Goal: Task Accomplishment & Management: Complete application form

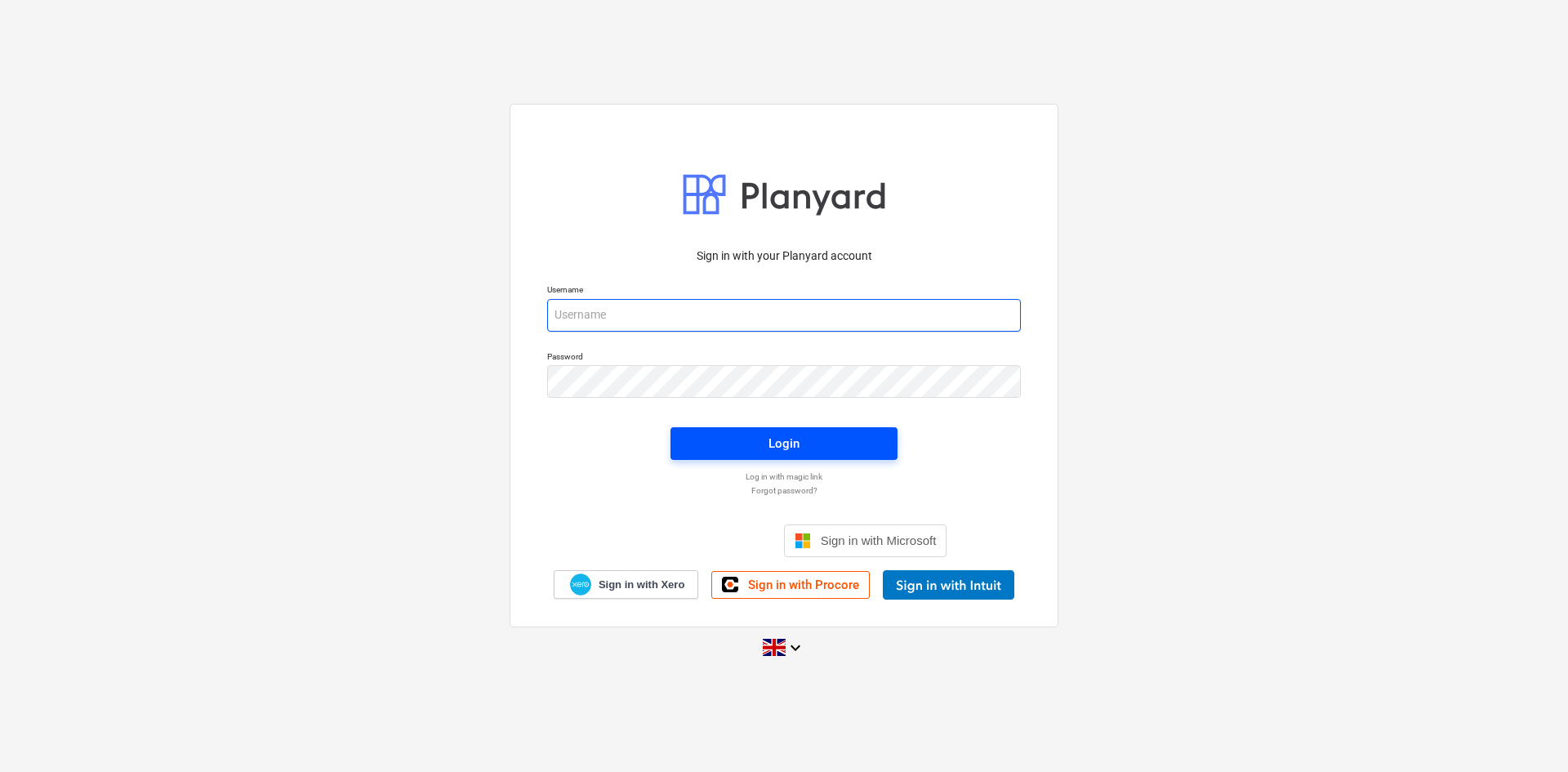
type input "[EMAIL_ADDRESS][DOMAIN_NAME]"
click at [773, 447] on div "Login" at bounding box center [784, 443] width 31 height 21
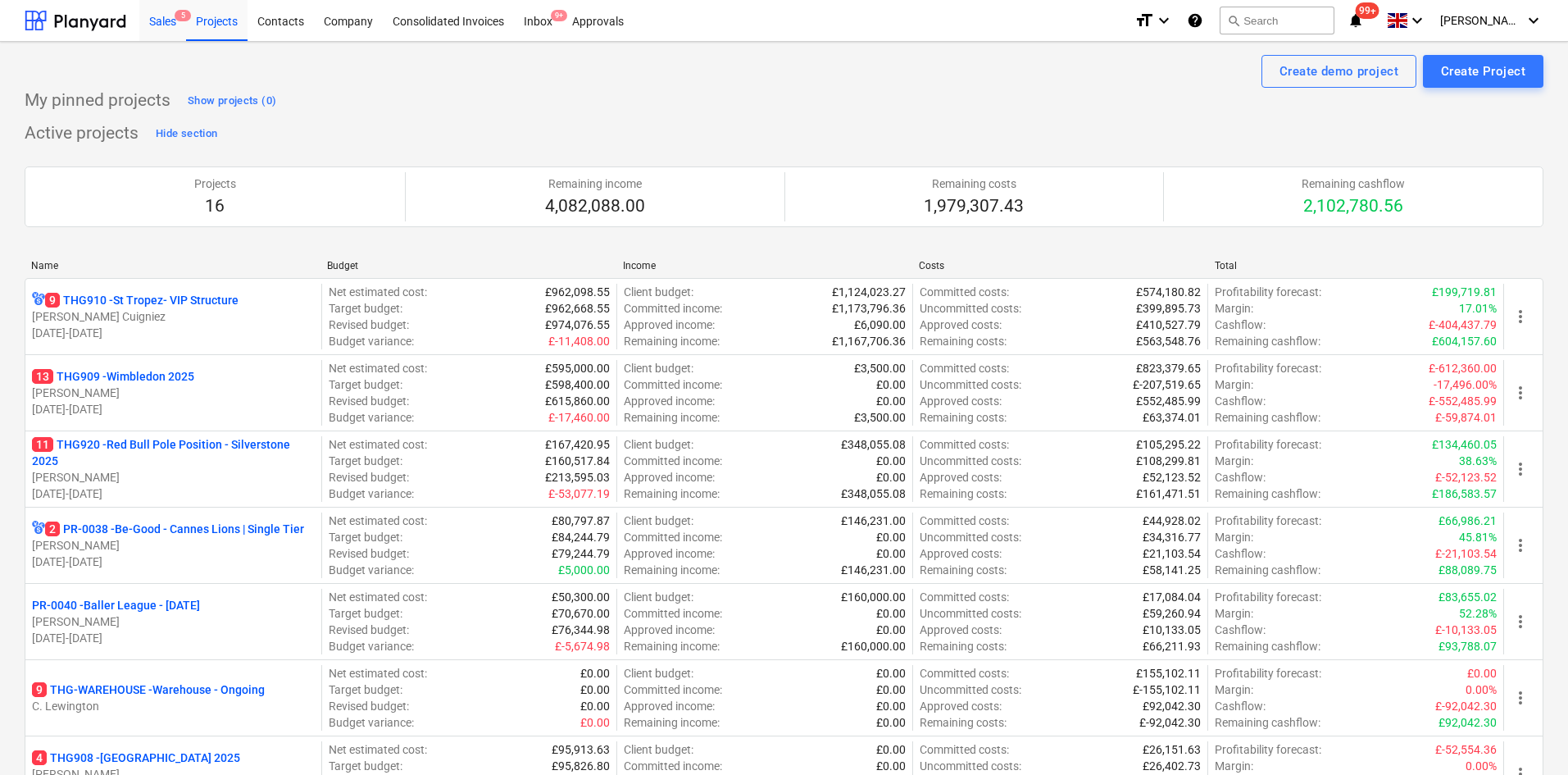
click at [163, 21] on div "Sales 5" at bounding box center [163, 20] width 46 height 42
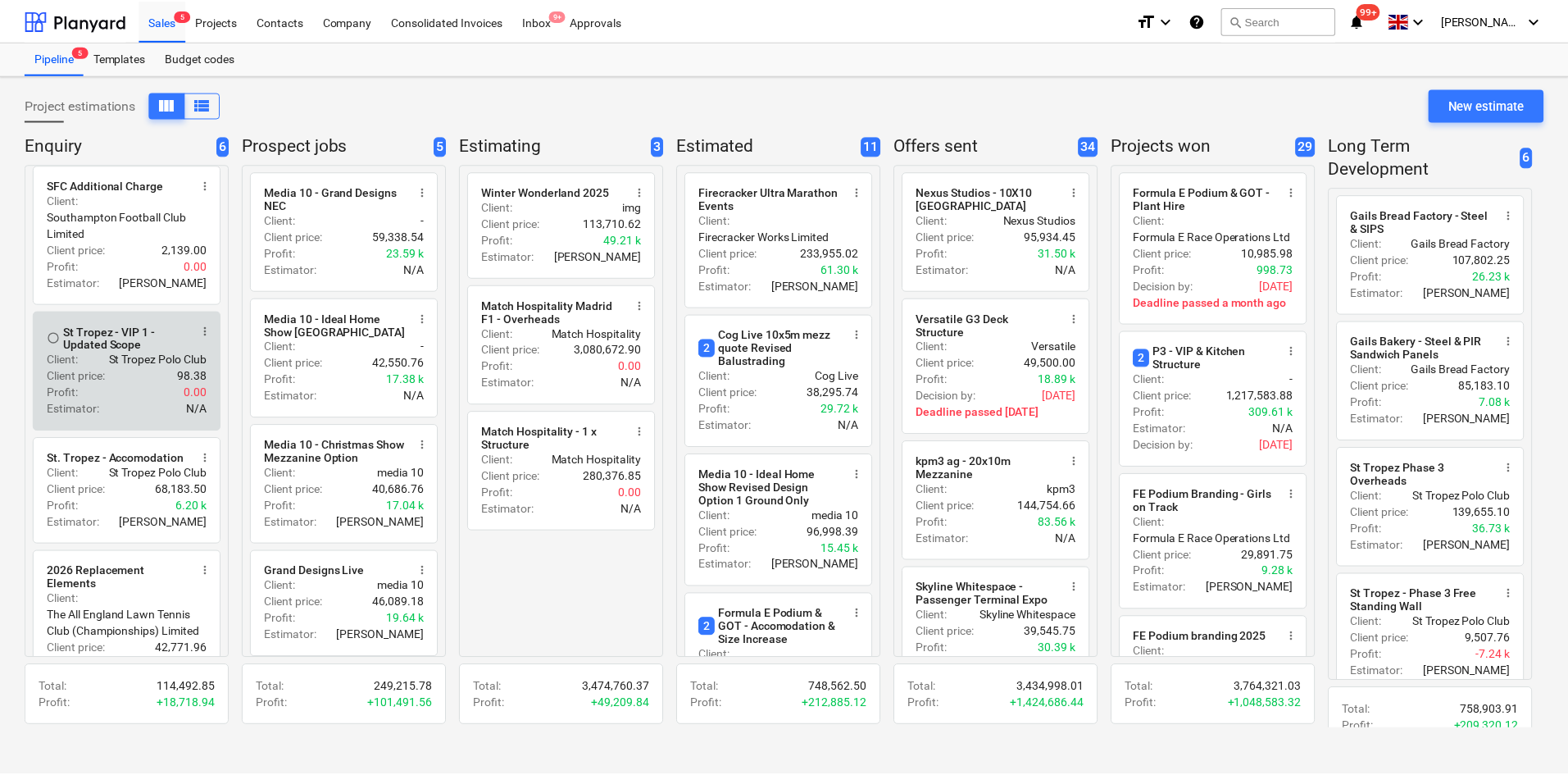
scroll to position [306, 0]
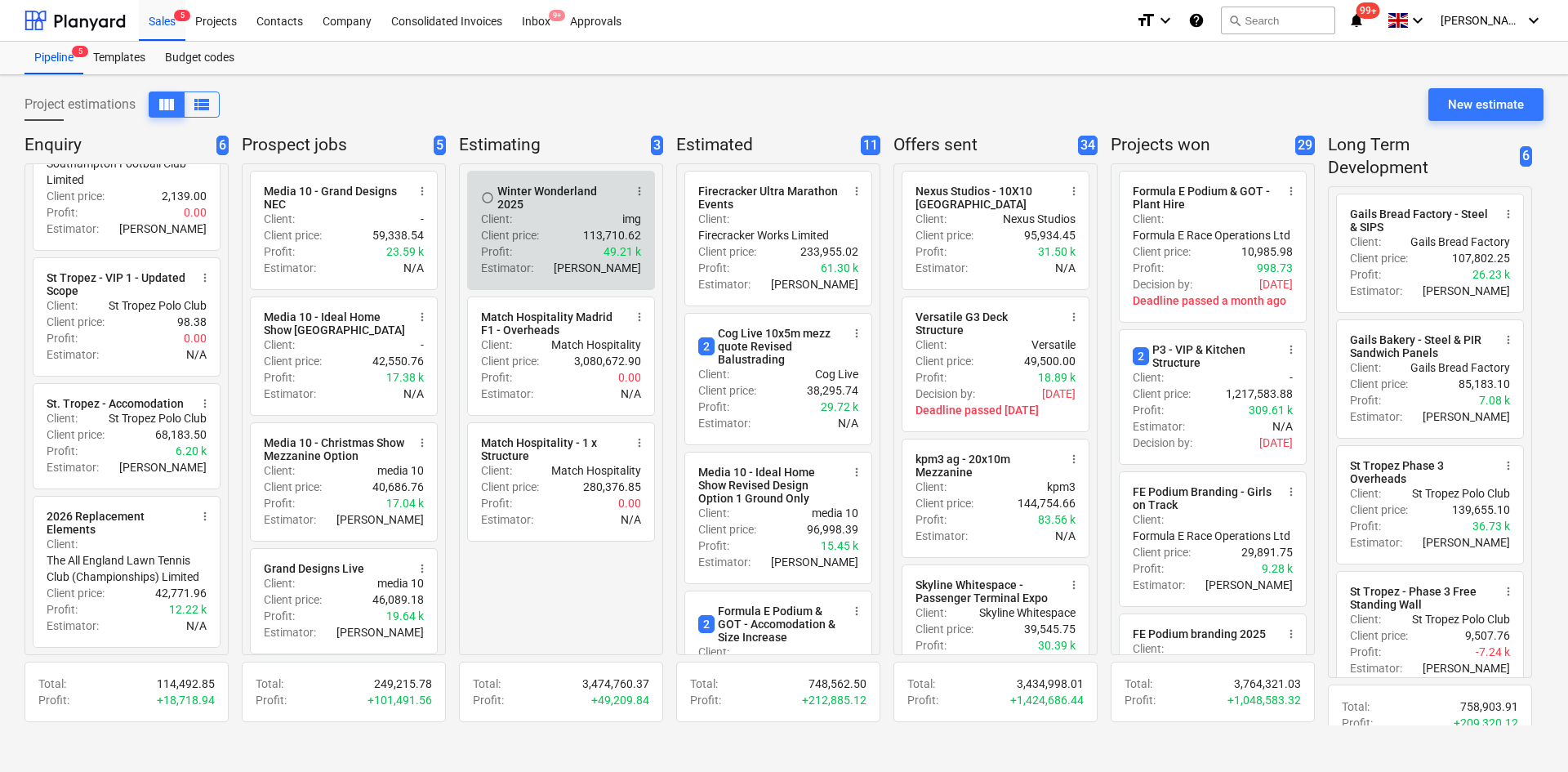
click at [548, 242] on div "Client price : 113,710.62" at bounding box center [560, 235] width 160 height 16
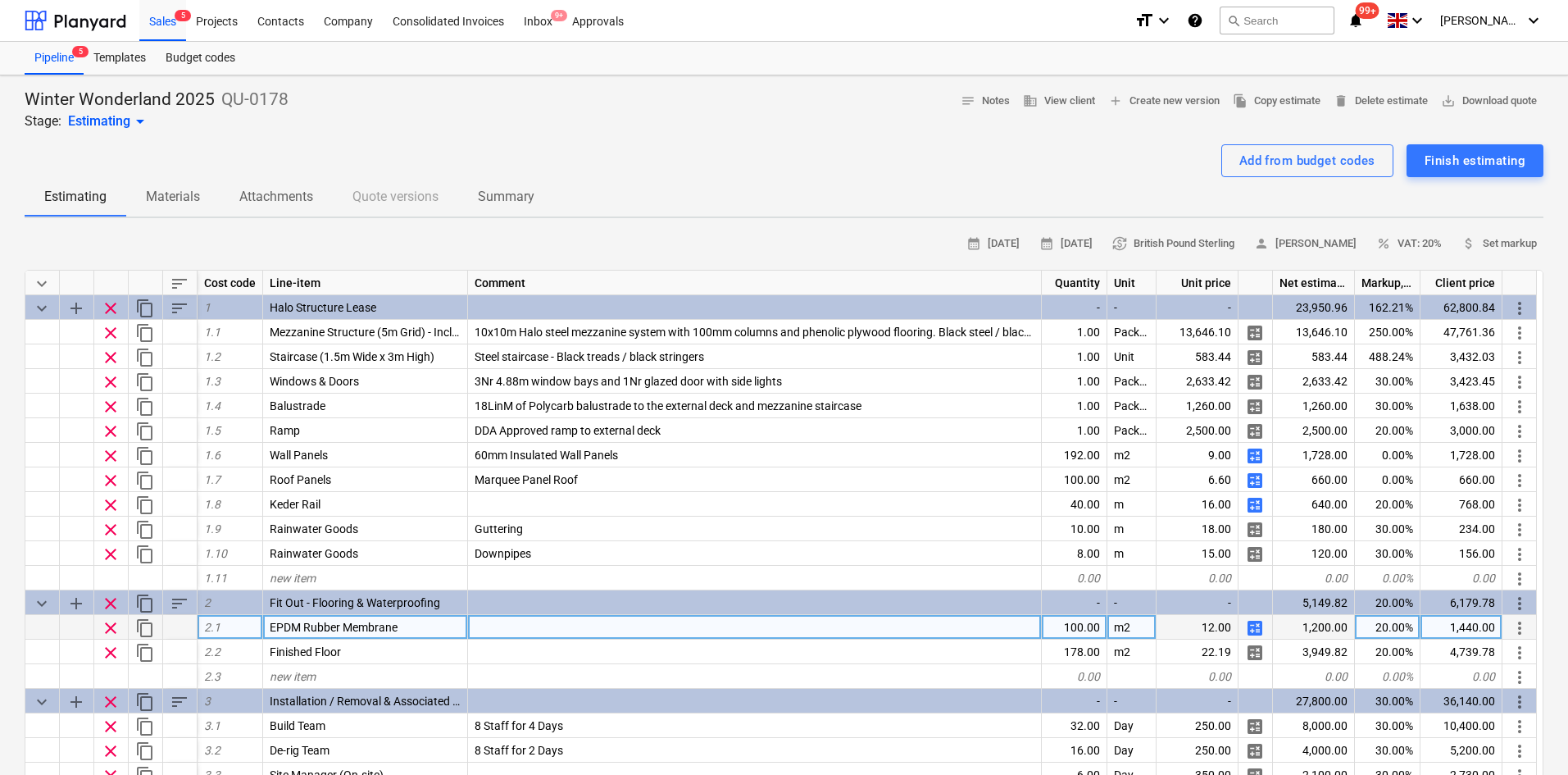
click at [1187, 622] on div "12.00" at bounding box center [1197, 627] width 82 height 24
click at [1188, 617] on div "12.00" at bounding box center [1197, 627] width 82 height 24
click at [1256, 627] on span "calculate" at bounding box center [1255, 628] width 19 height 19
type textarea "x"
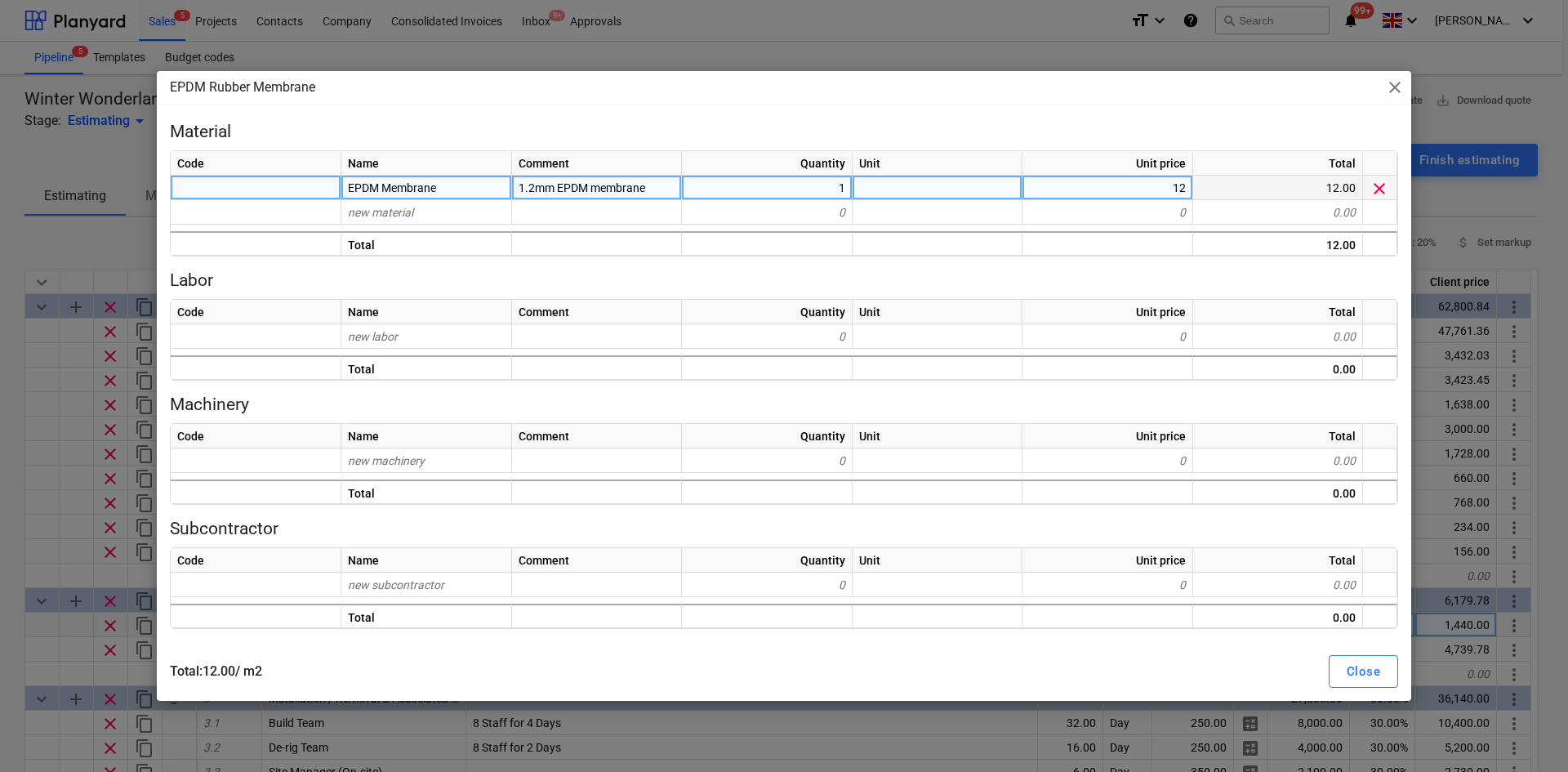
click at [1148, 192] on div "12" at bounding box center [1107, 187] width 170 height 24
type input "14"
click at [1362, 664] on div "Close" at bounding box center [1363, 671] width 34 height 21
type textarea "x"
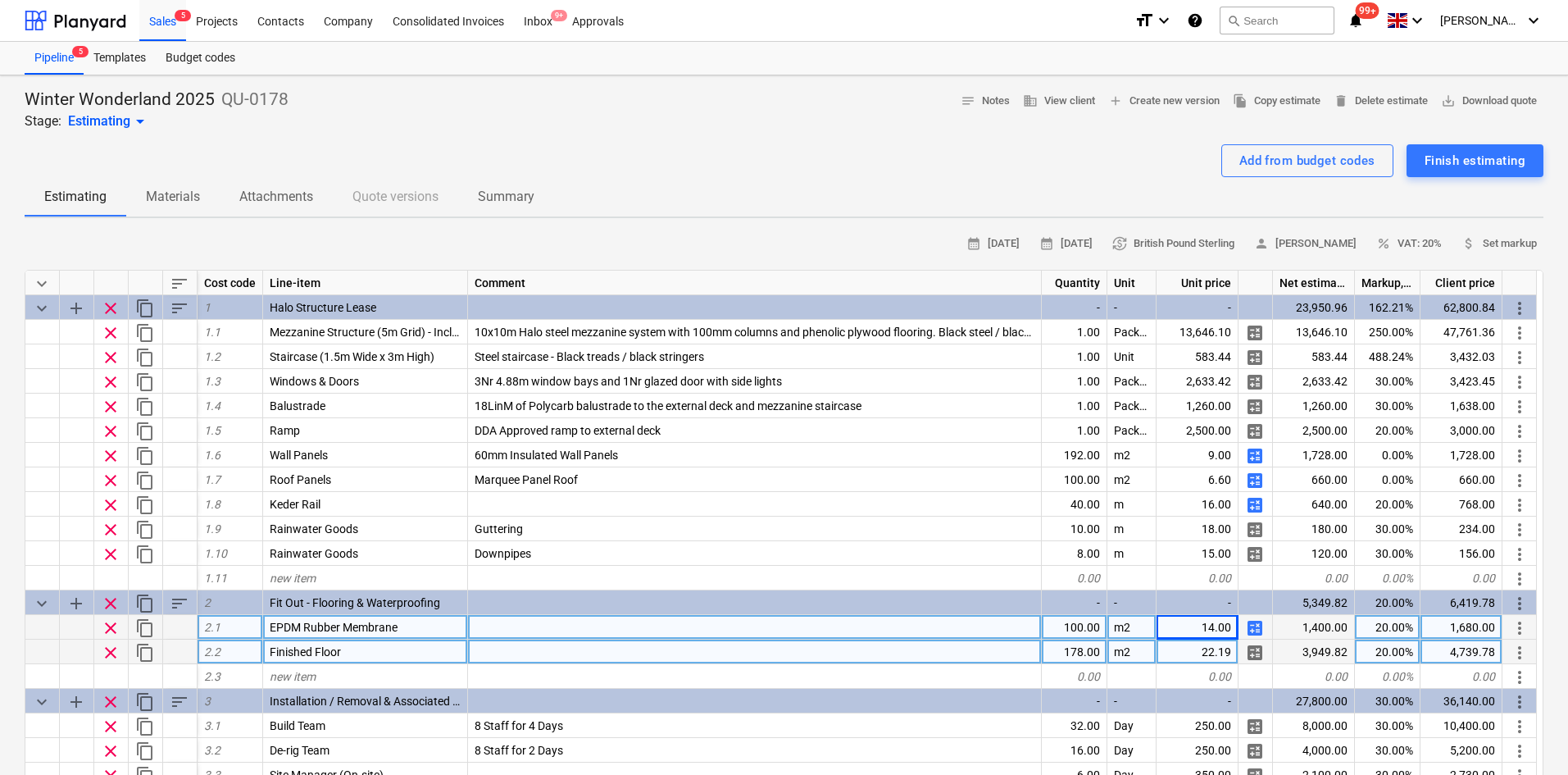
click at [1197, 649] on div "22.19" at bounding box center [1197, 651] width 82 height 24
click at [860, 177] on div "Estimating Materials Attachments Quote versions Summary" at bounding box center [784, 196] width 1519 height 40
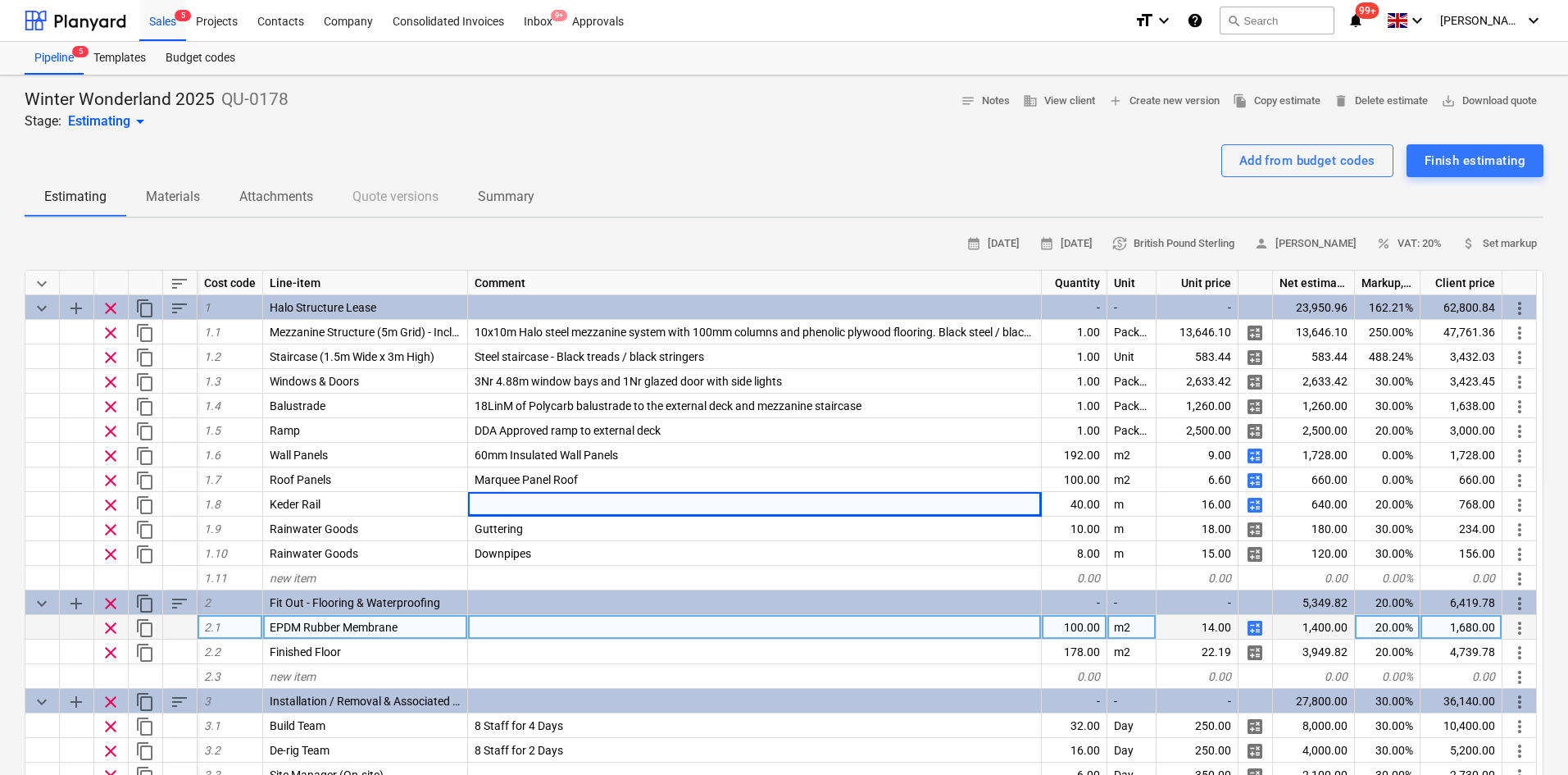
drag, startPoint x: 626, startPoint y: 493, endPoint x: 425, endPoint y: 121, distance: 422.8
click at [425, 121] on div "Winter Wonderland 2025 QU-0178 Stage: Estimating arrow_drop_down notes Notes bu…" at bounding box center [784, 110] width 1519 height 43
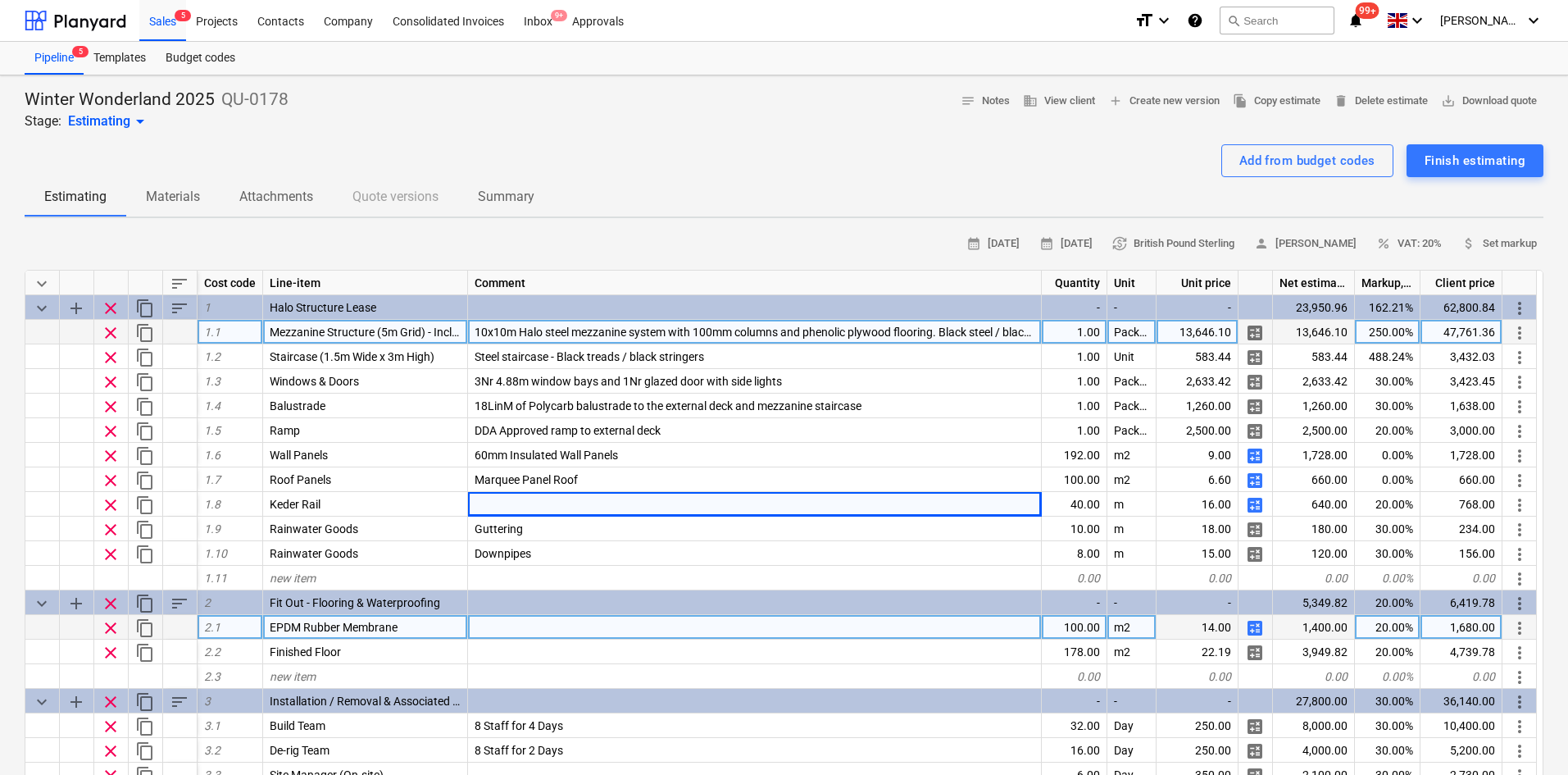
click at [1411, 325] on div "250.00%" at bounding box center [1388, 332] width 66 height 24
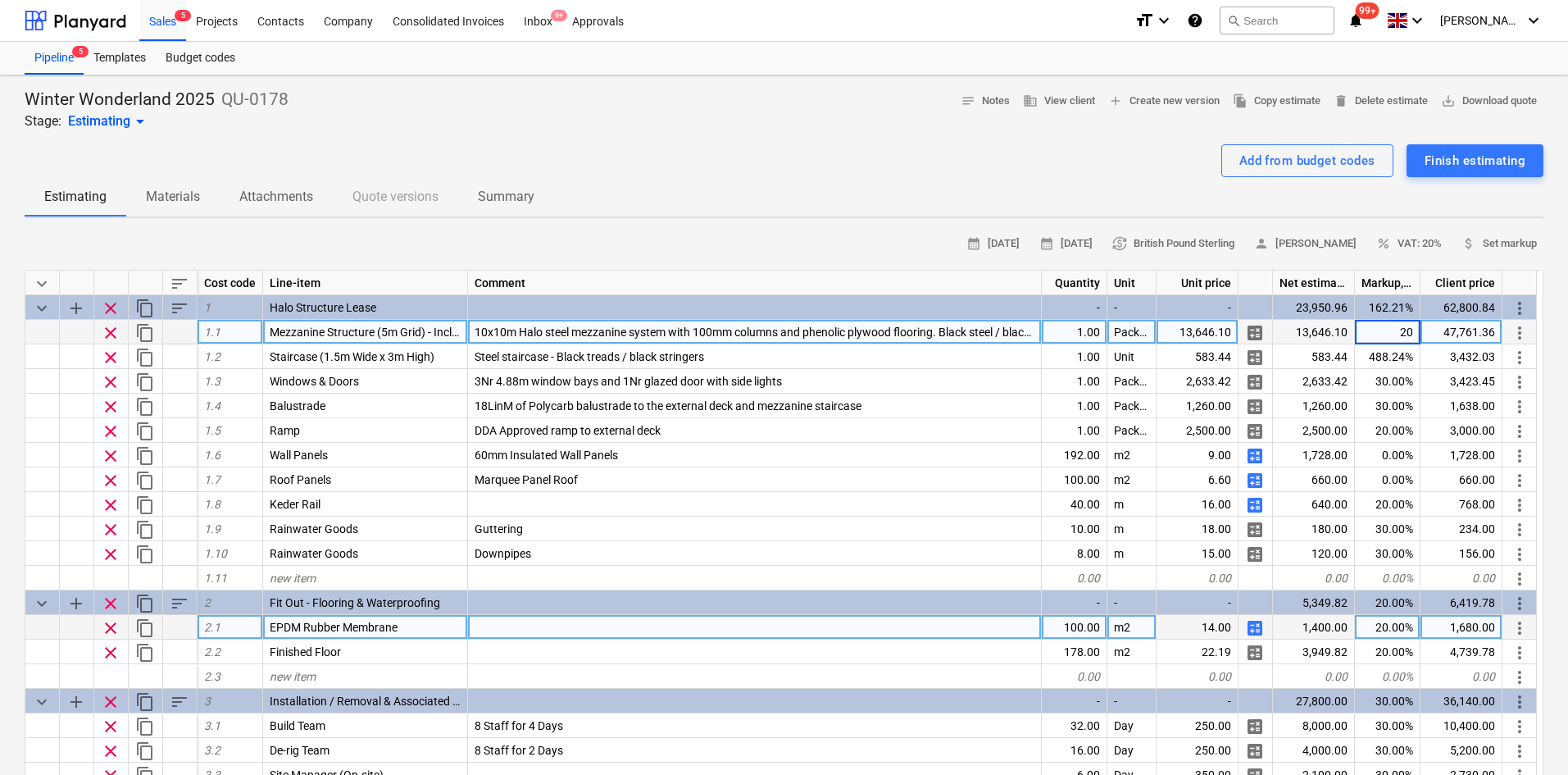
type input "200"
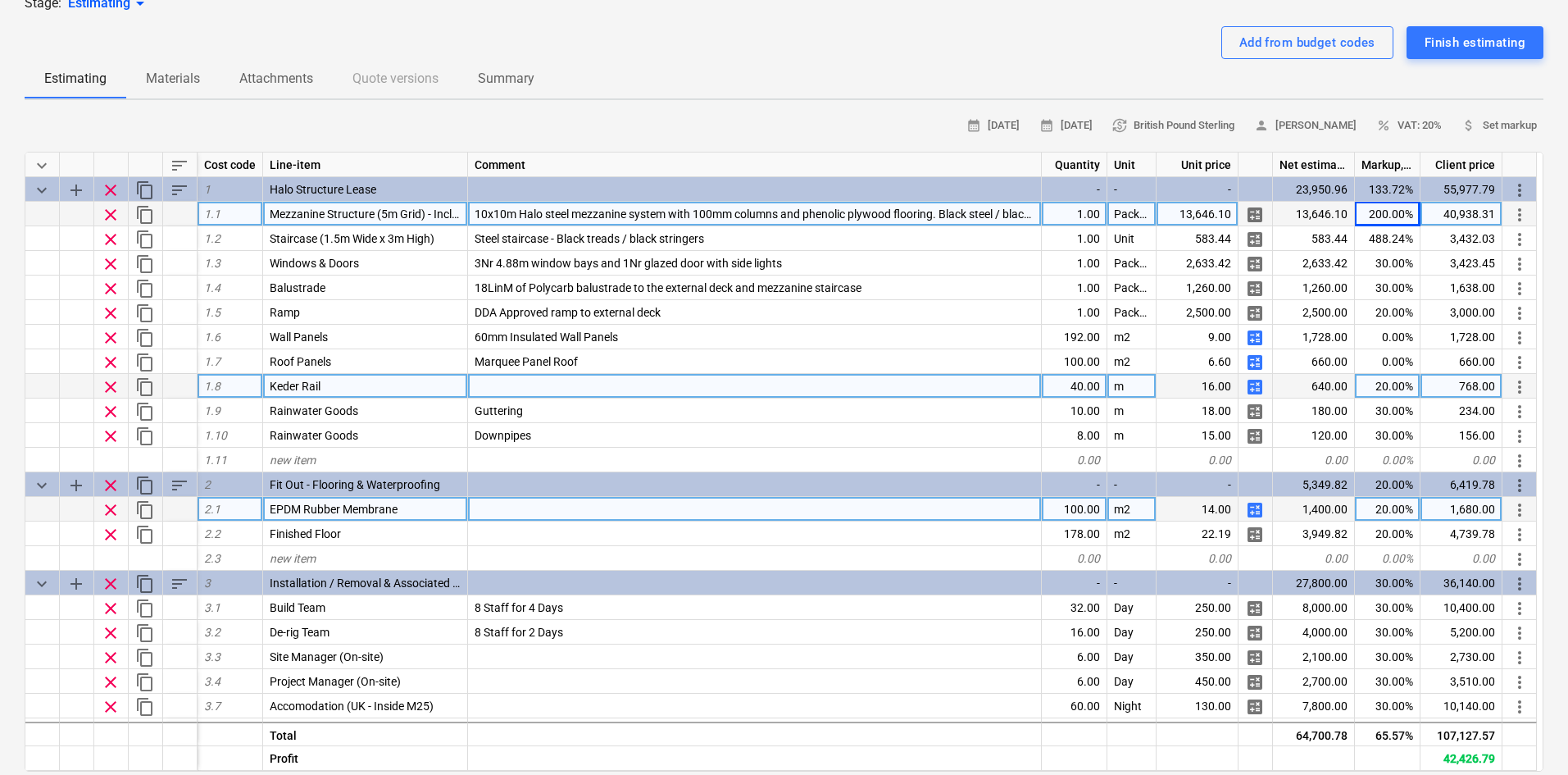
scroll to position [82, 0]
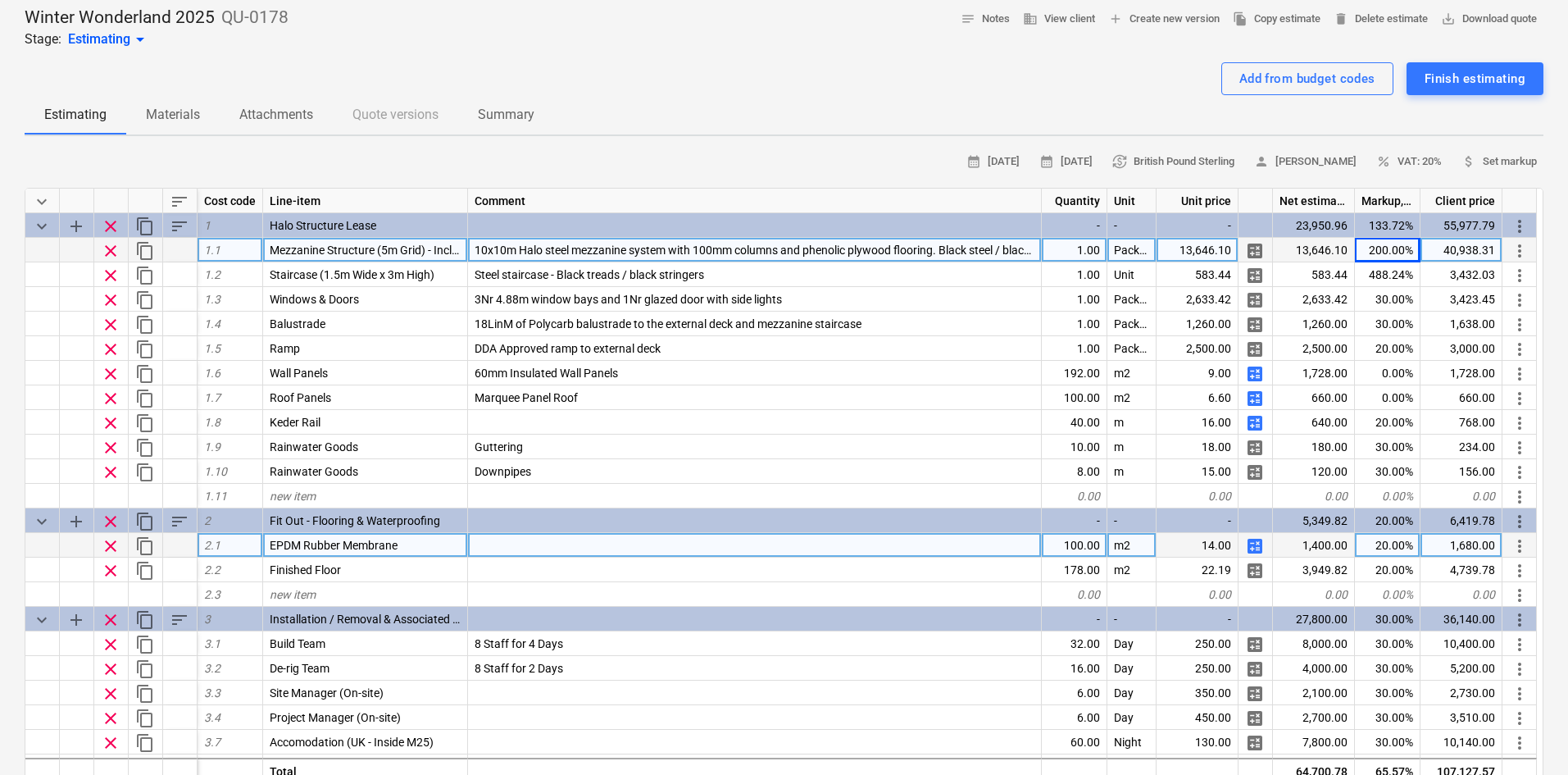
click at [1399, 249] on div "200.00%" at bounding box center [1388, 249] width 66 height 24
click at [884, 112] on div "Estimating Materials Attachments Quote versions Summary" at bounding box center [784, 115] width 1519 height 40
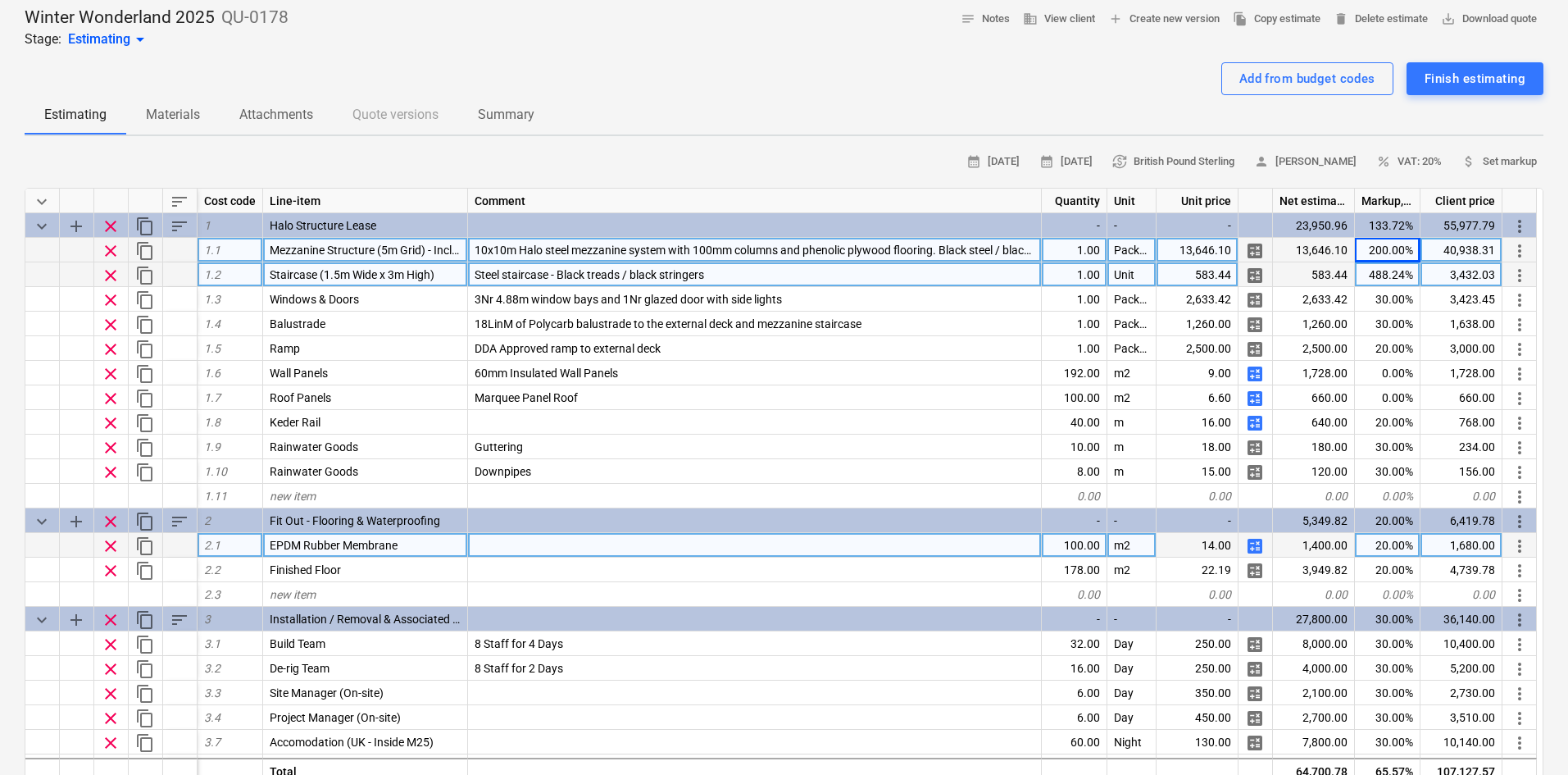
click at [474, 276] on div "Steel staircase - Black treads / black stringers" at bounding box center [755, 275] width 573 height 24
click at [470, 275] on input "Steel staircase - Black treads / black stringers" at bounding box center [755, 275] width 573 height 24
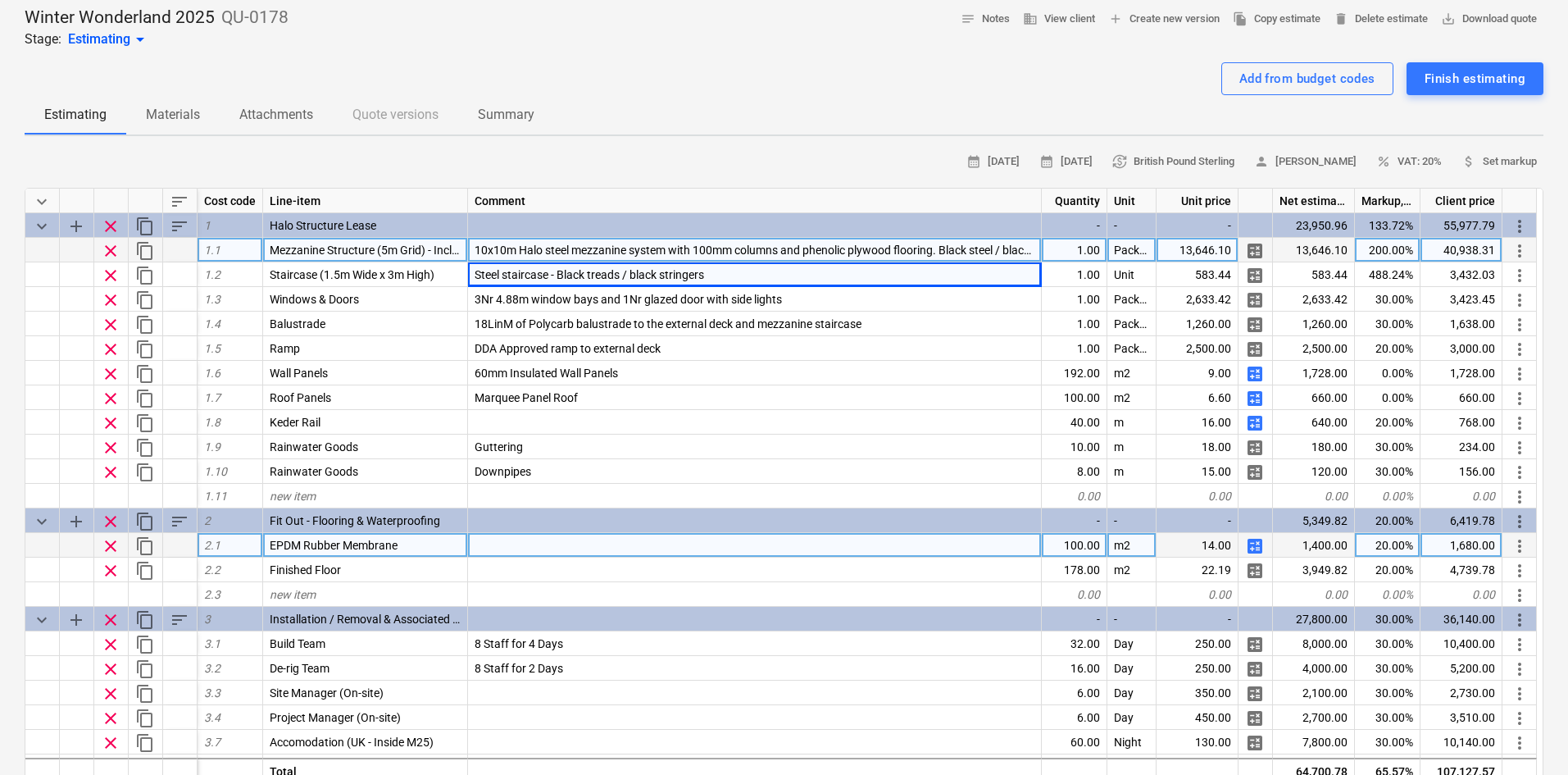
click at [604, 109] on div "Estimating Materials Attachments Quote versions Summary" at bounding box center [784, 115] width 1519 height 40
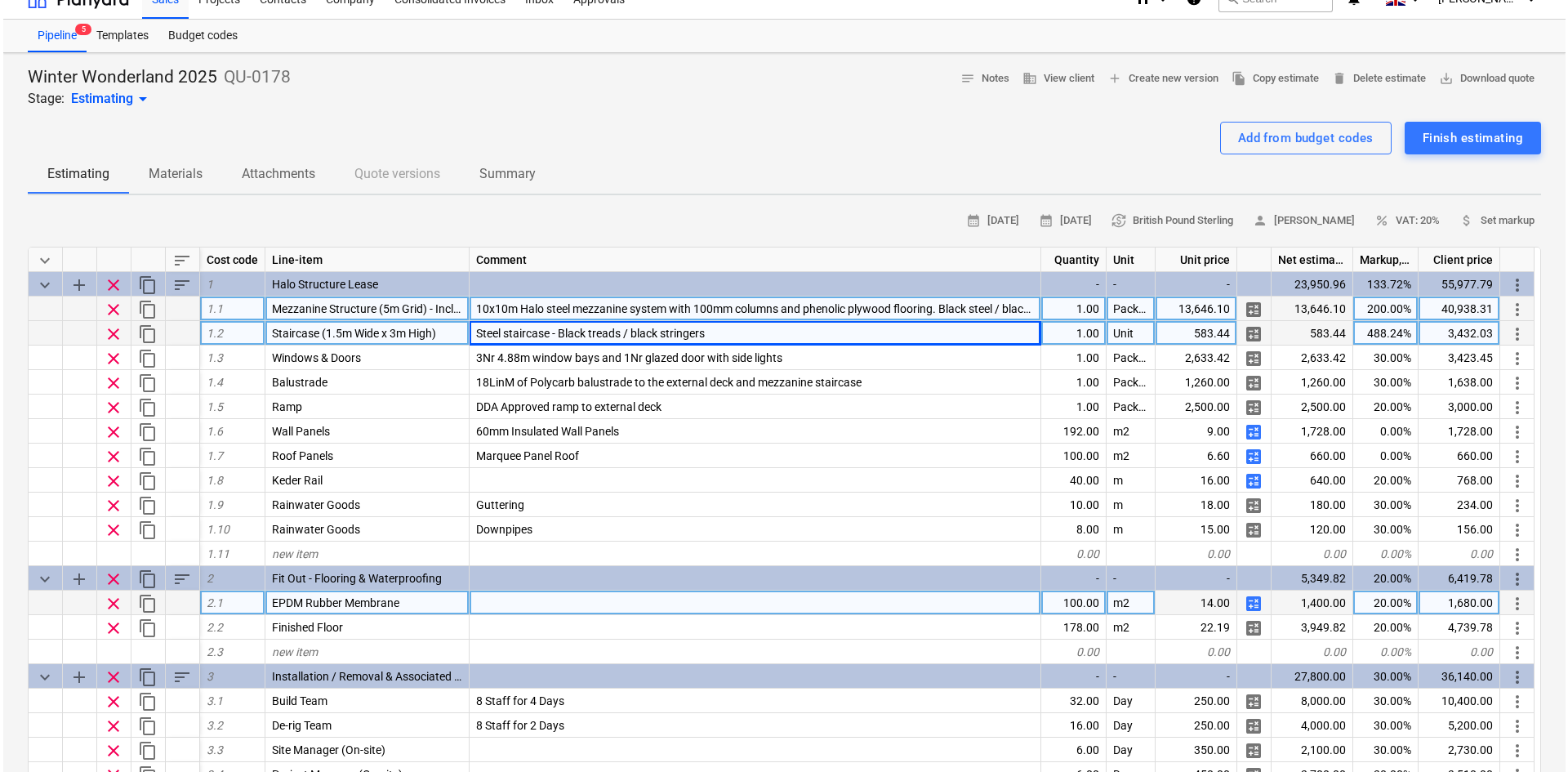
scroll to position [0, 0]
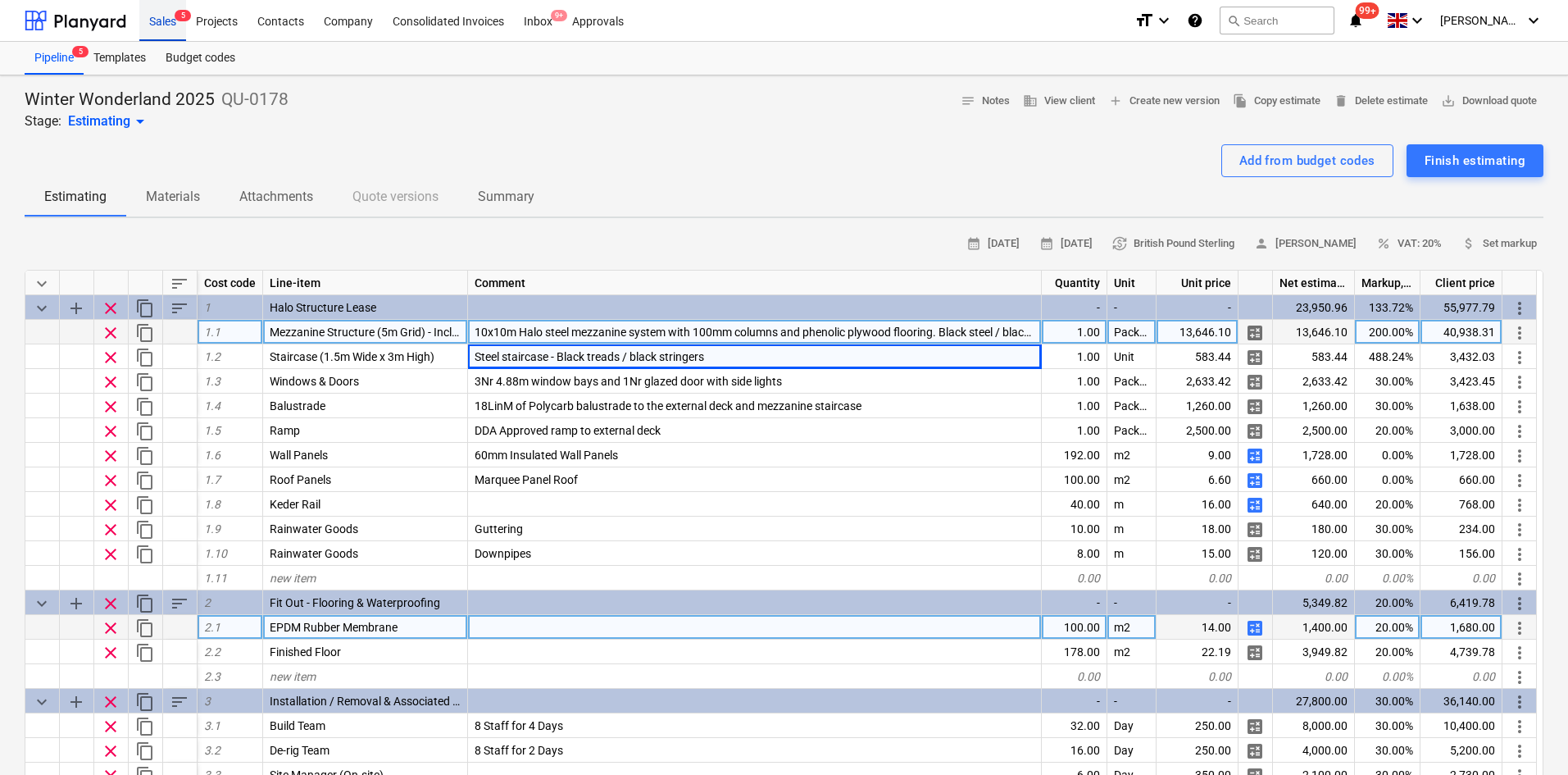
click at [154, 16] on div "Sales 5" at bounding box center [163, 20] width 46 height 42
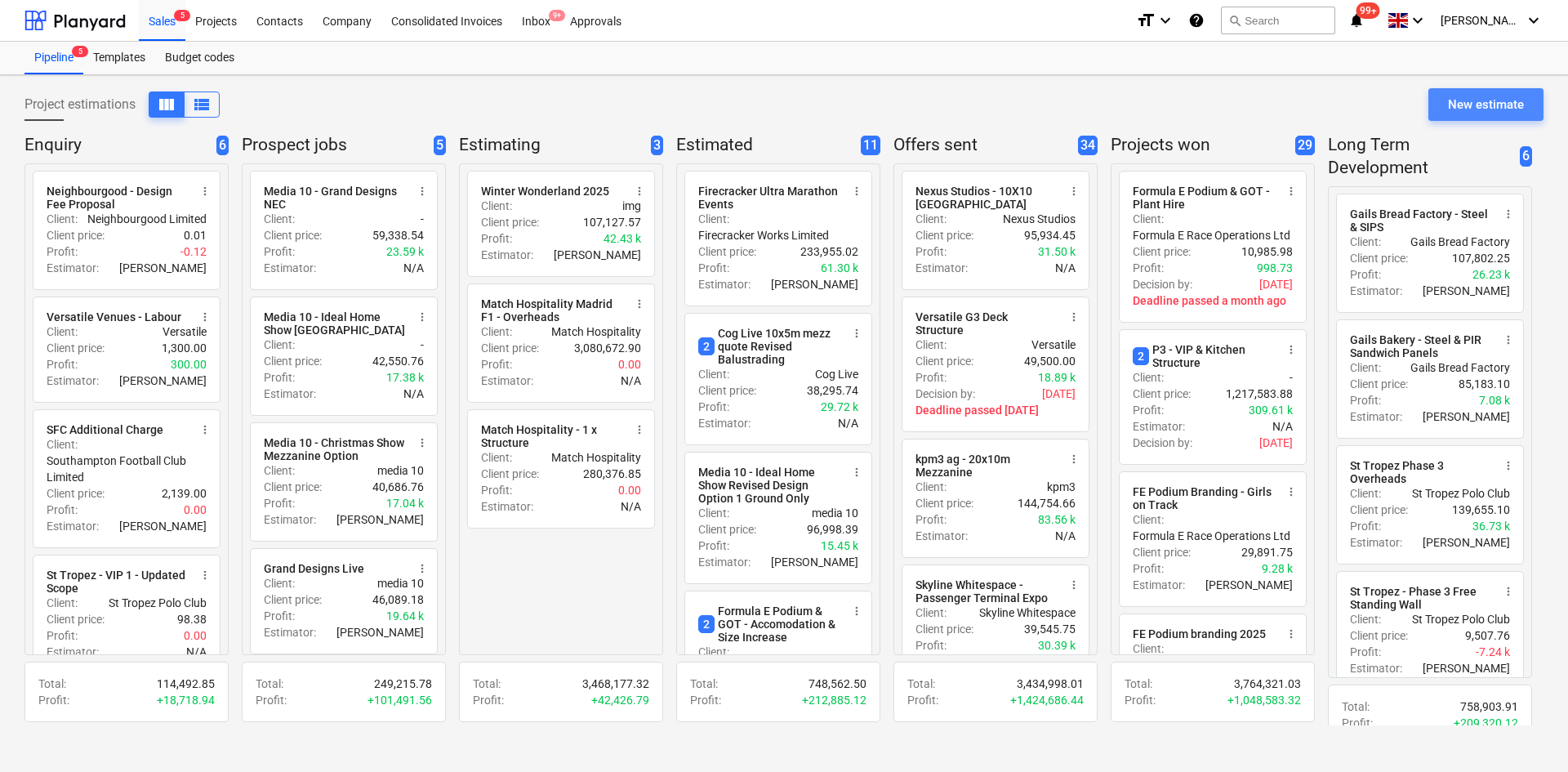
click at [1452, 113] on div "New estimate" at bounding box center [1486, 104] width 76 height 21
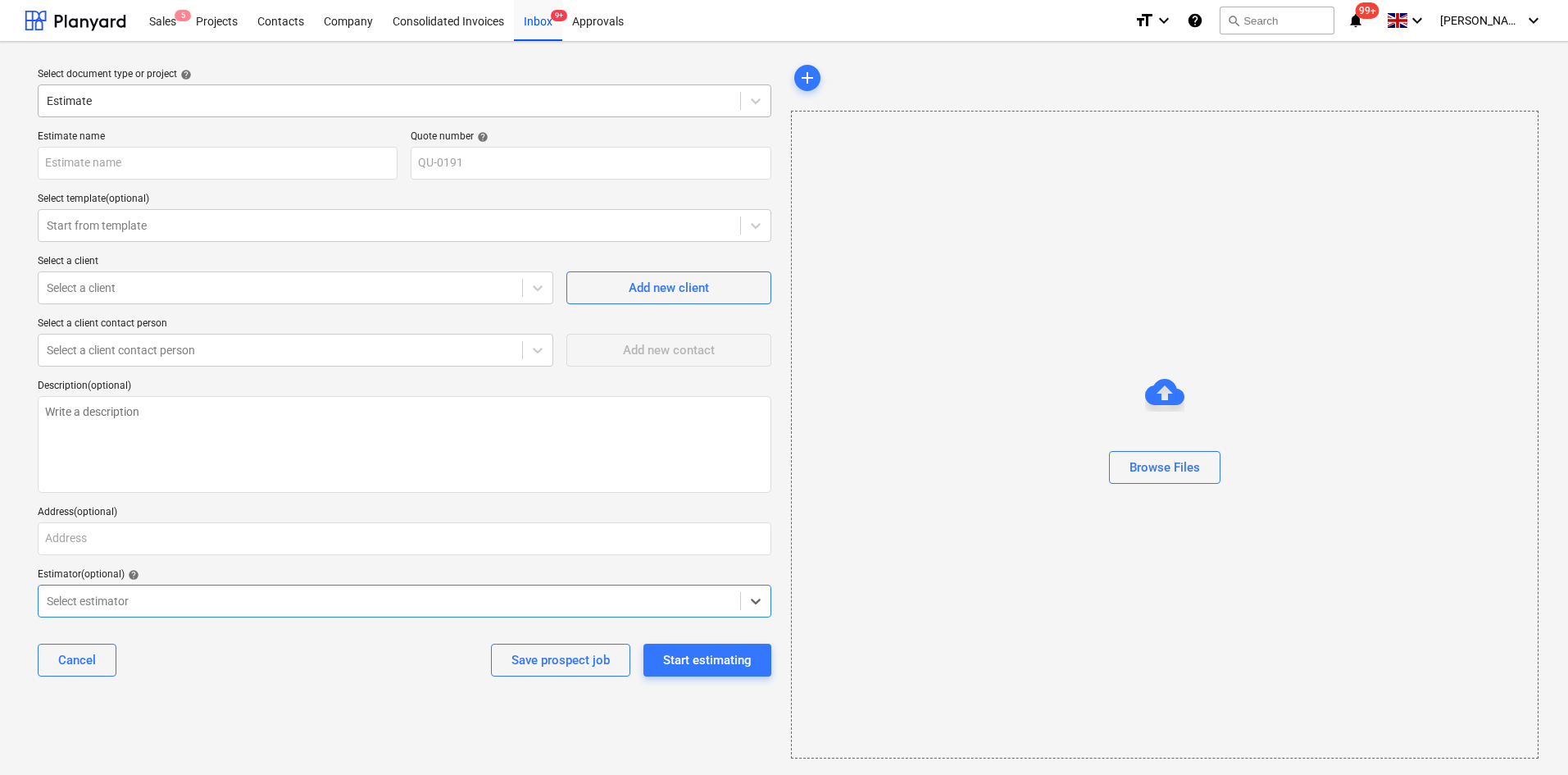
click at [175, 95] on div at bounding box center [389, 100] width 685 height 16
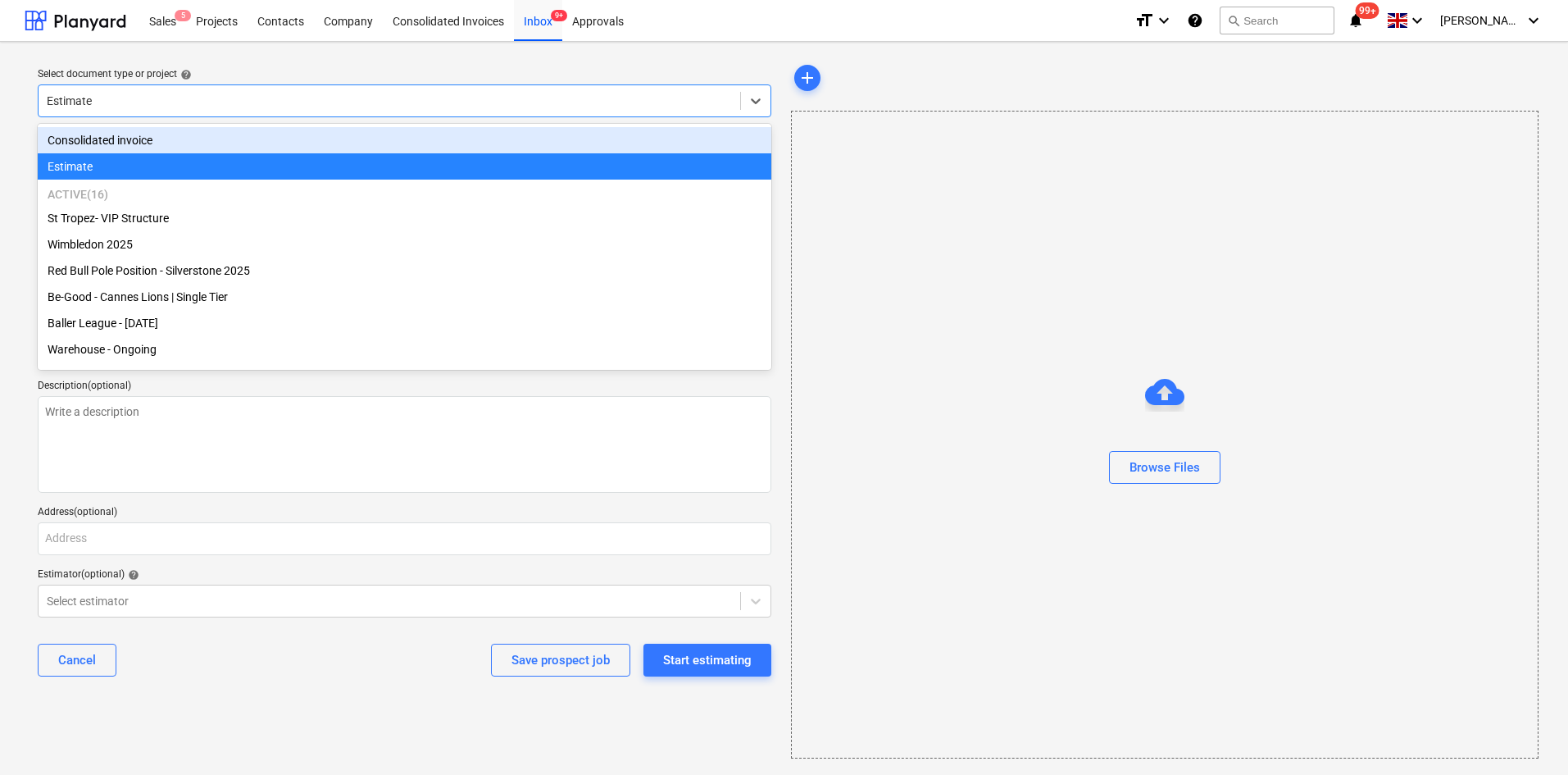
click at [120, 91] on div "Estimate" at bounding box center [389, 100] width 701 height 23
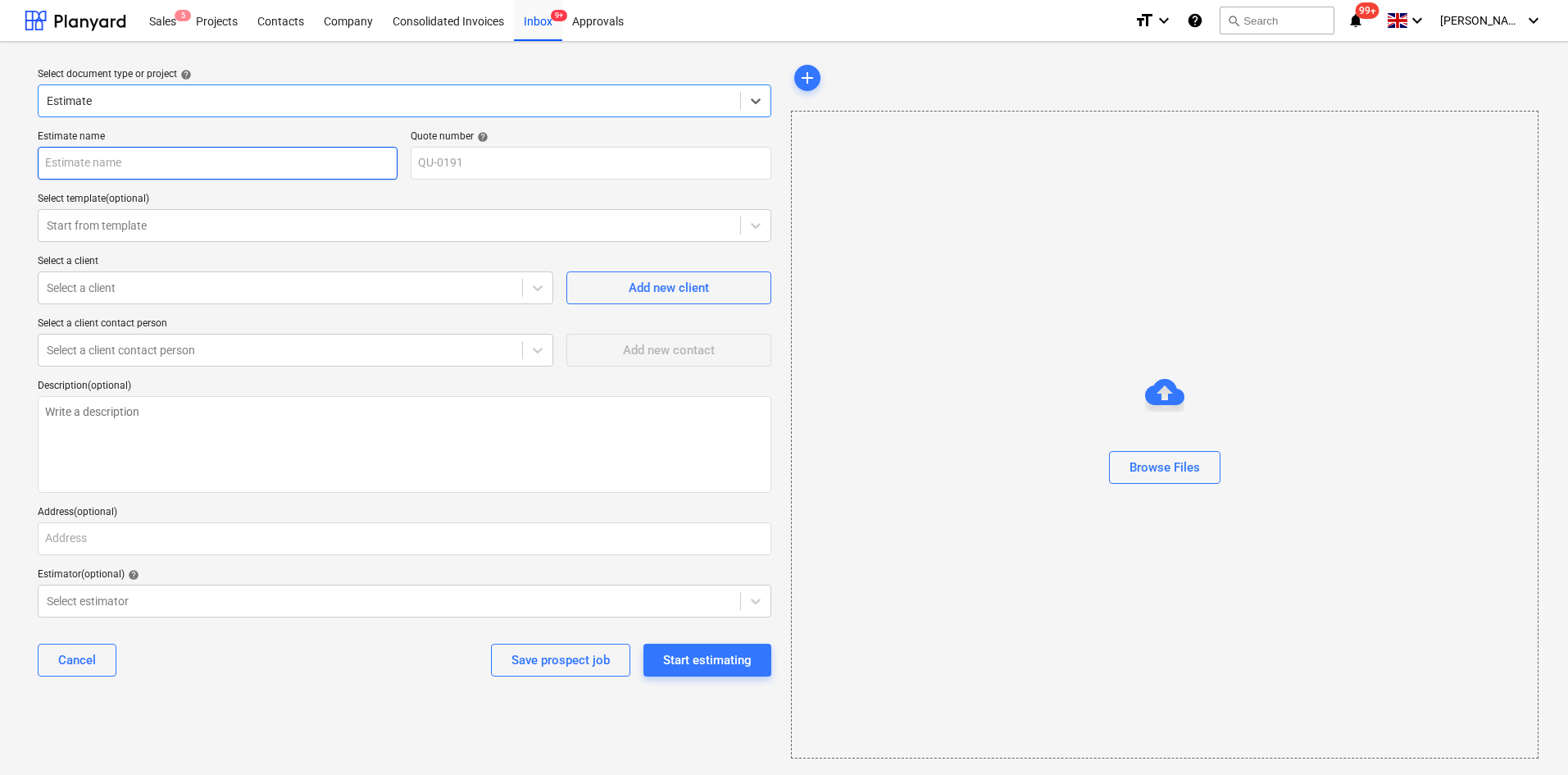
click at [117, 179] on div "Estimate name Quote number help QU-0191 Select template (optional) Start from t…" at bounding box center [404, 410] width 747 height 573
type textarea "x"
type input "S"
type textarea "x"
type input "Sp"
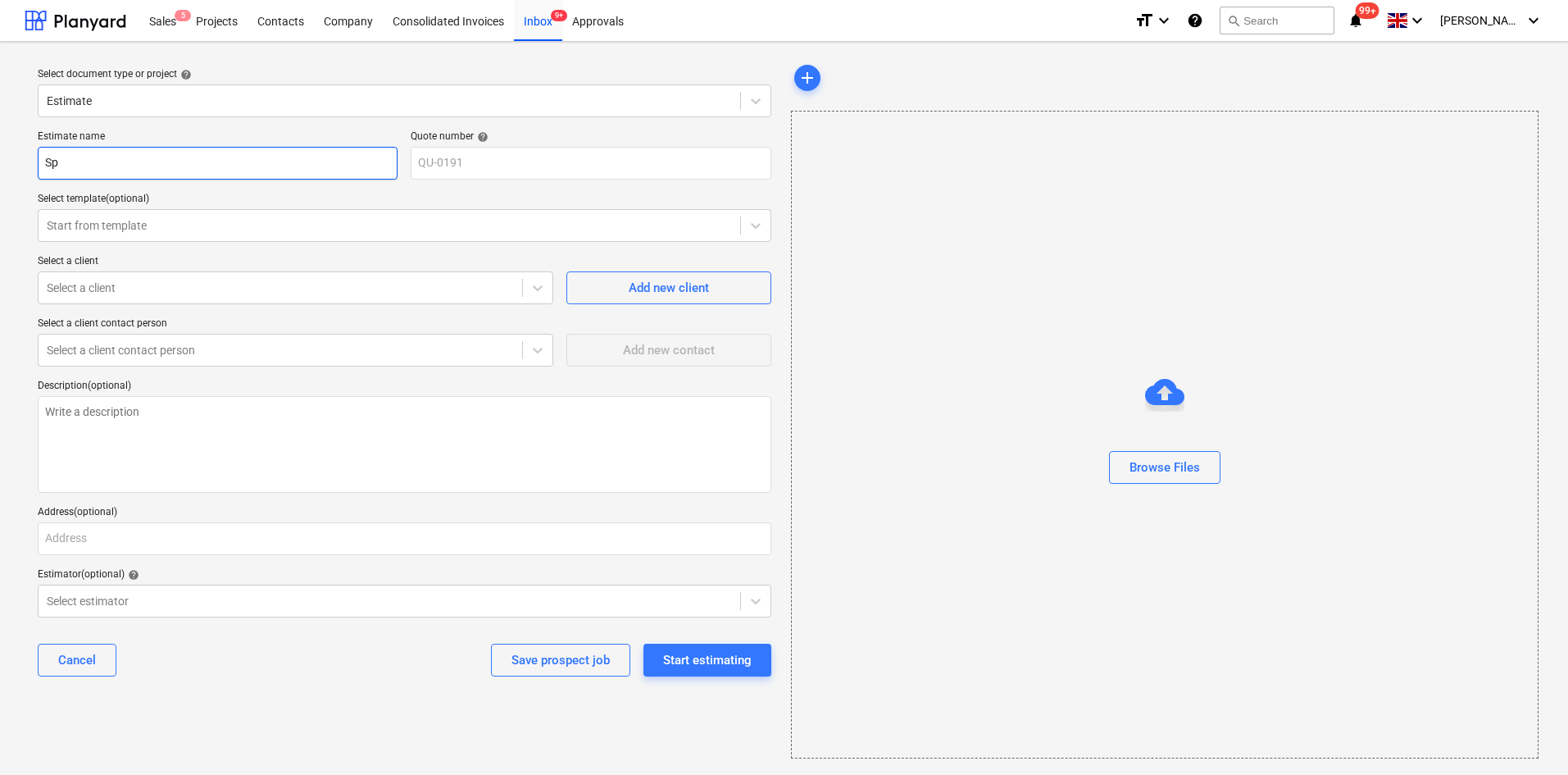
type textarea "x"
type input "Spi"
type textarea "x"
type input "Spir"
type textarea "x"
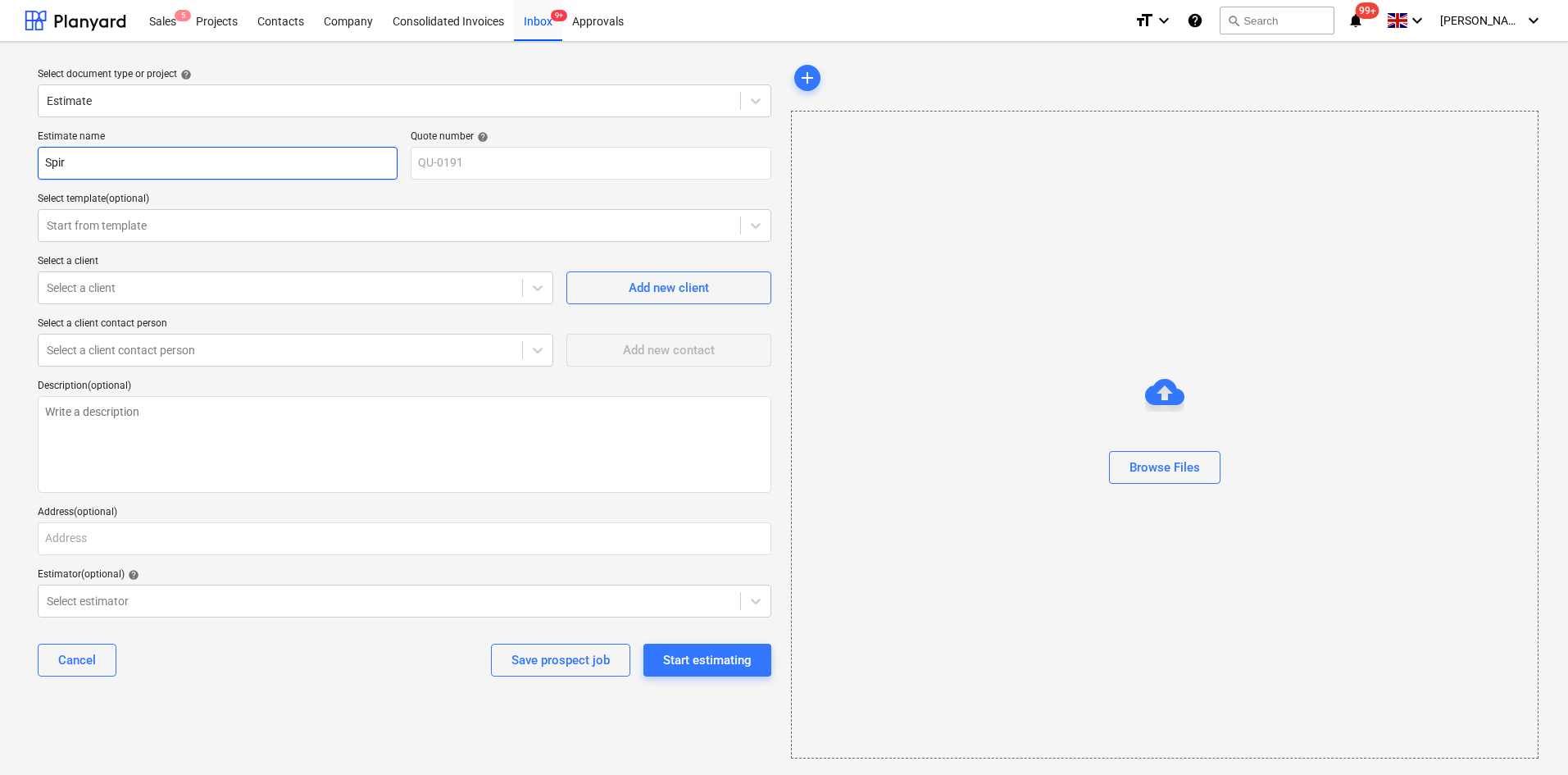
type input "Spirt"
type textarea "x"
type input "Spir"
type textarea "x"
type input "Spiri"
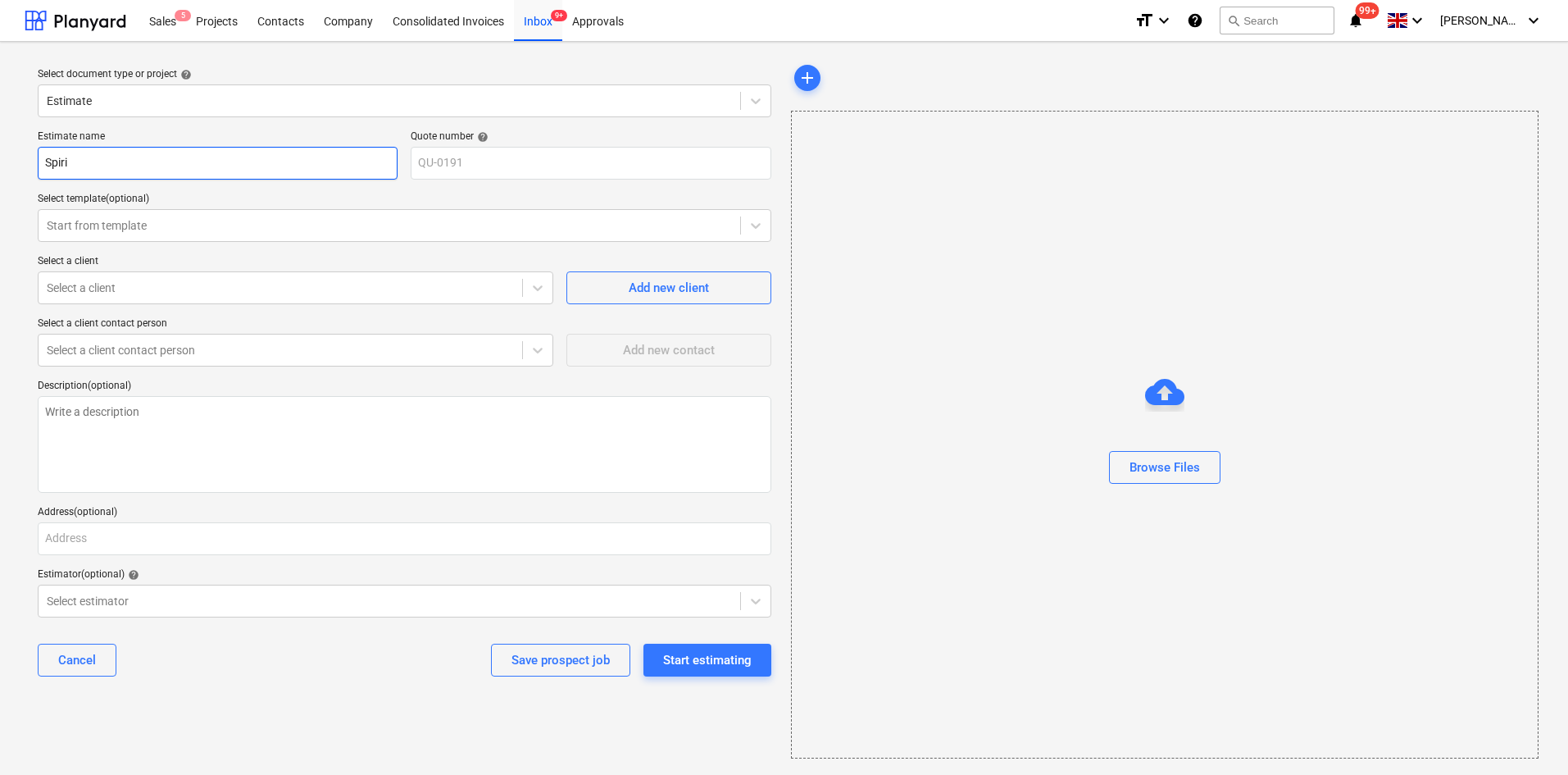
type textarea "x"
type input "Spirit"
type textarea "x"
type input "Spirite"
type textarea "x"
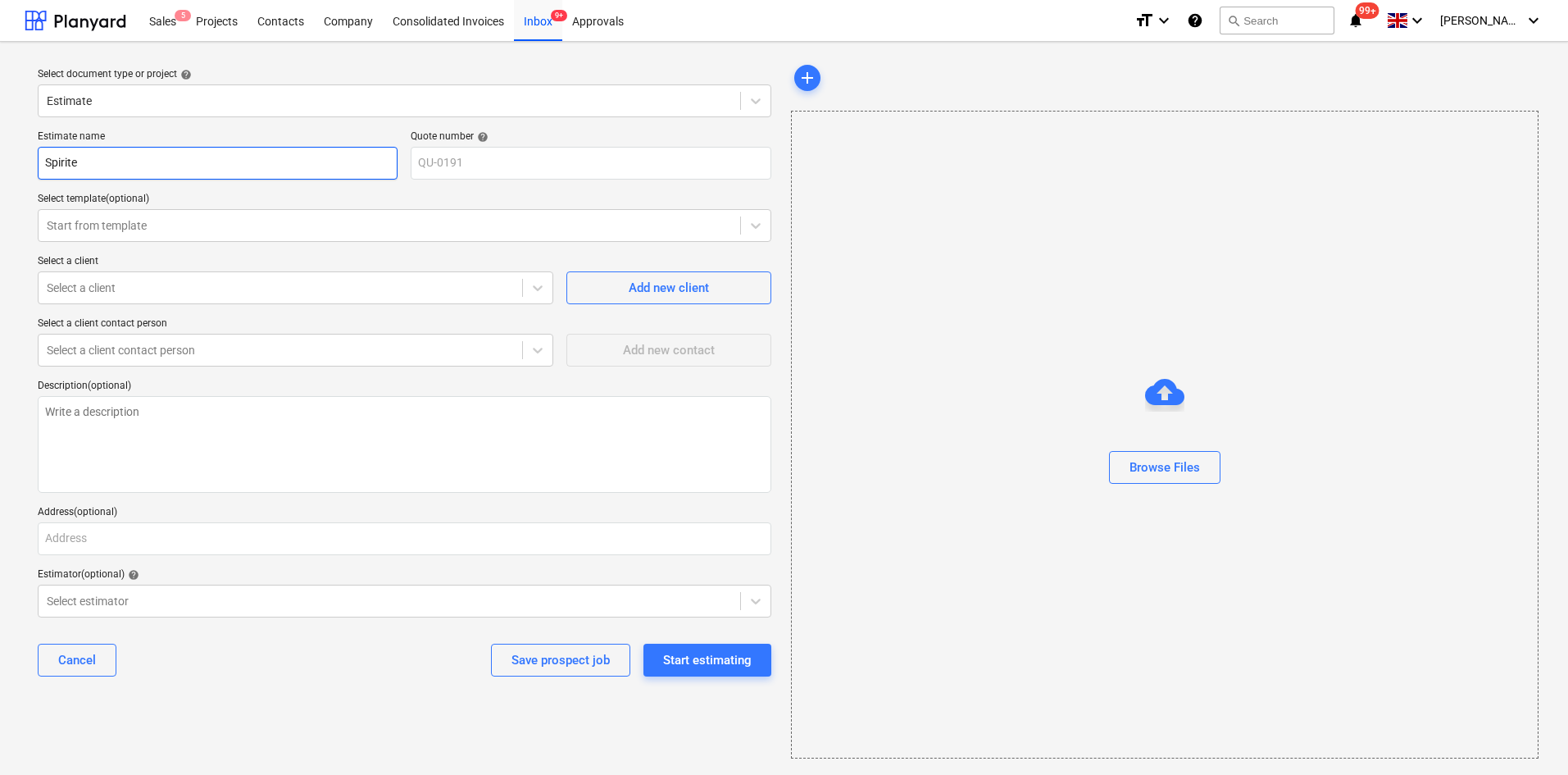
type input "Spirited"
type textarea "x"
type input "Spirited"
type textarea "x"
type input "Spirited P"
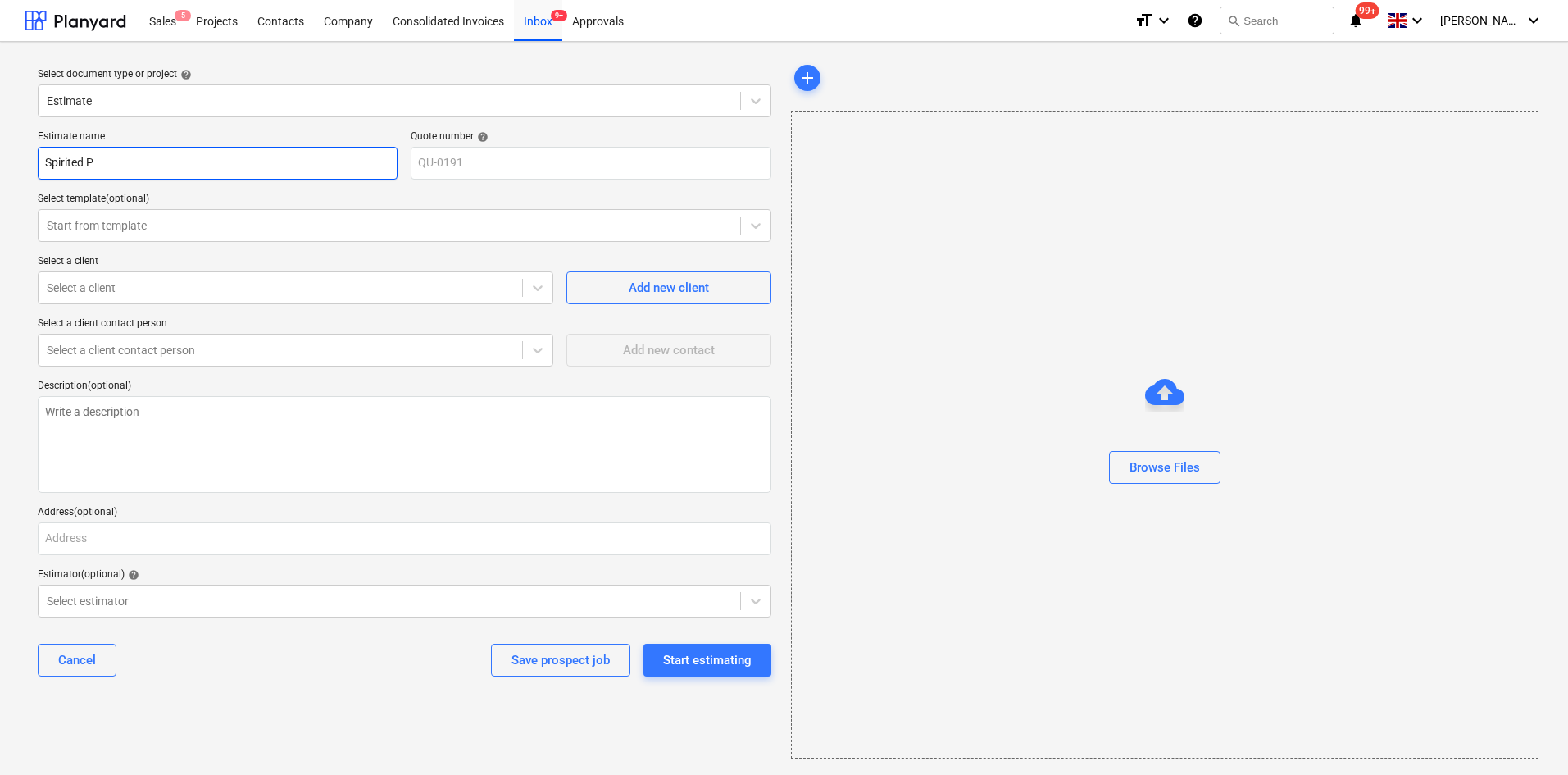
type textarea "x"
type input "Spirited Pr"
type textarea "x"
type input "Spirited Pro"
type textarea "x"
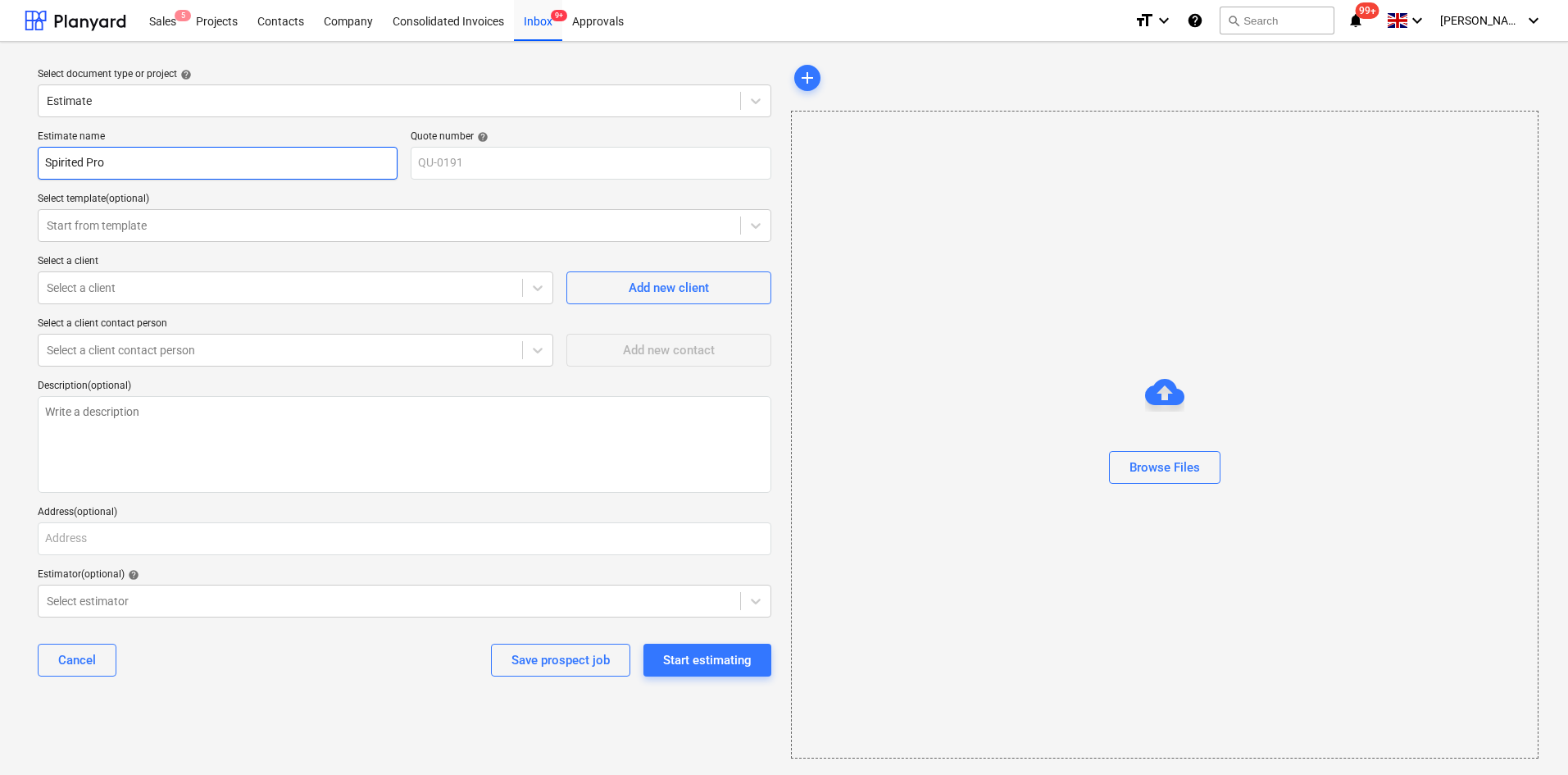
type input "Spirited Proj"
type textarea "x"
type input "Spirited Proje"
type textarea "x"
type input "Spirited Projec"
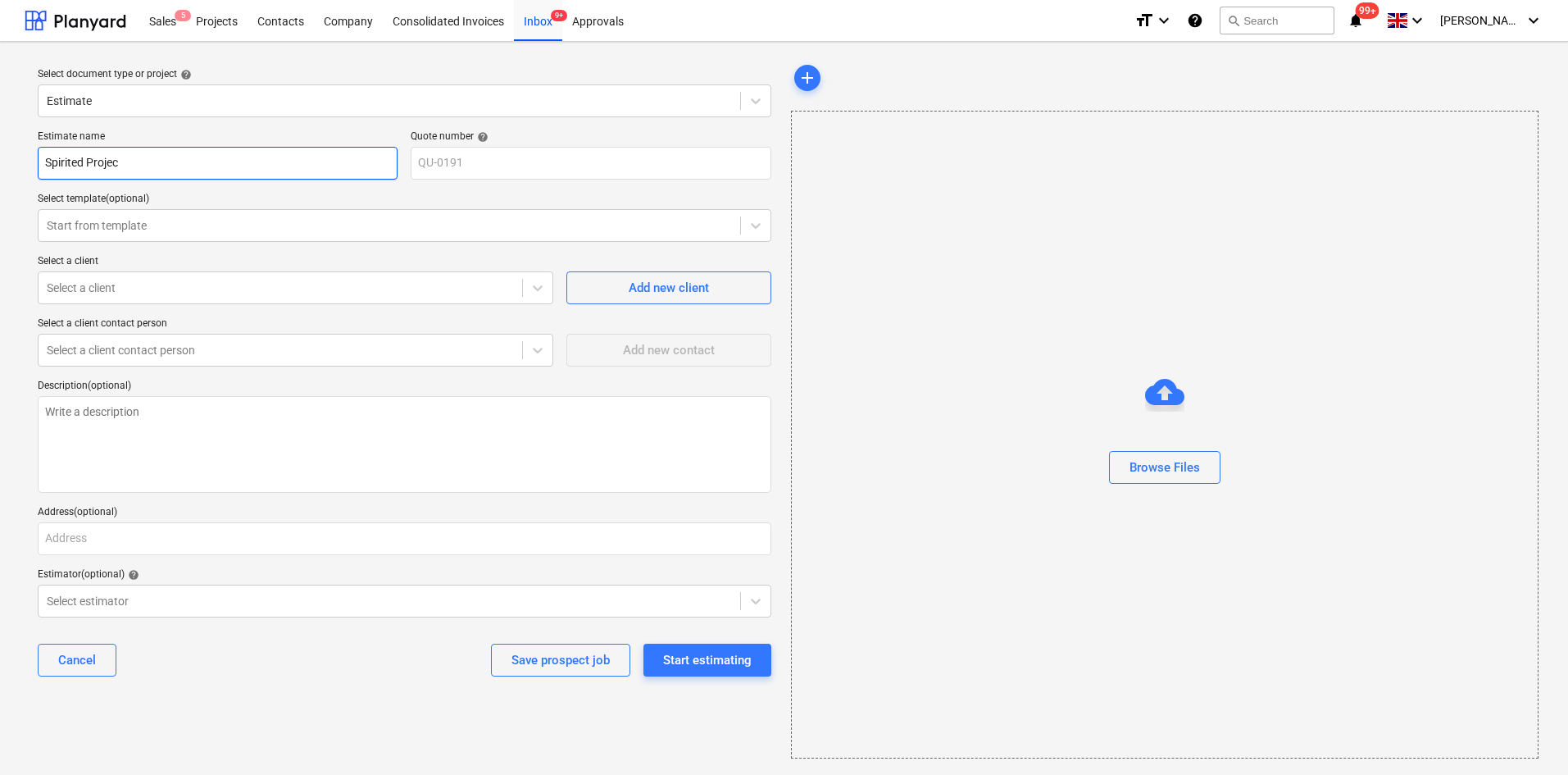
type textarea "x"
type input "Spirited Project"
type textarea "x"
type input "Spirited Projects"
type textarea "x"
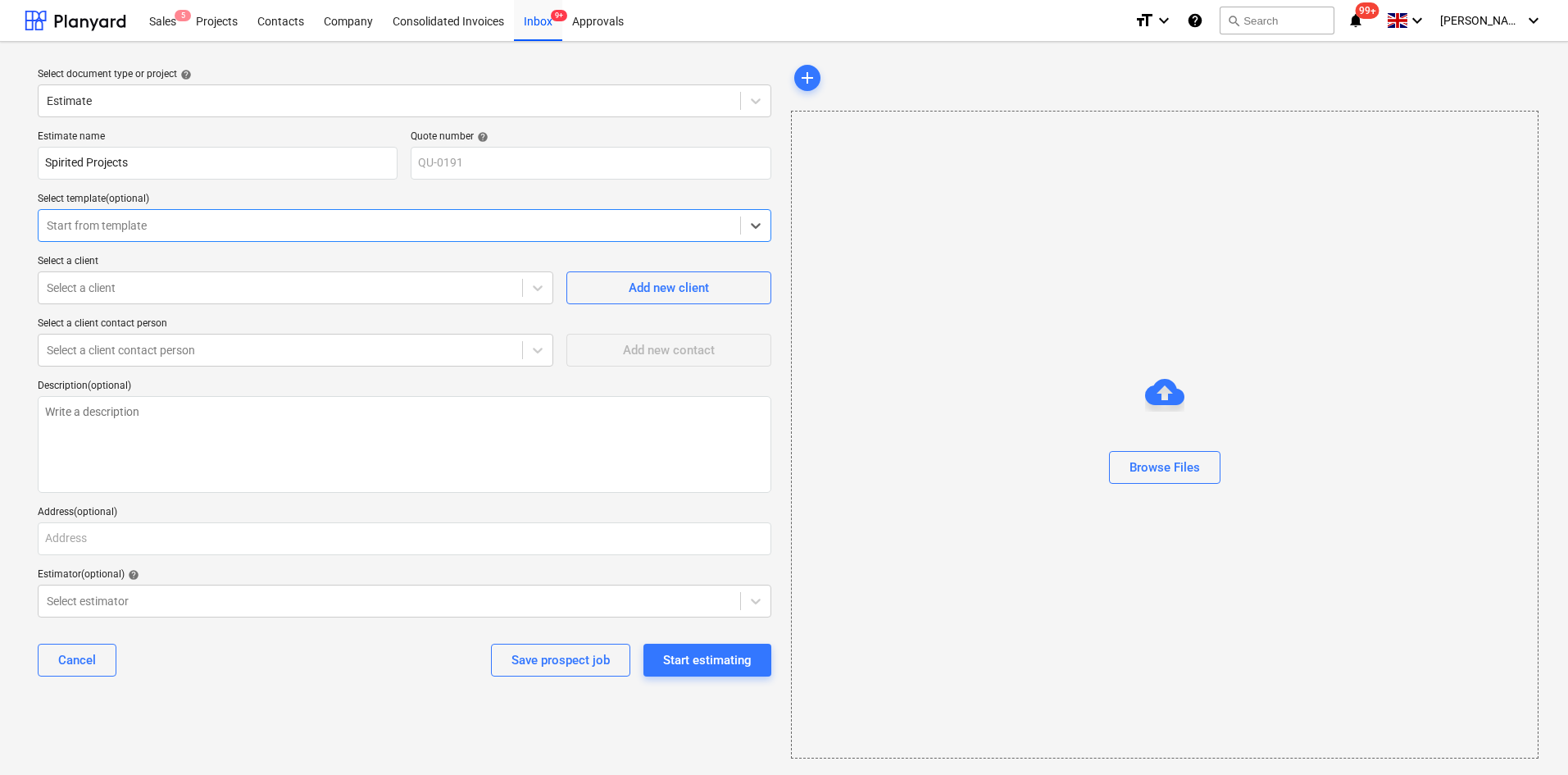
click at [164, 216] on div "Start from template" at bounding box center [389, 225] width 701 height 23
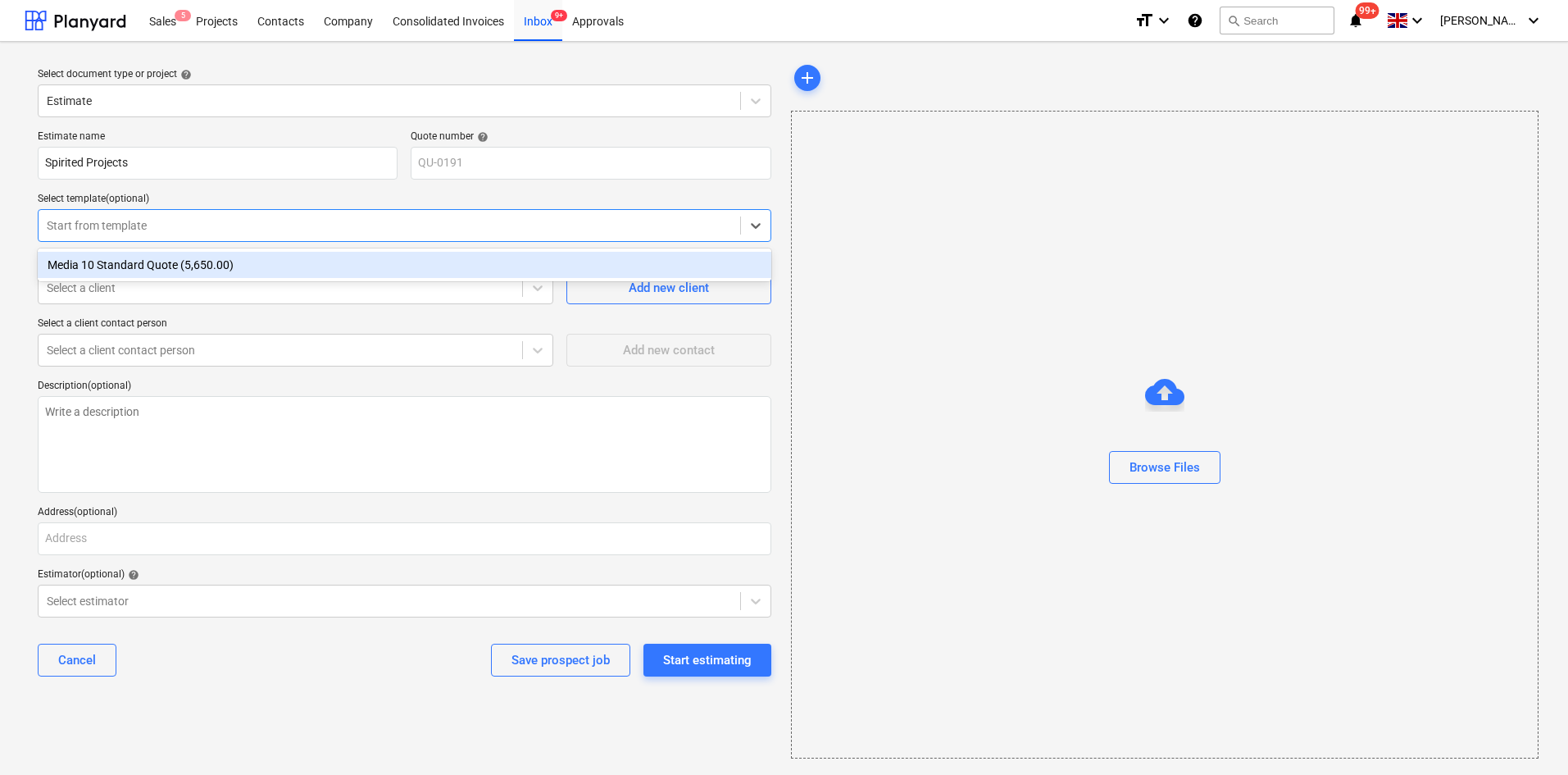
click at [188, 232] on div at bounding box center [389, 225] width 685 height 16
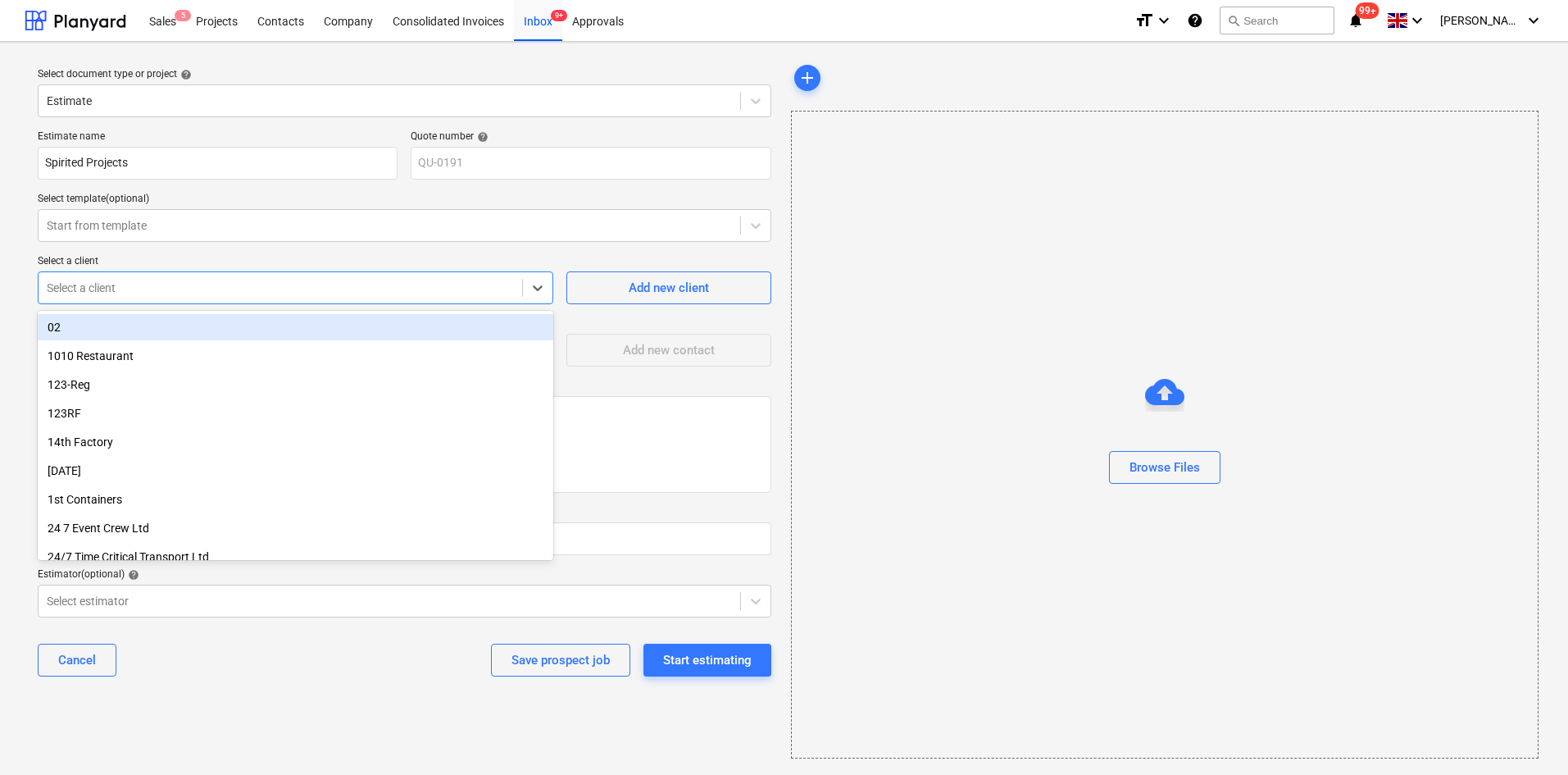
click at [179, 272] on div "Select a client" at bounding box center [296, 287] width 515 height 33
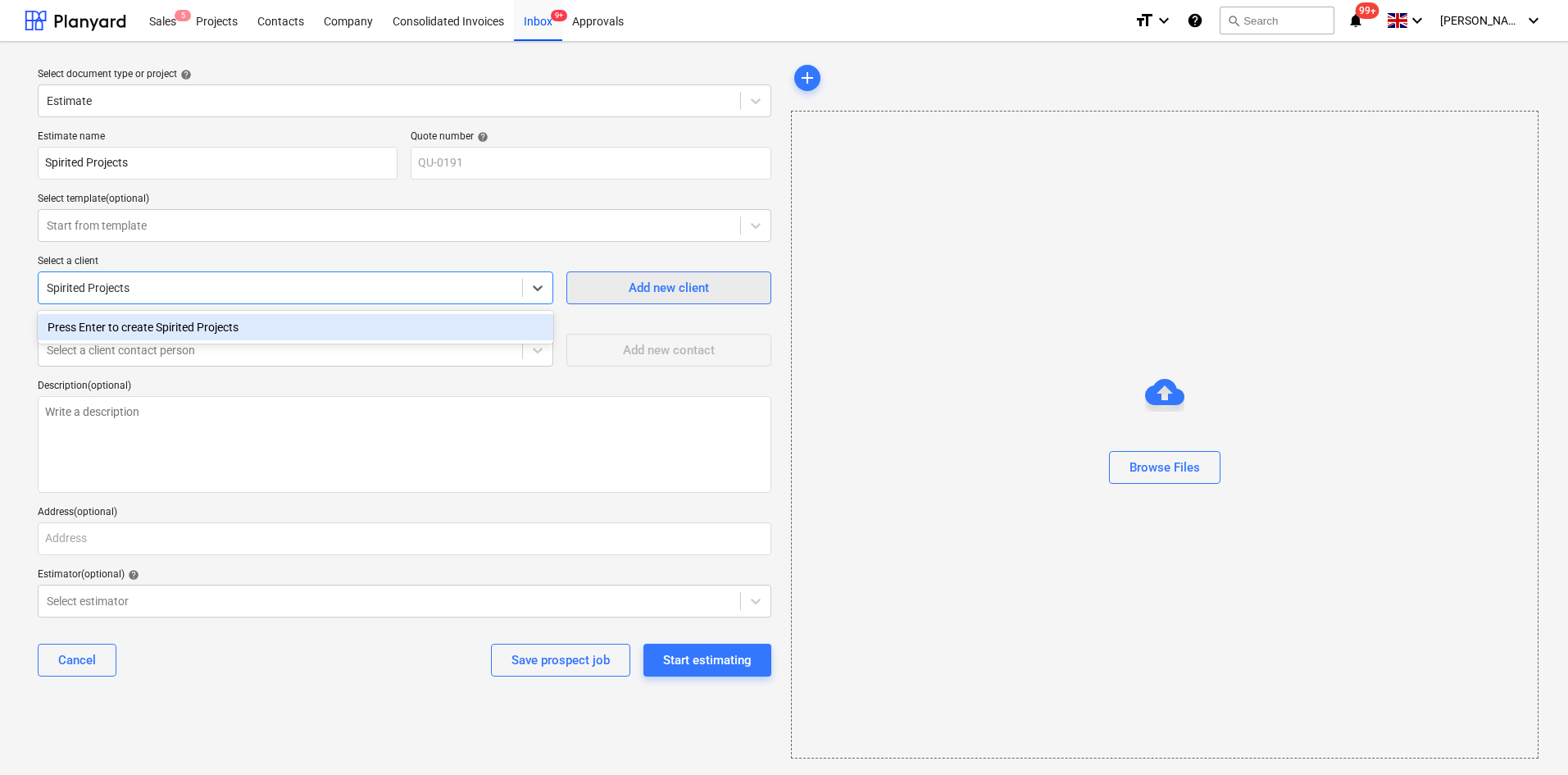
type input "Spirited Projects"
type textarea "x"
click at [637, 284] on div "Add new client" at bounding box center [669, 287] width 80 height 21
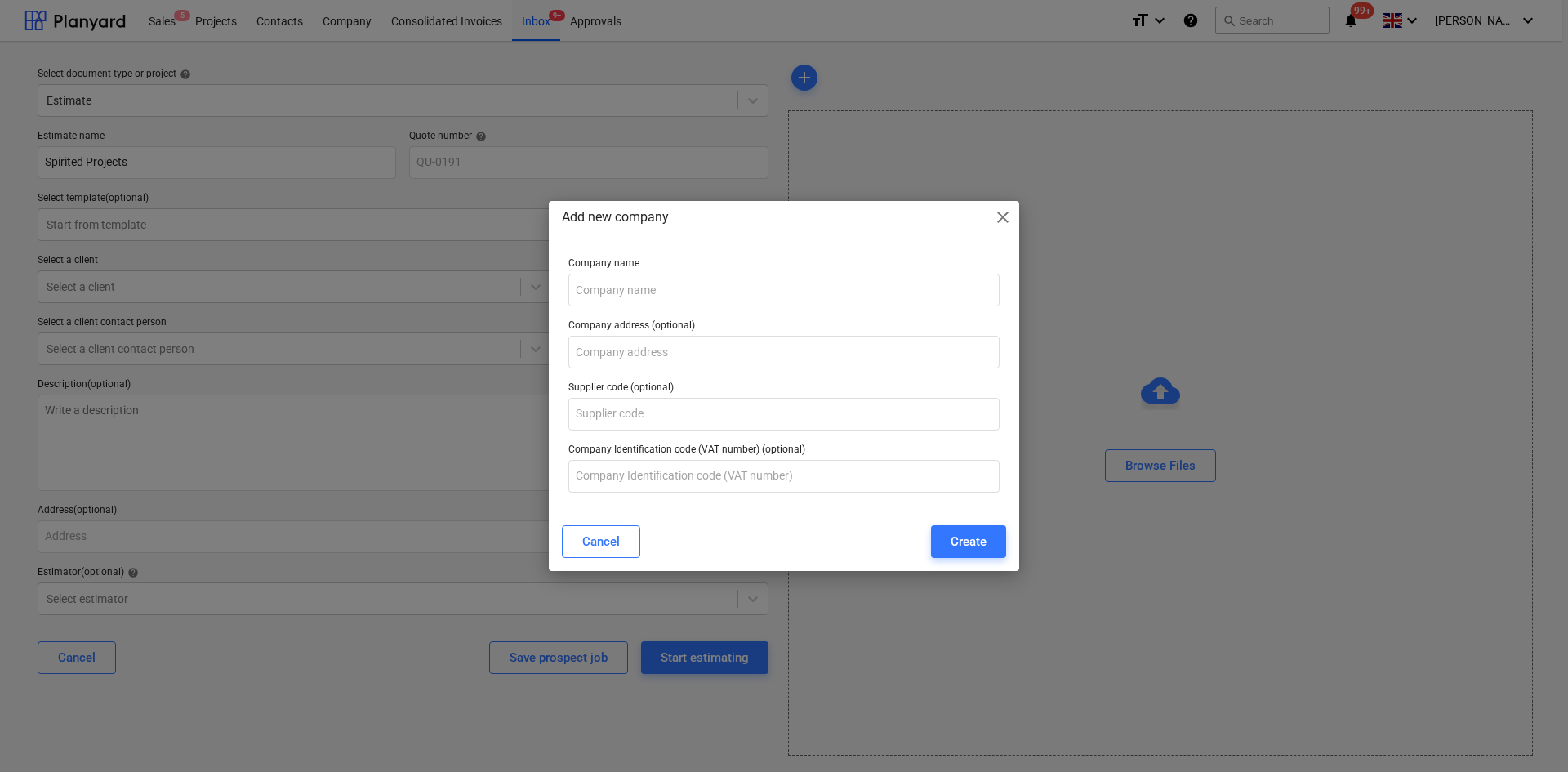
click at [327, 269] on div "Add new company close Company name Company address (optional) Supplier code (op…" at bounding box center [784, 386] width 1568 height 772
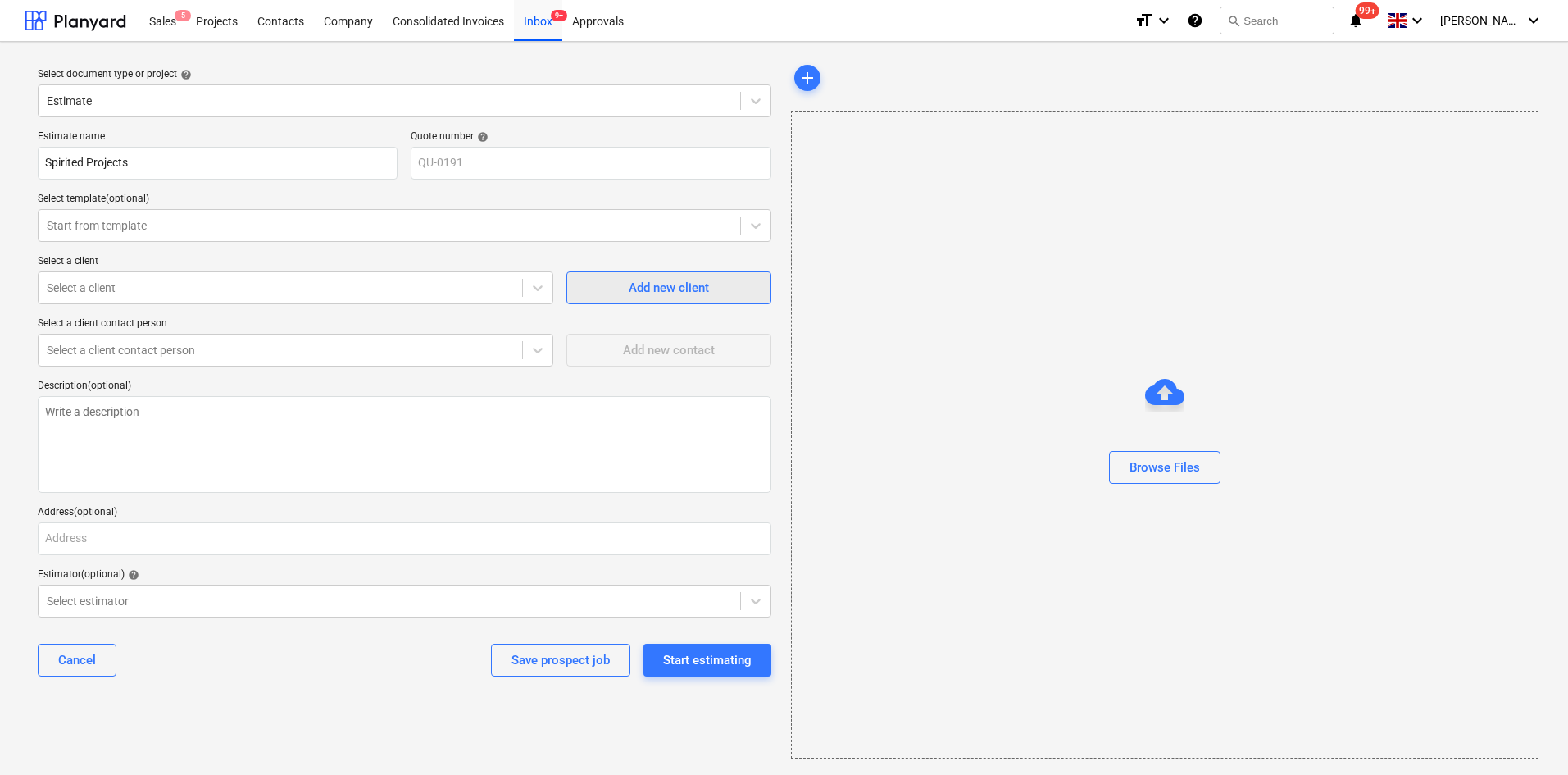
click at [733, 293] on span "Add new client" at bounding box center [669, 287] width 164 height 21
type textarea "x"
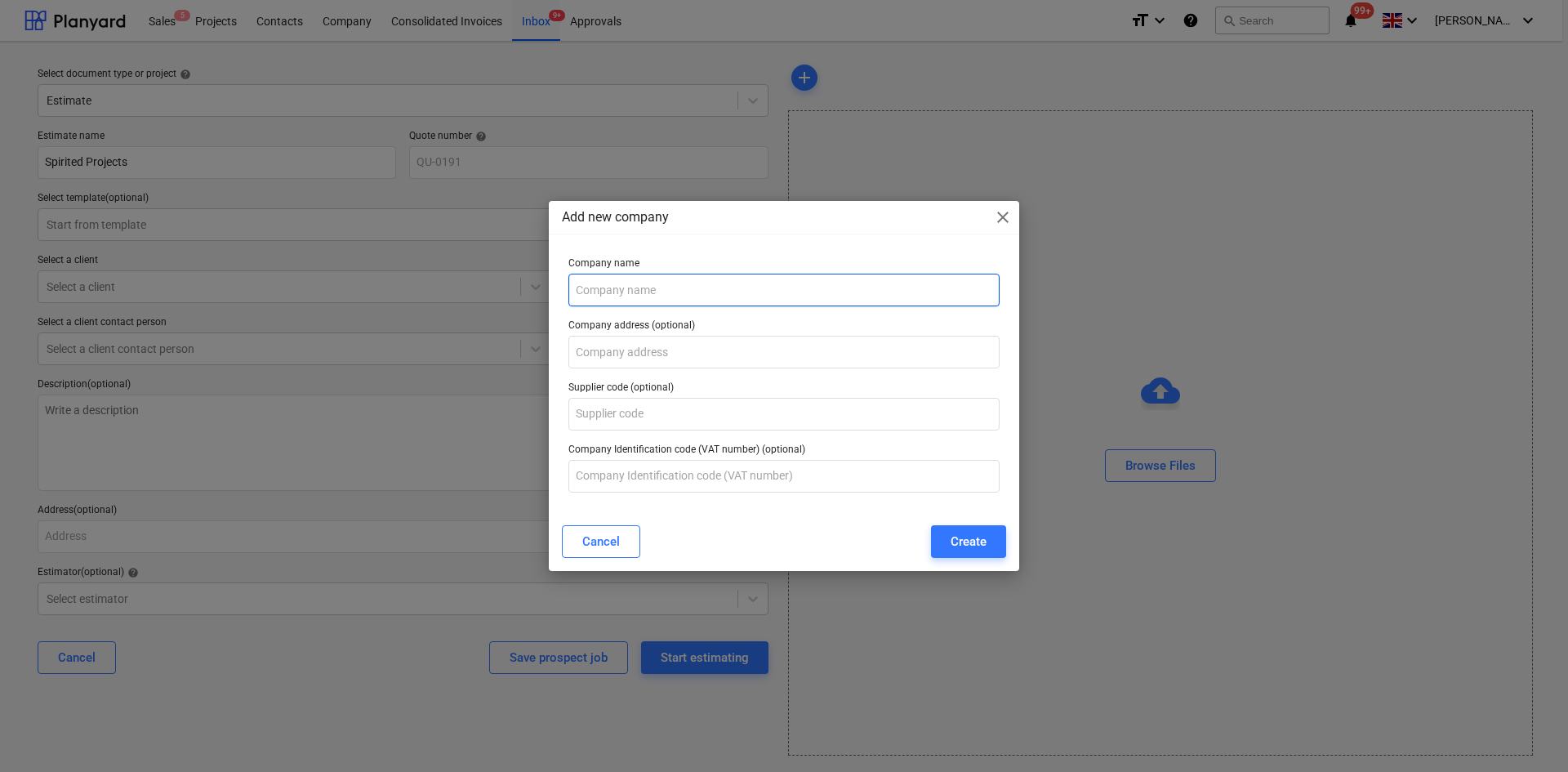
click at [769, 296] on input "text" at bounding box center [784, 290] width 431 height 33
type input "Spirited Projects"
click at [991, 528] on button "Create" at bounding box center [969, 541] width 76 height 33
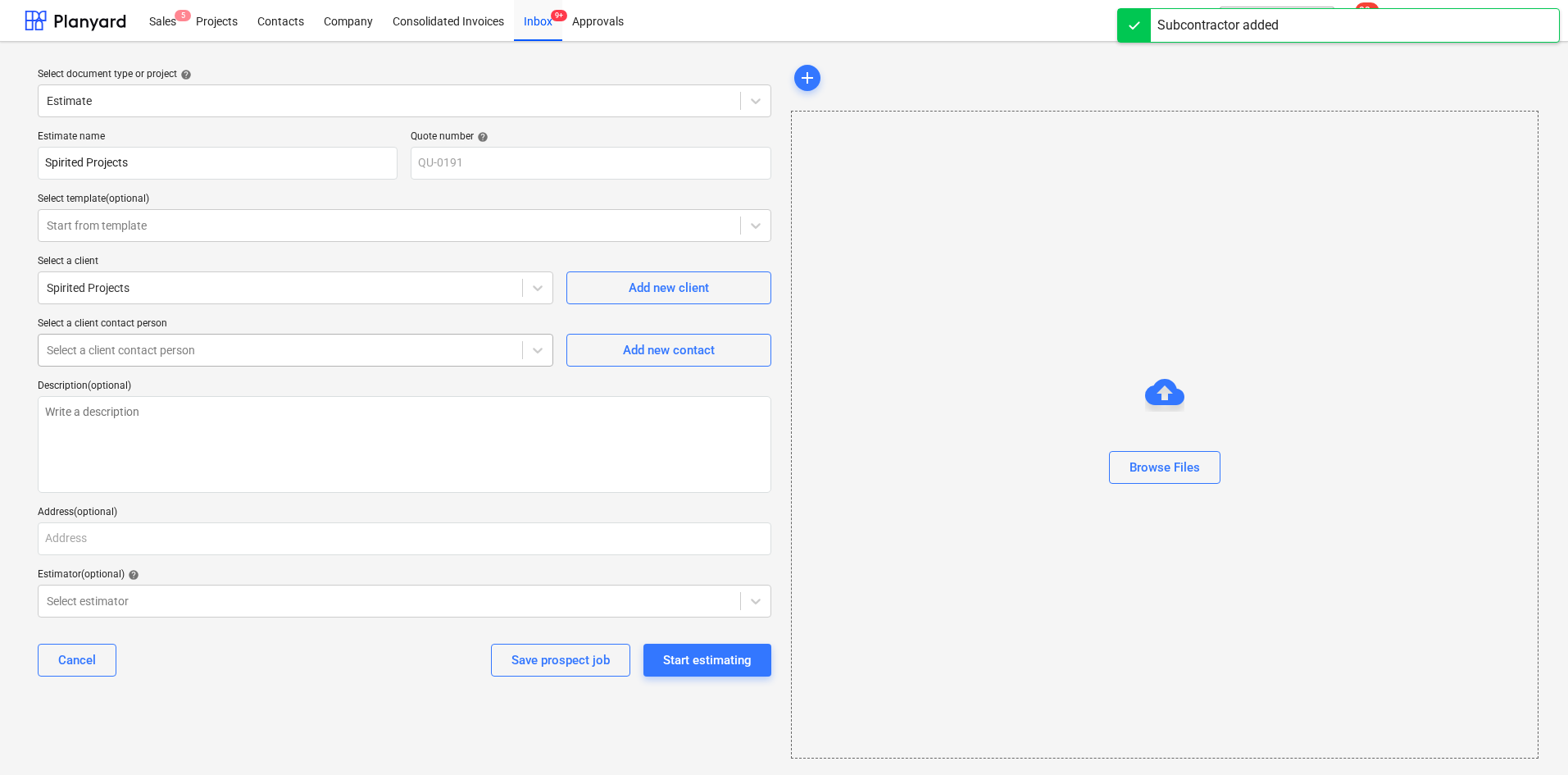
click at [122, 345] on div at bounding box center [280, 350] width 467 height 16
click at [649, 339] on div "Add new contact" at bounding box center [669, 350] width 92 height 21
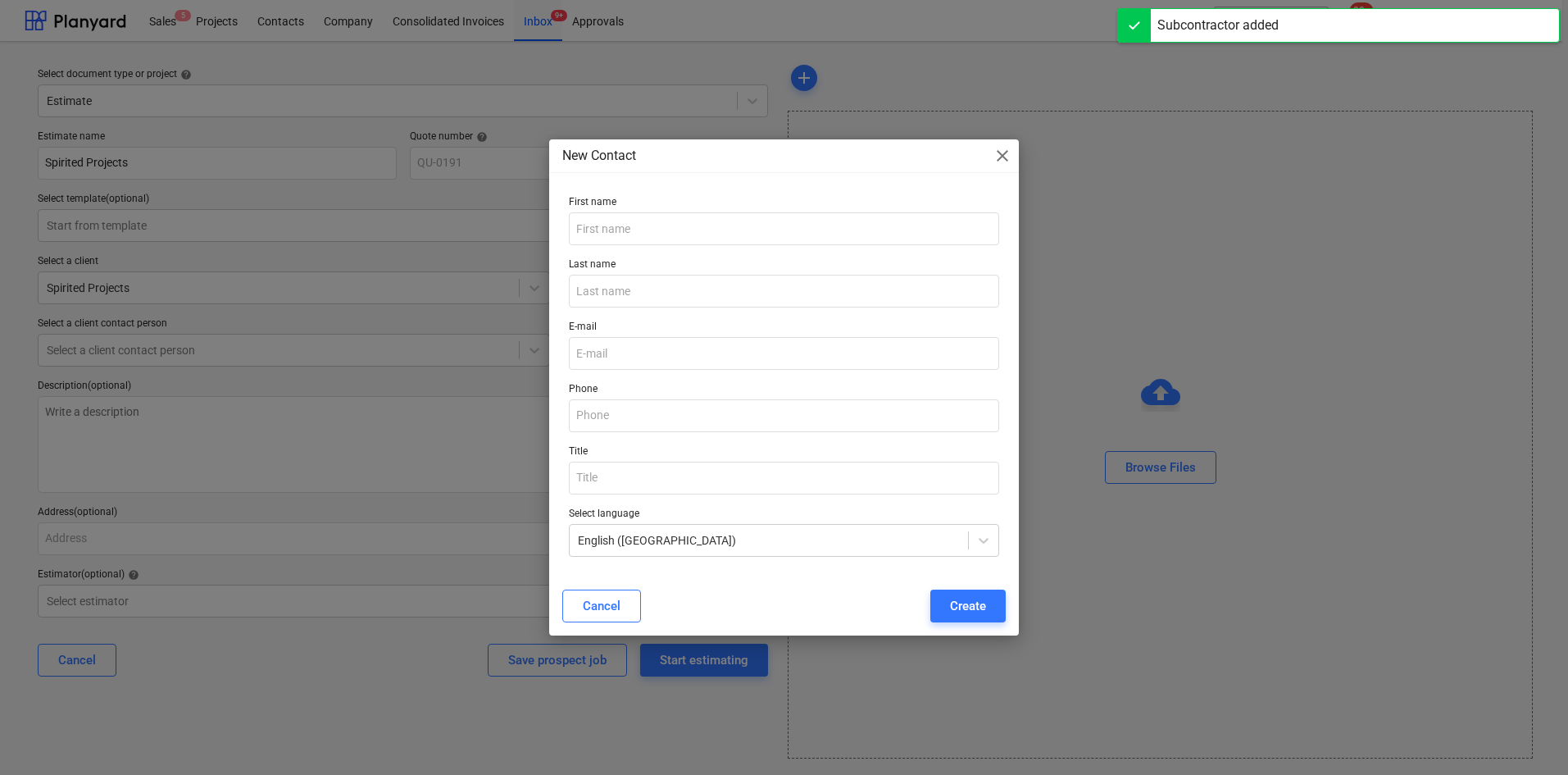
type textarea "x"
click at [662, 219] on input "text" at bounding box center [787, 228] width 433 height 33
type input "[PERSON_NAME]"
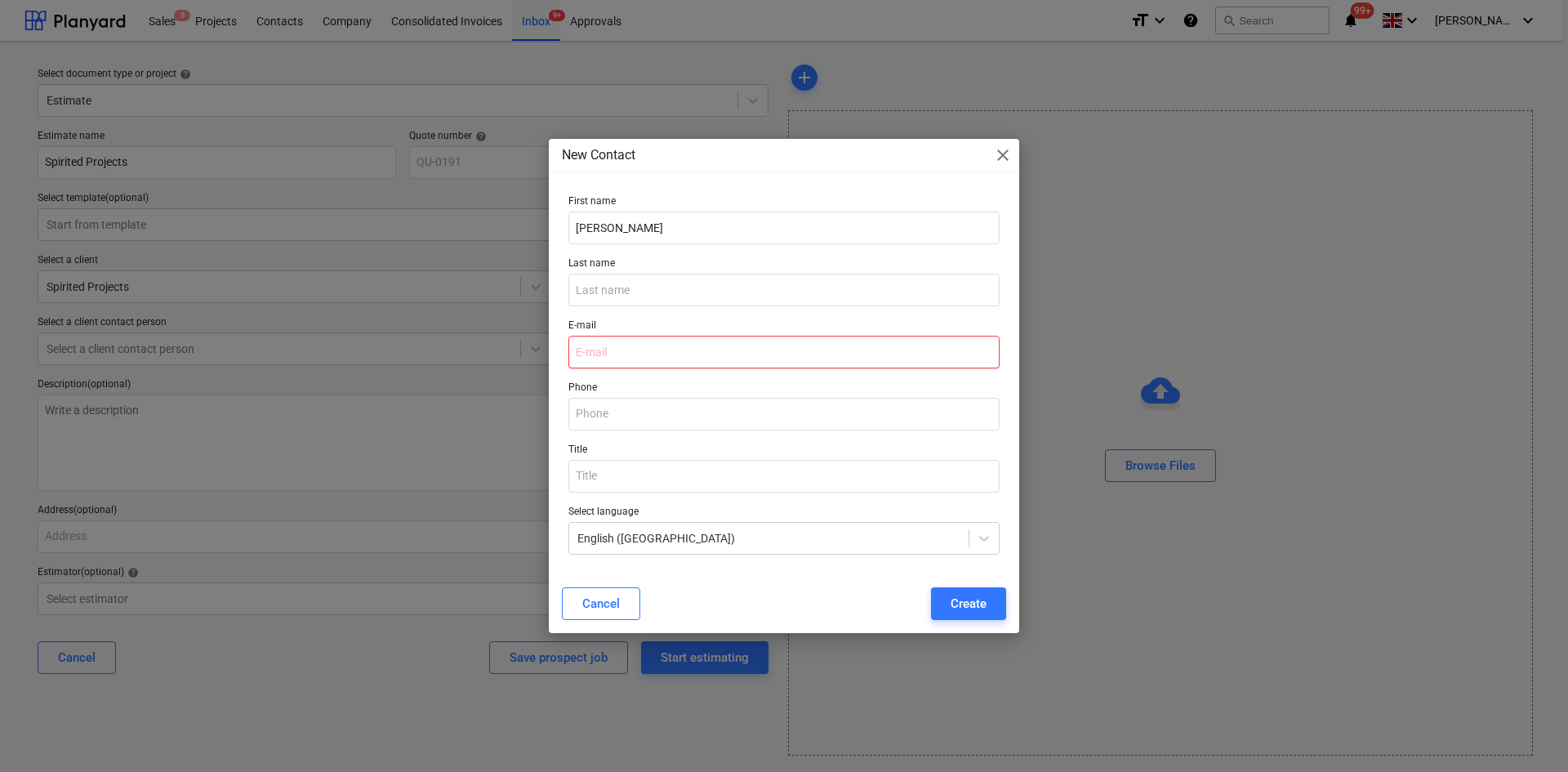
click at [612, 336] on input "email" at bounding box center [784, 352] width 431 height 33
paste input "[PERSON_NAME][EMAIL_ADDRESS][DOMAIN_NAME]"
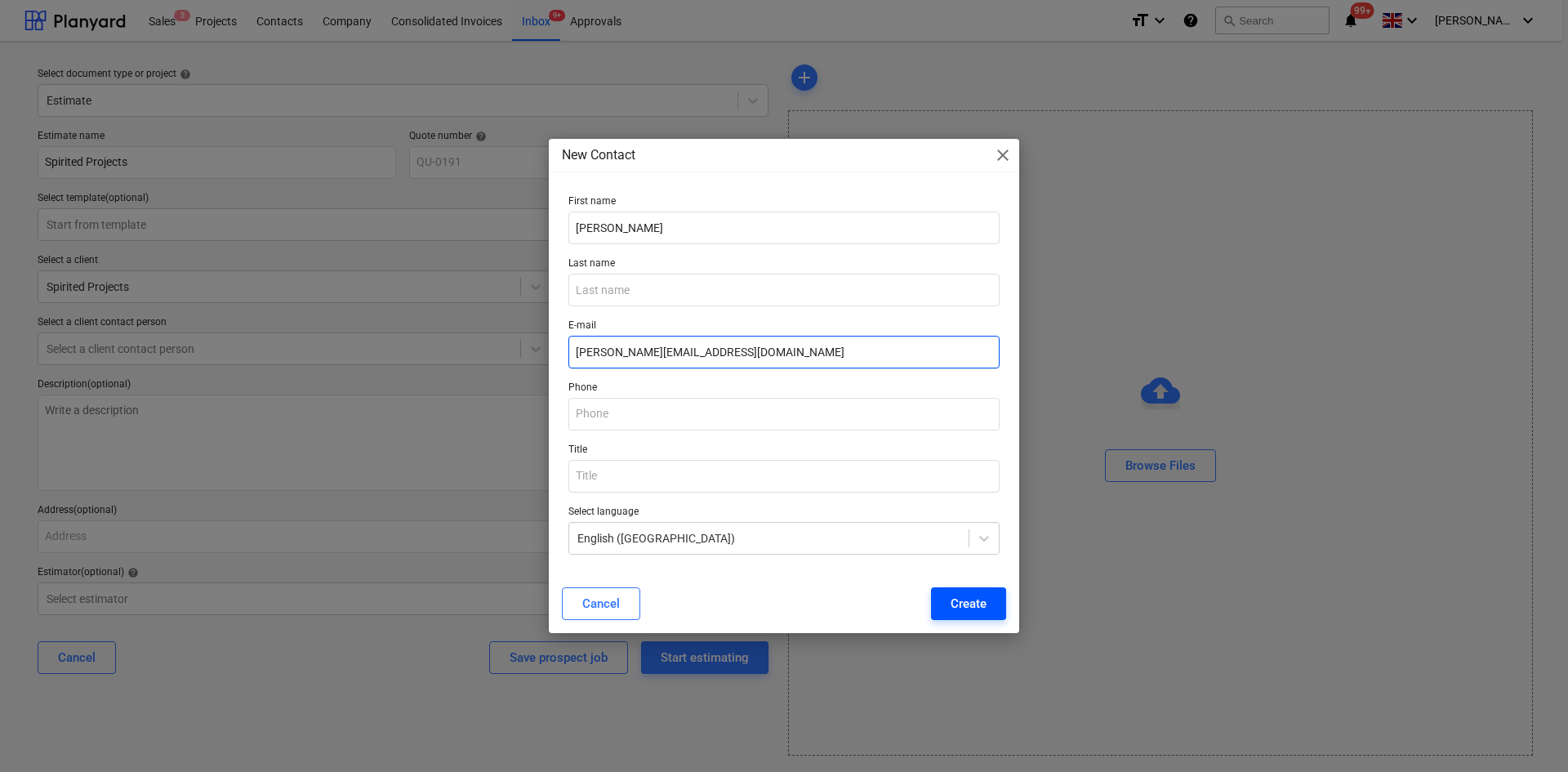
type input "[PERSON_NAME][EMAIL_ADDRESS][DOMAIN_NAME]"
click at [966, 606] on div "Create" at bounding box center [968, 603] width 36 height 21
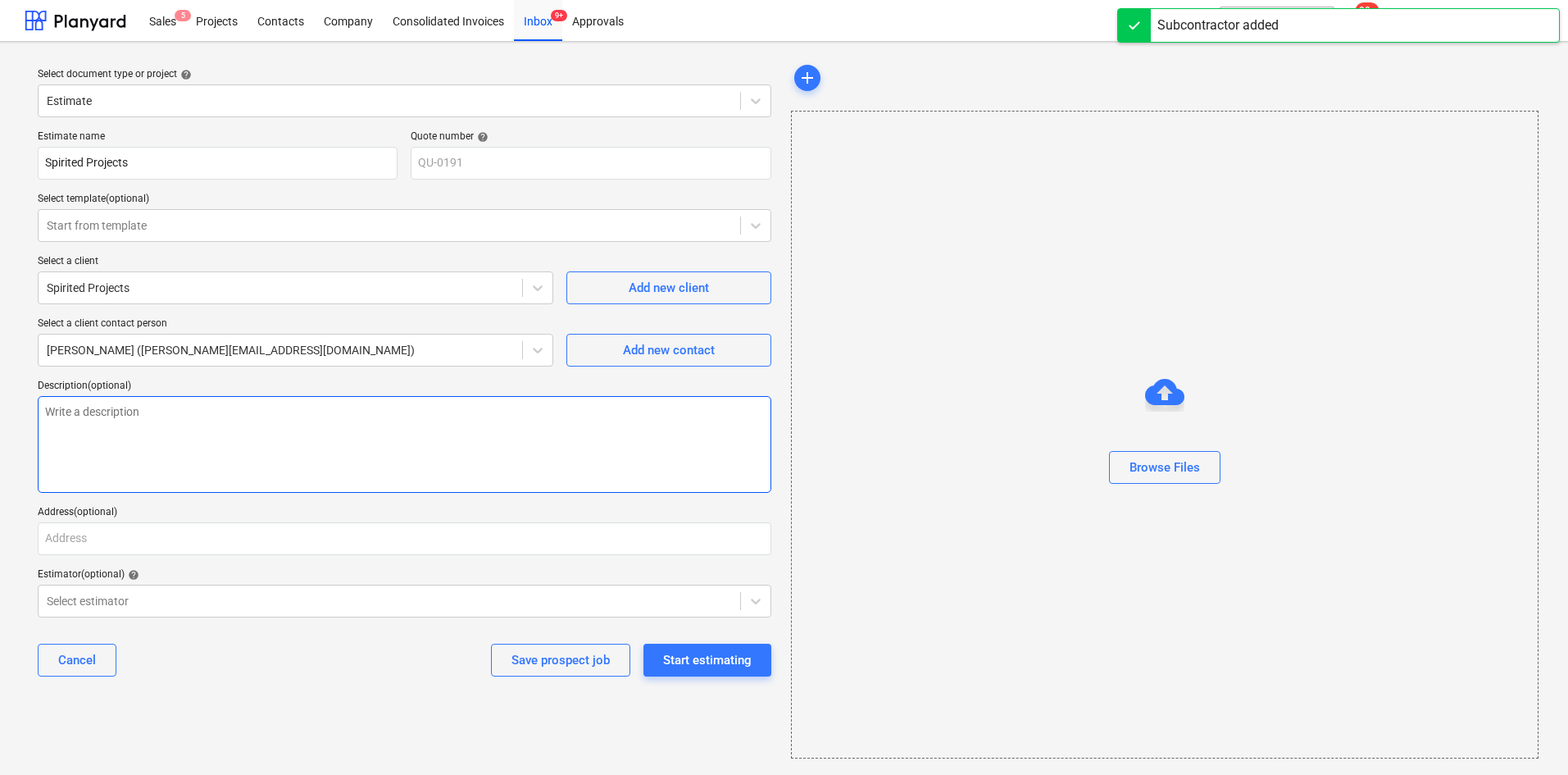
click at [161, 463] on textarea at bounding box center [404, 444] width 733 height 97
click at [695, 654] on div "Start estimating" at bounding box center [707, 660] width 88 height 21
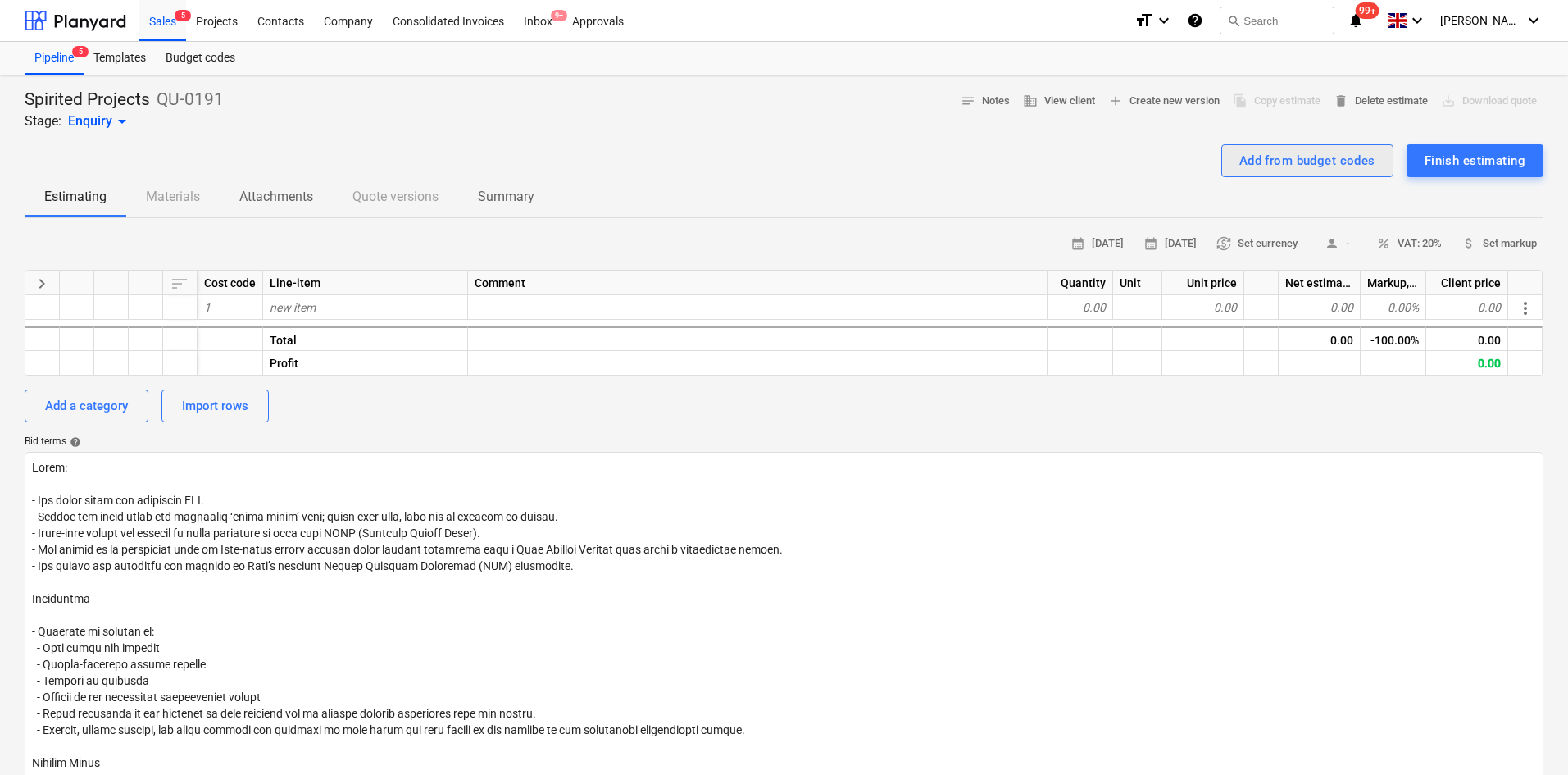
click at [1277, 152] on div "Add from budget codes" at bounding box center [1308, 160] width 136 height 21
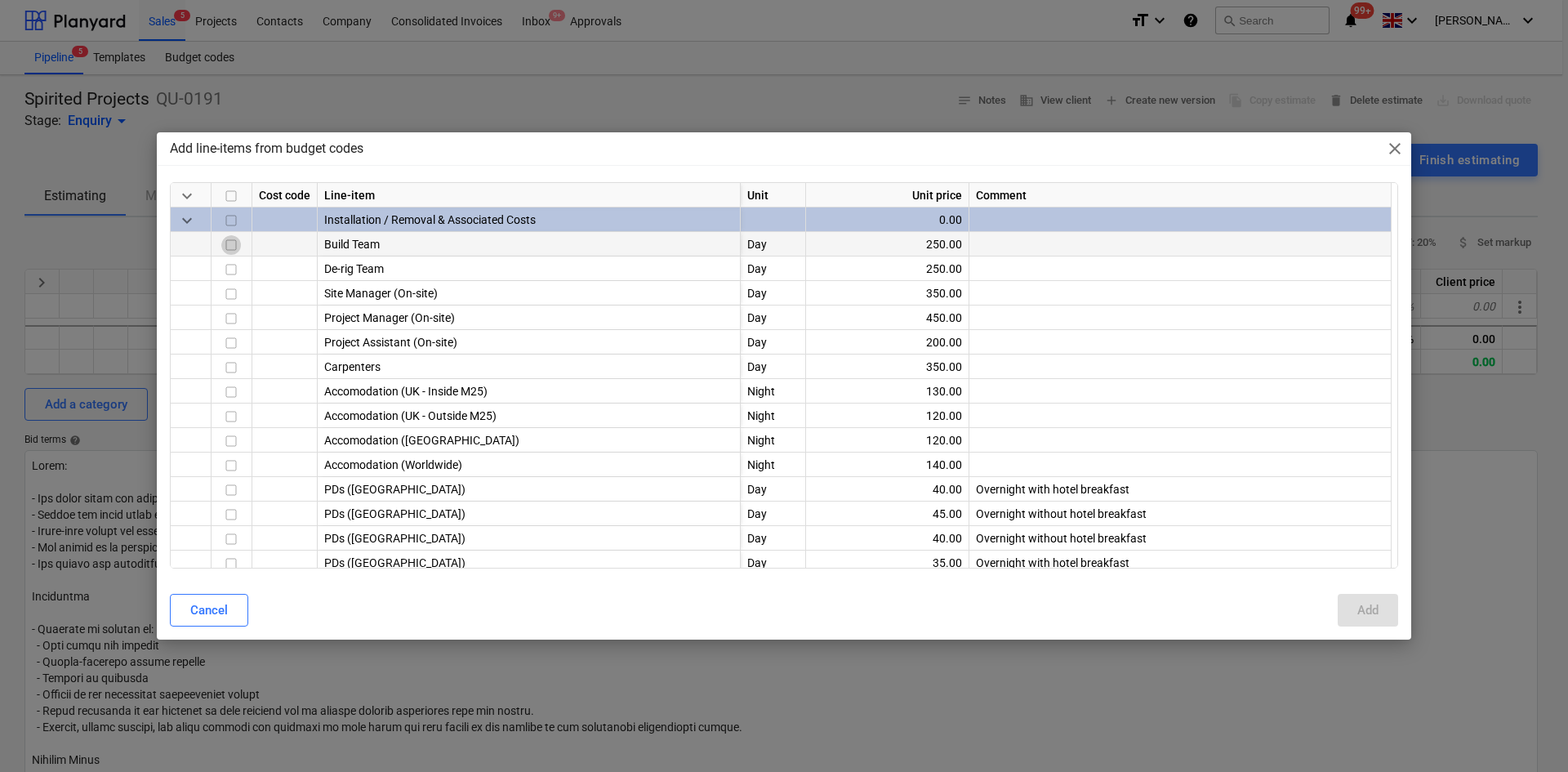
click at [234, 242] on input "checkbox" at bounding box center [231, 244] width 19 height 19
click at [232, 262] on input "checkbox" at bounding box center [231, 269] width 19 height 19
click at [233, 294] on input "checkbox" at bounding box center [231, 294] width 19 height 19
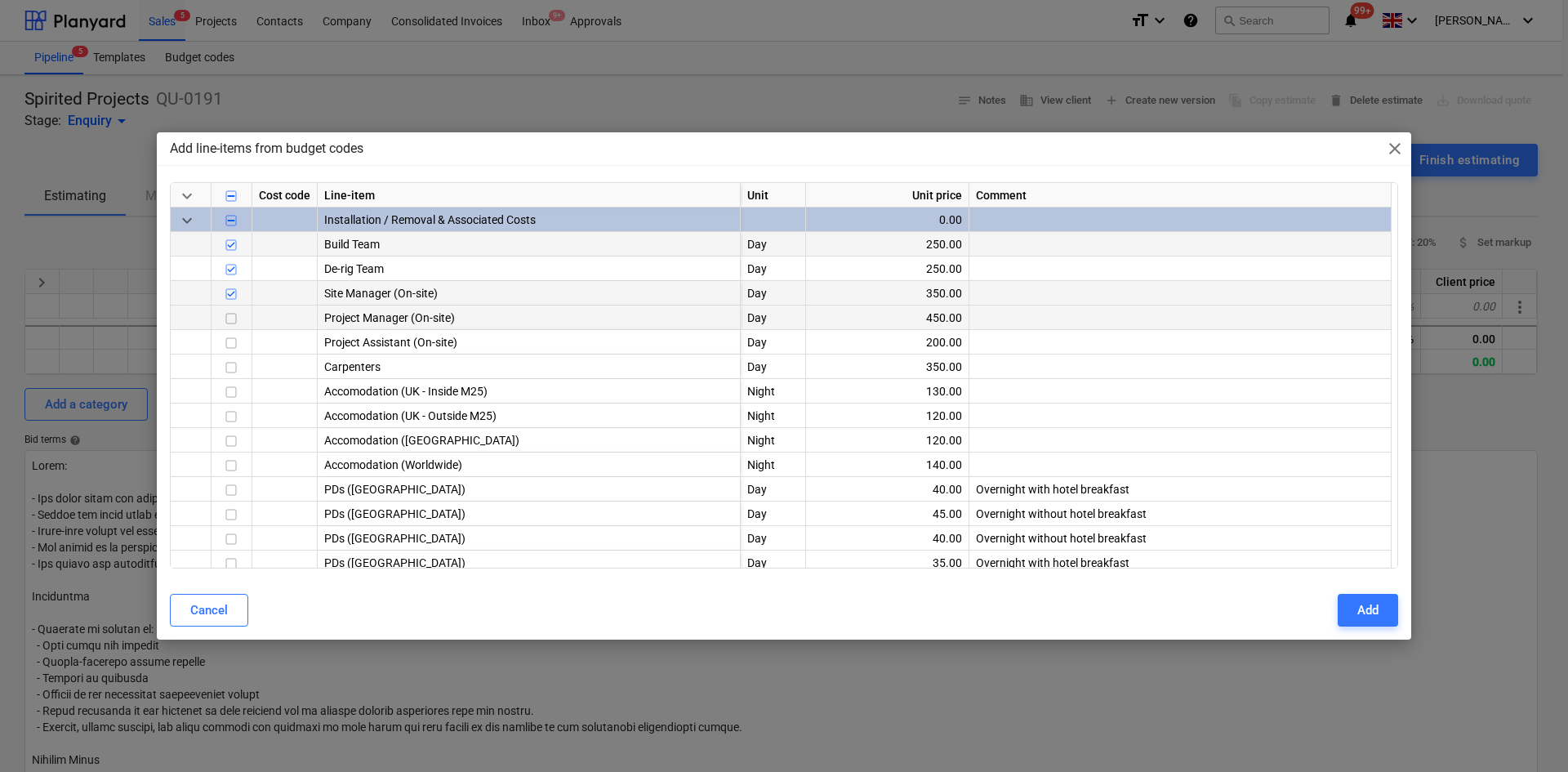
click at [225, 320] on input "checkbox" at bounding box center [231, 318] width 19 height 19
click at [232, 417] on input "checkbox" at bounding box center [231, 416] width 19 height 19
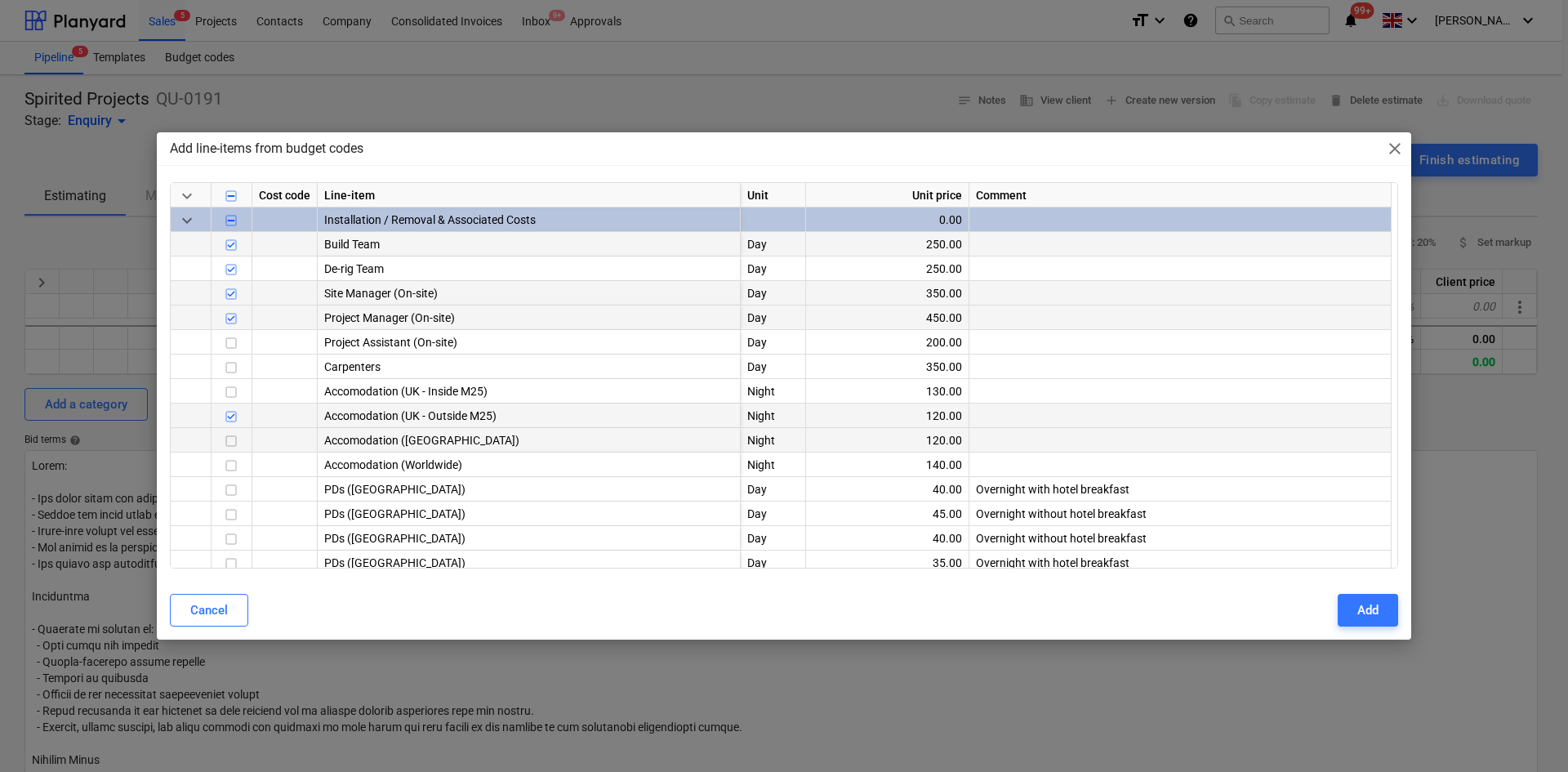
scroll to position [81, 0]
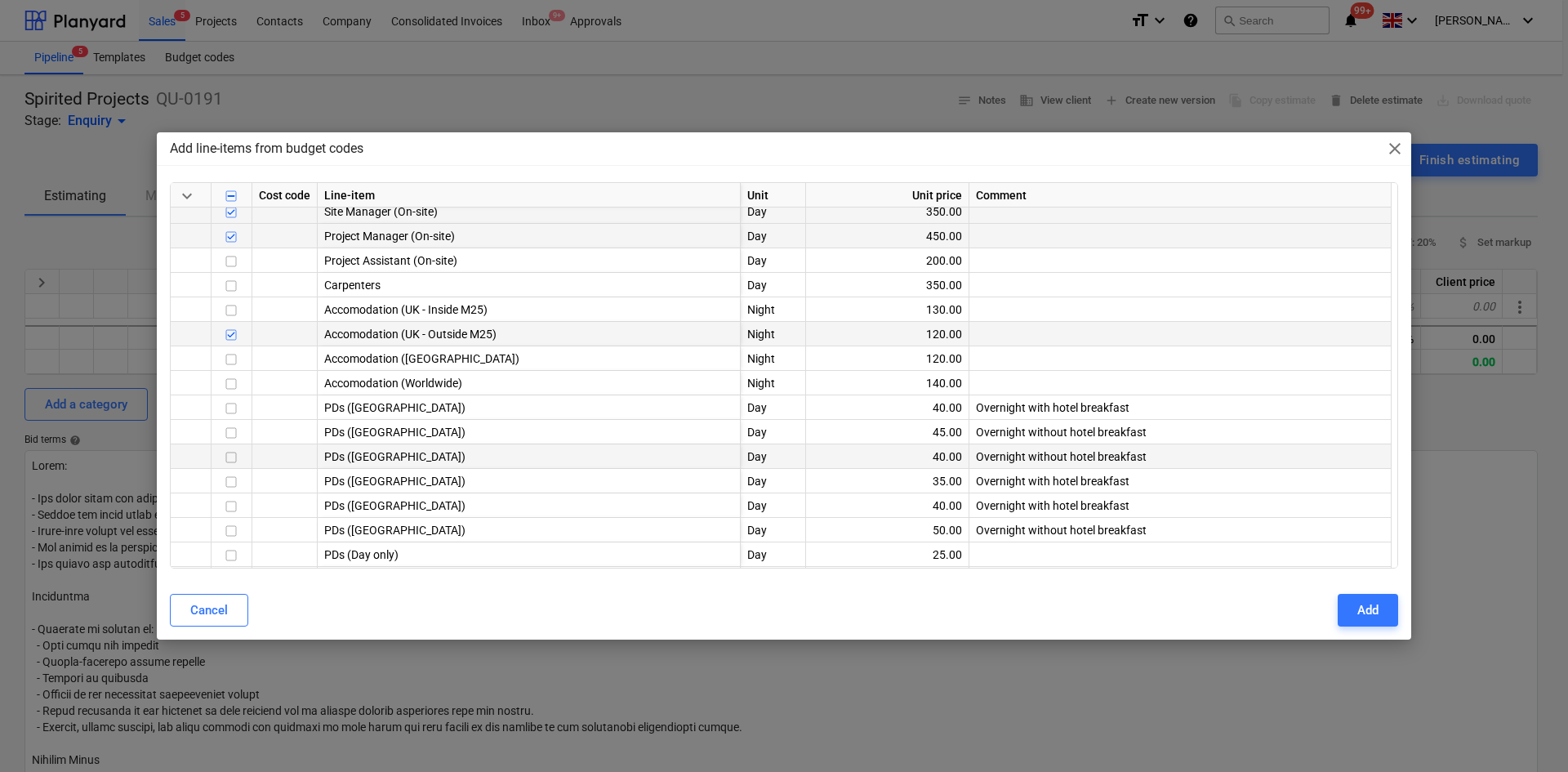
click at [232, 459] on input "checkbox" at bounding box center [231, 456] width 19 height 19
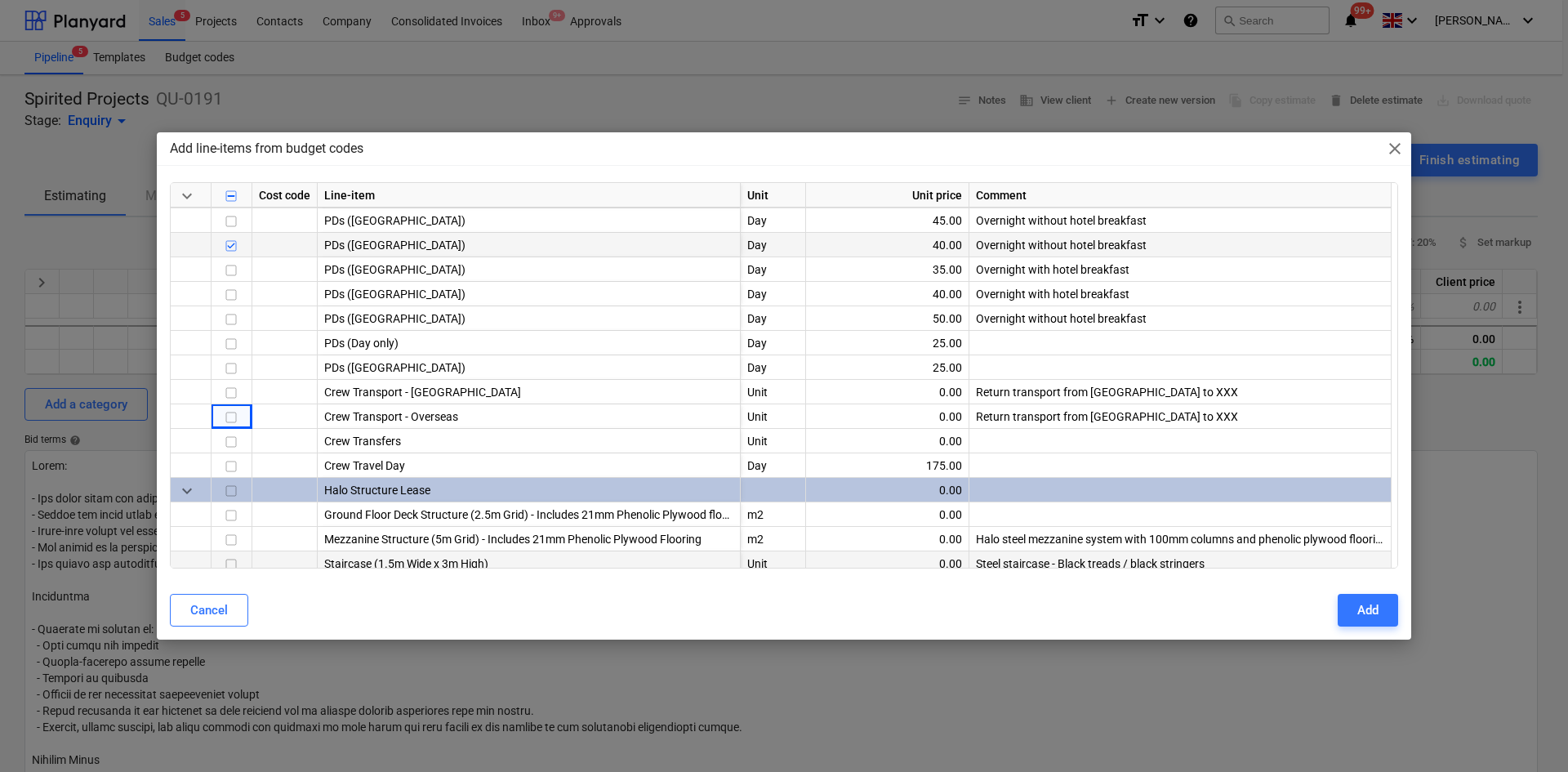
scroll to position [326, 0]
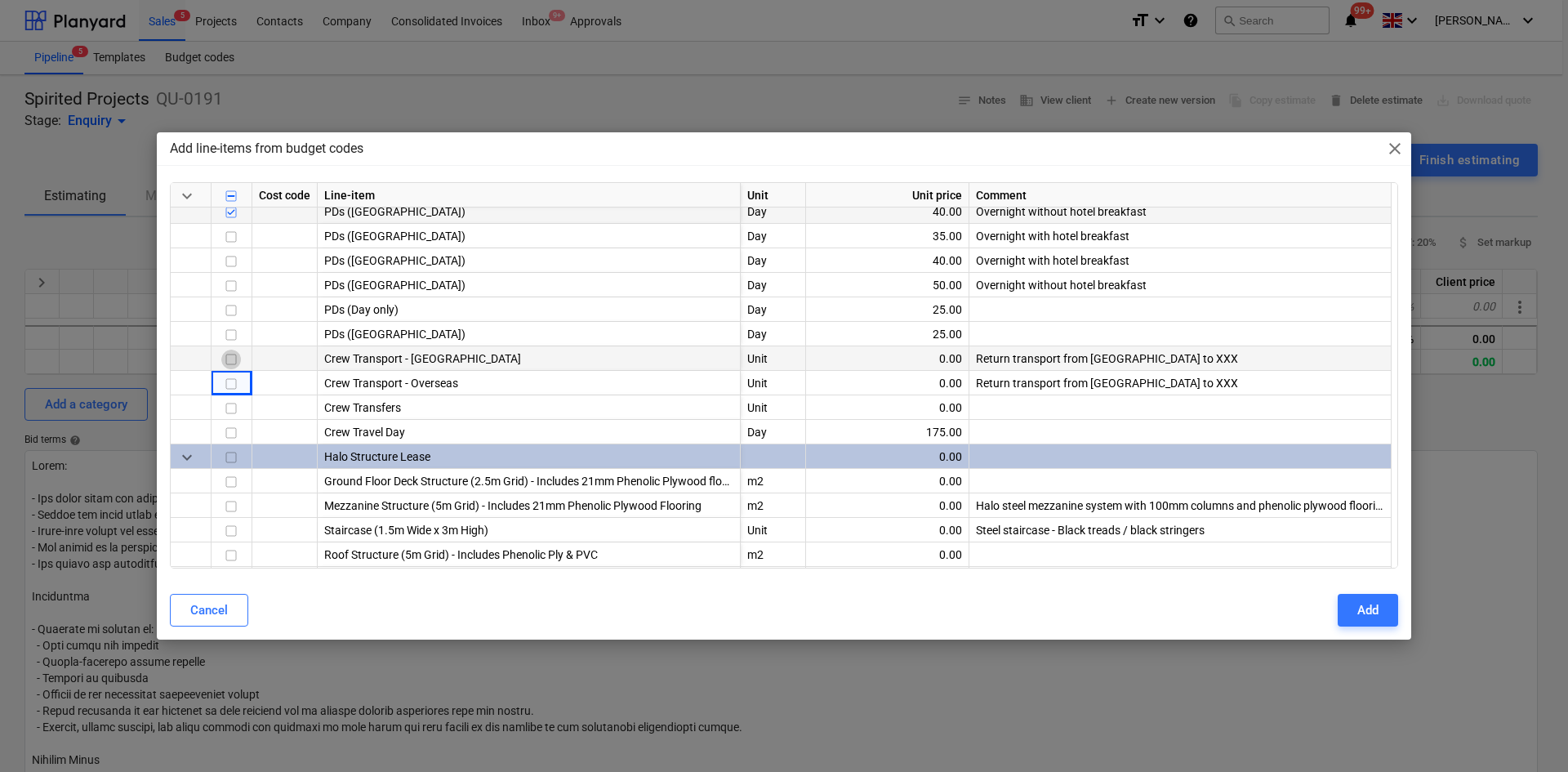
click at [228, 358] on input "checkbox" at bounding box center [231, 359] width 19 height 19
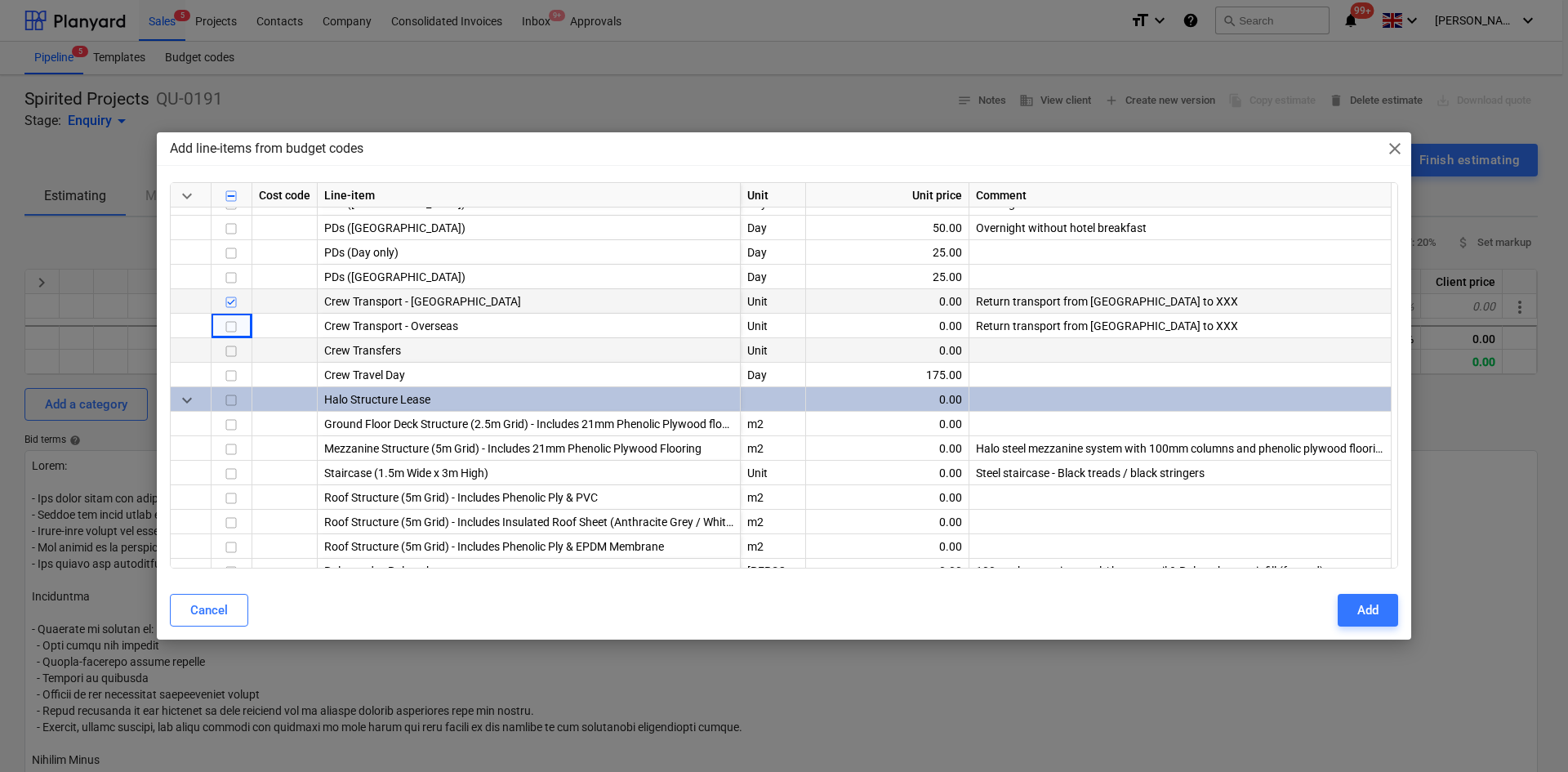
scroll to position [409, 0]
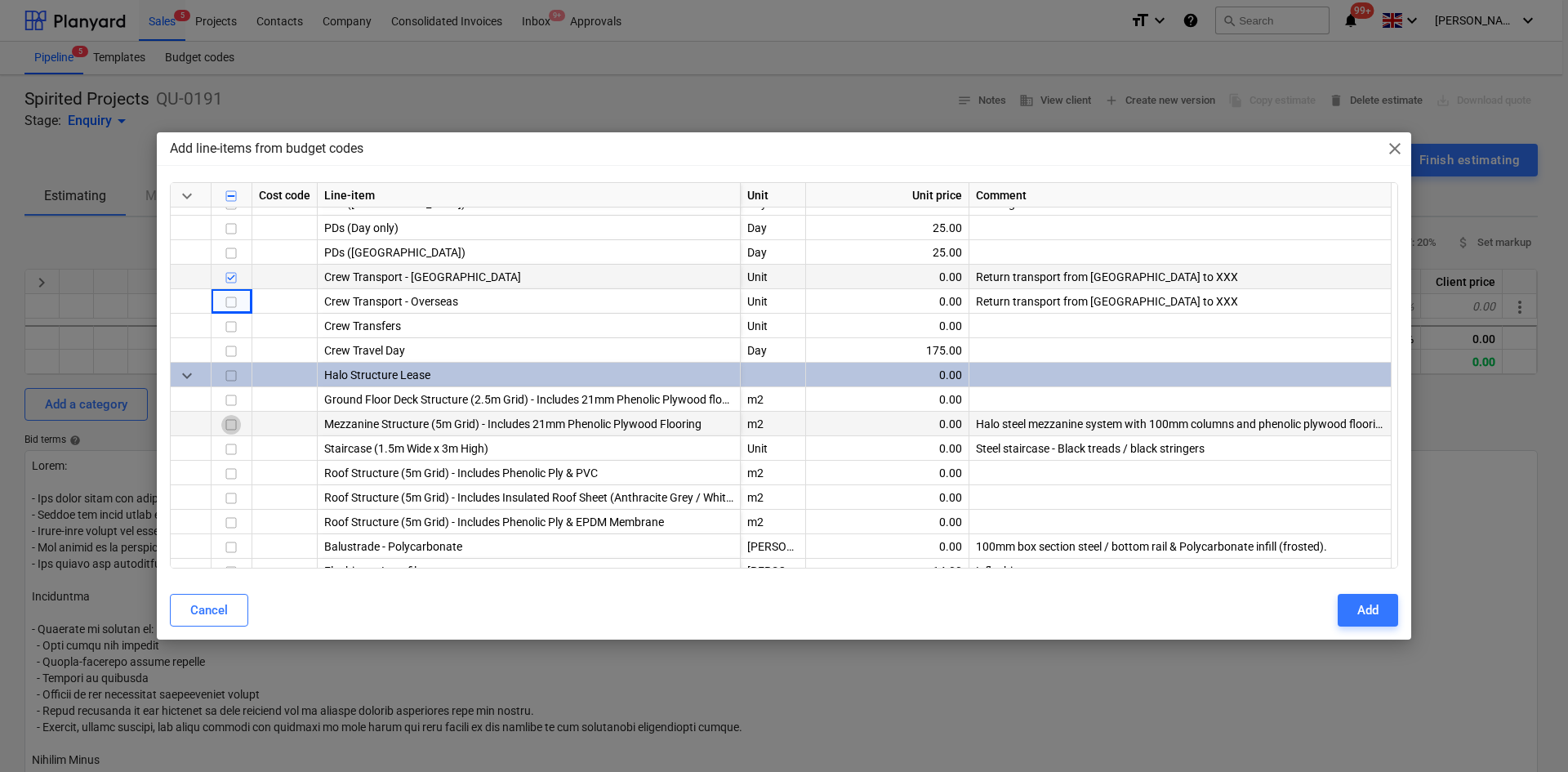
click at [231, 421] on input "checkbox" at bounding box center [231, 425] width 19 height 19
click at [234, 441] on input "checkbox" at bounding box center [231, 449] width 19 height 19
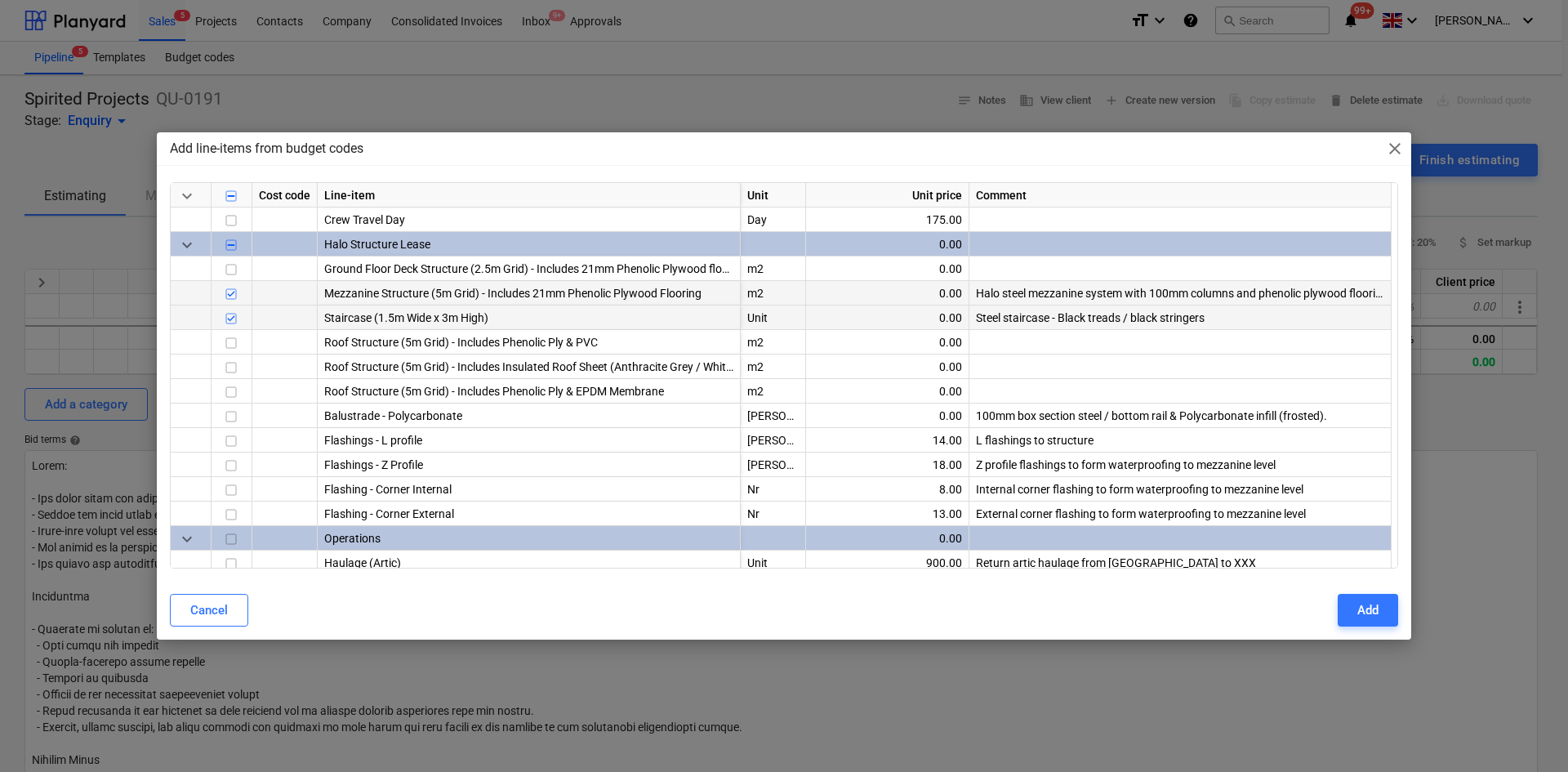
scroll to position [571, 0]
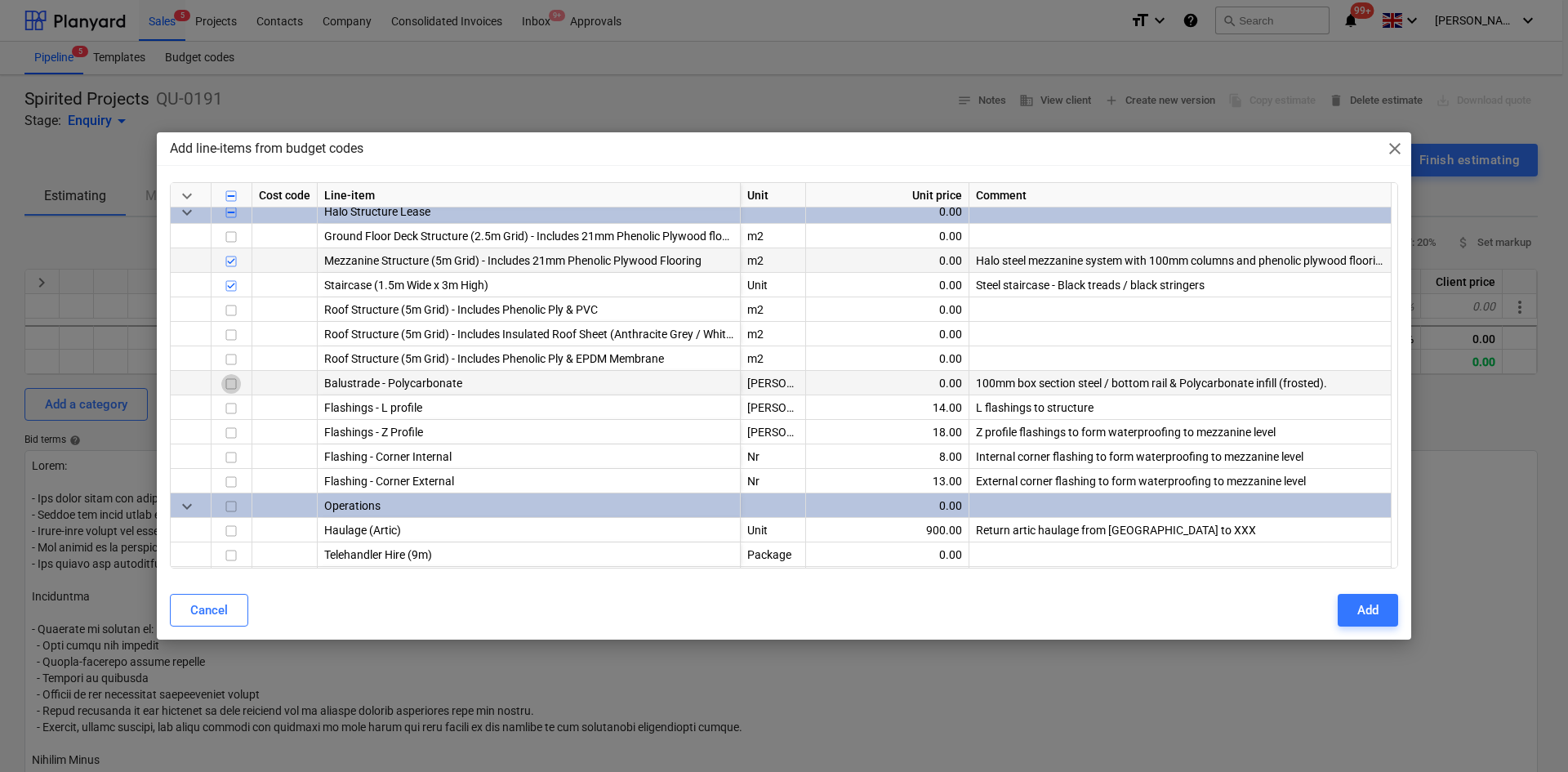
click at [229, 383] on input "checkbox" at bounding box center [231, 383] width 19 height 19
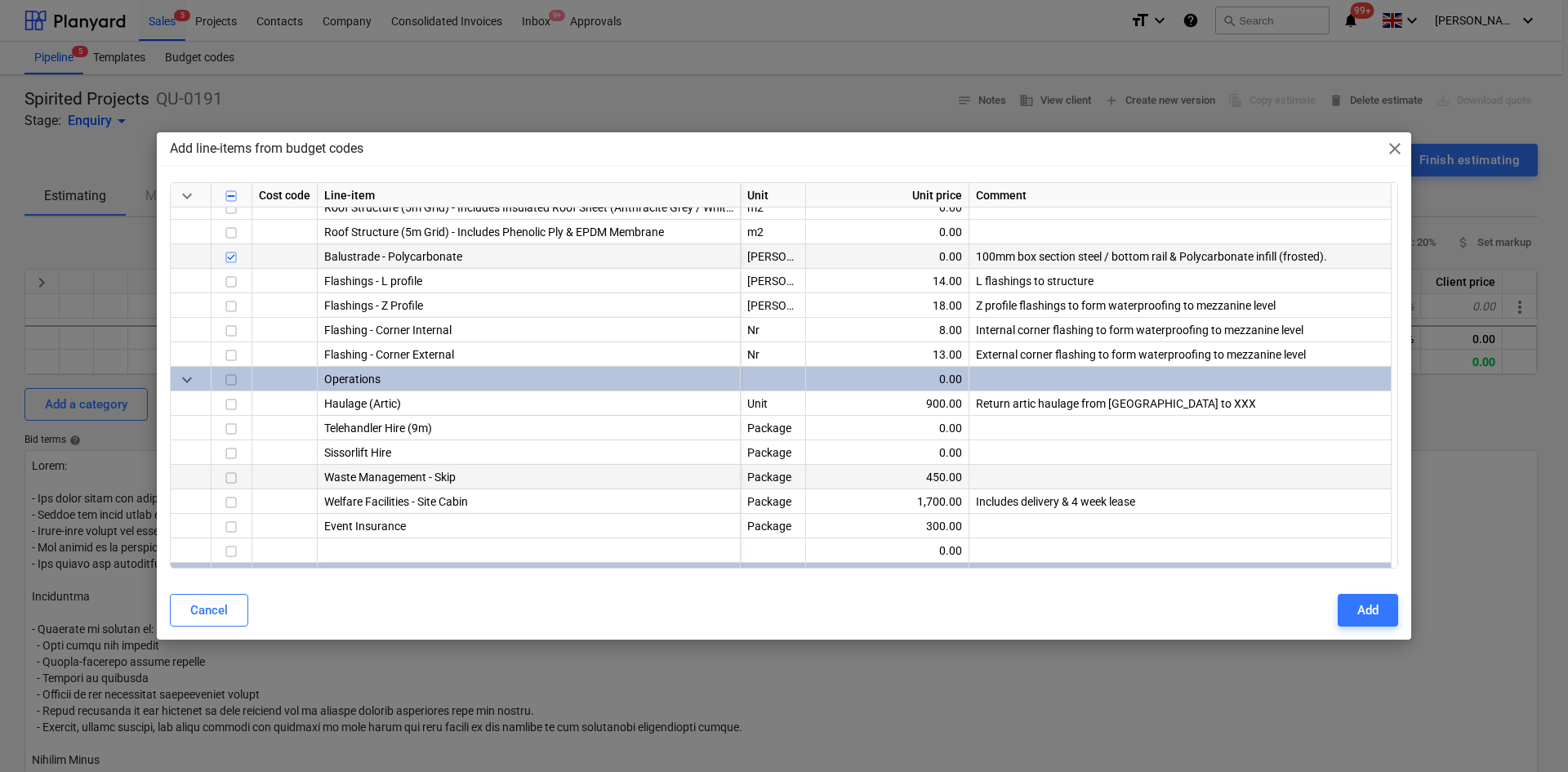
scroll to position [735, 0]
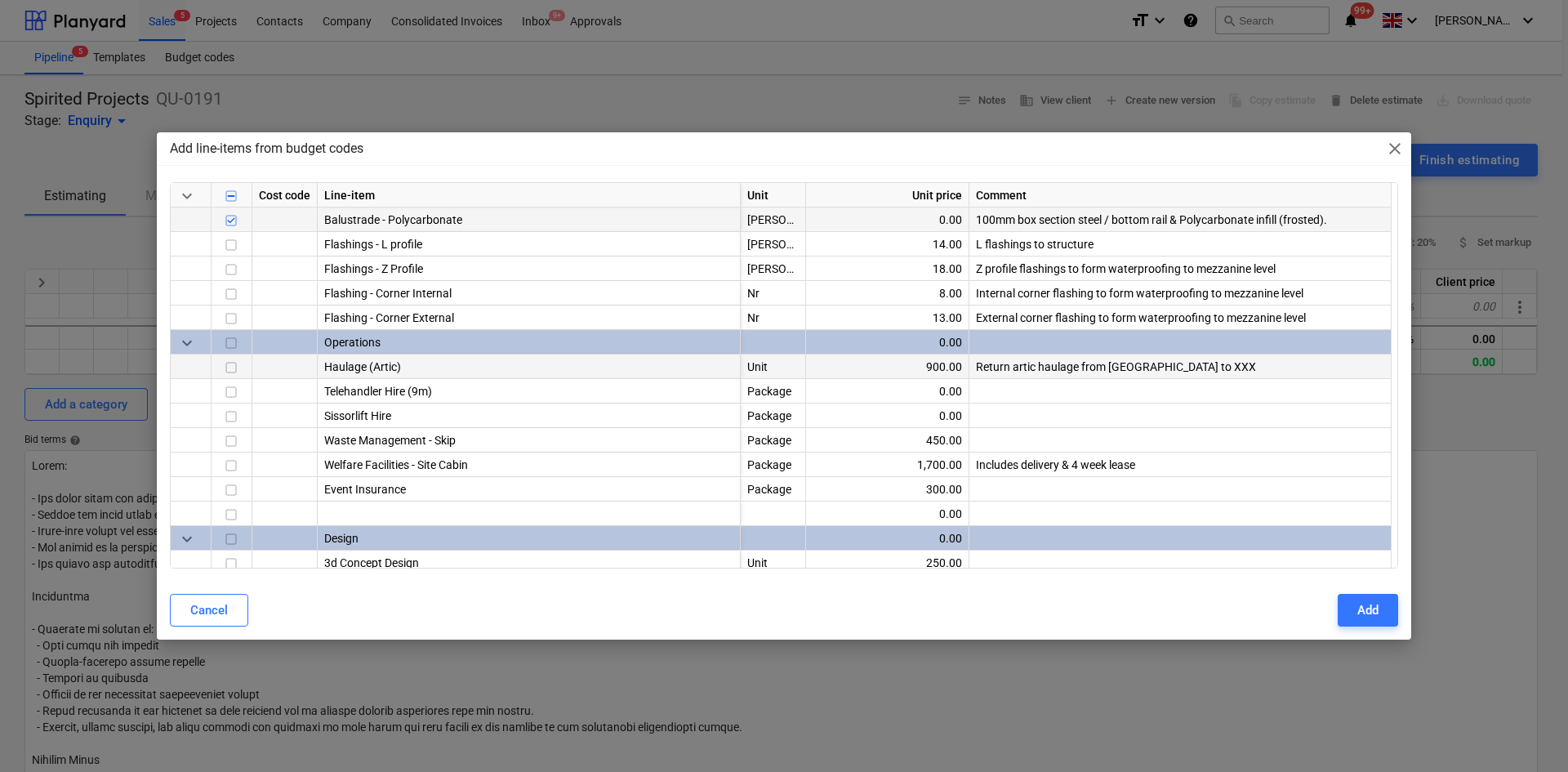
click at [227, 375] on input "checkbox" at bounding box center [231, 367] width 19 height 19
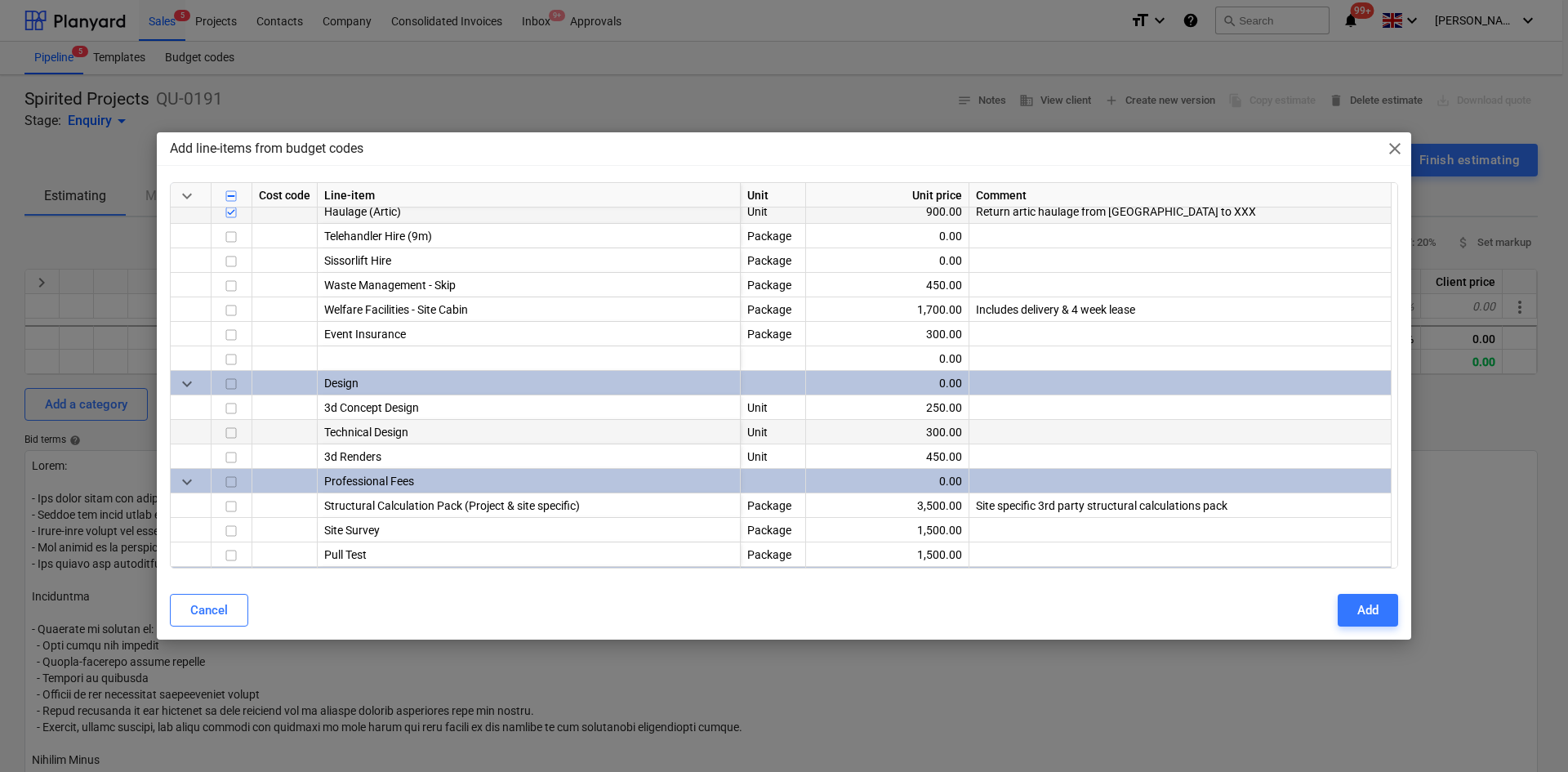
scroll to position [899, 0]
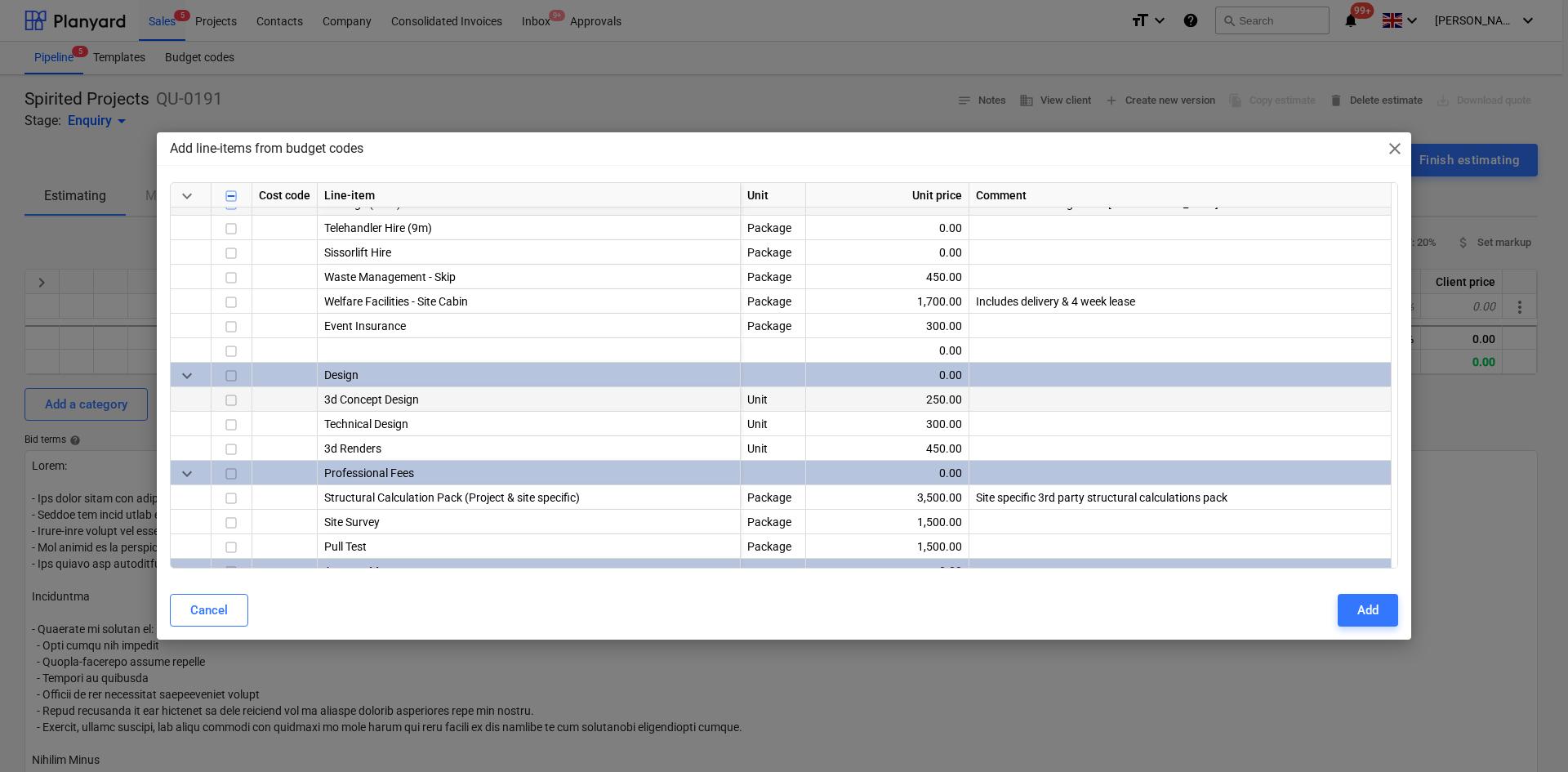
click at [229, 403] on input "checkbox" at bounding box center [231, 399] width 19 height 19
drag, startPoint x: 229, startPoint y: 403, endPoint x: 226, endPoint y: 422, distance: 19.2
click at [226, 422] on input "checkbox" at bounding box center [231, 425] width 19 height 19
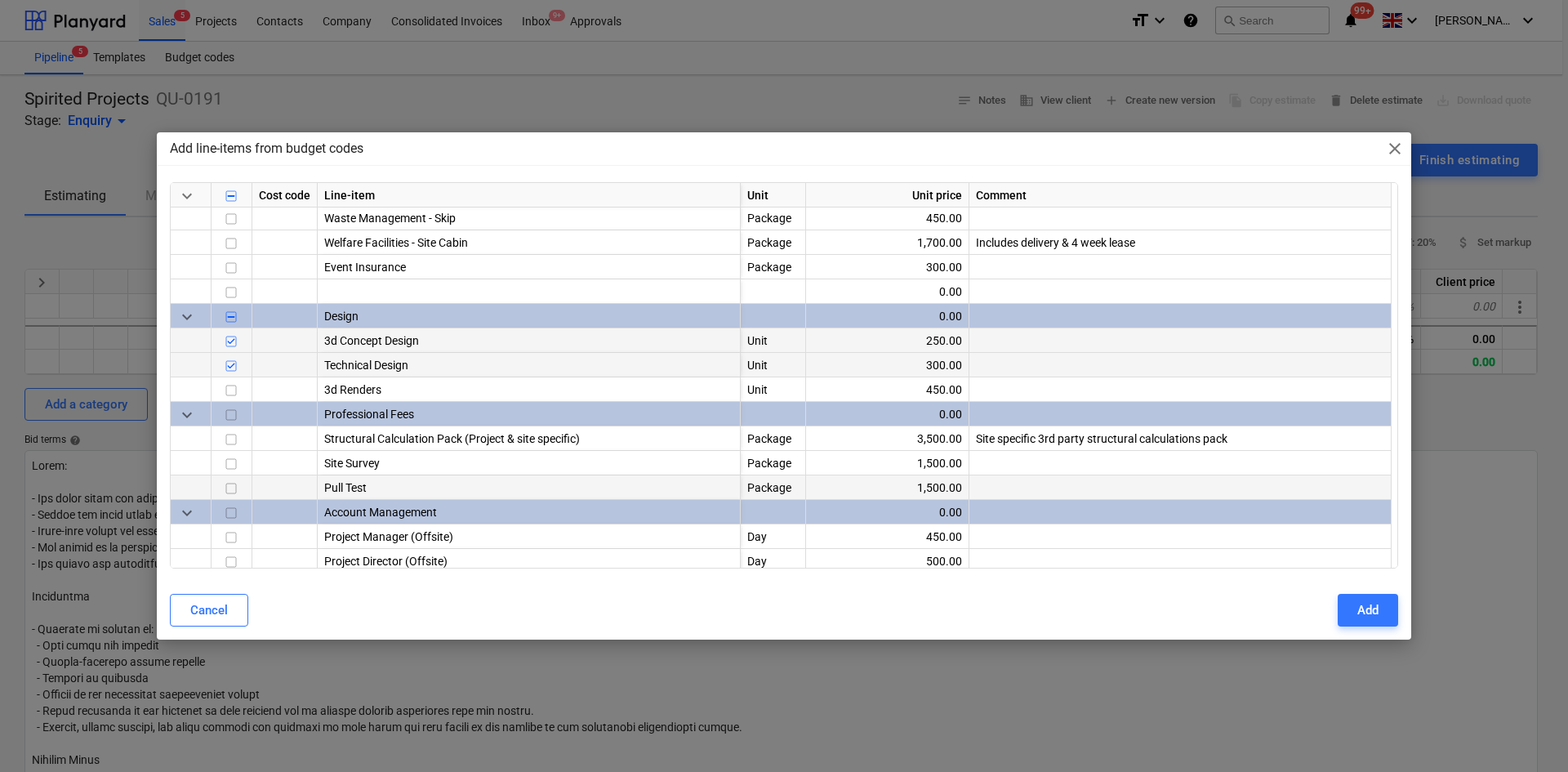
scroll to position [980, 0]
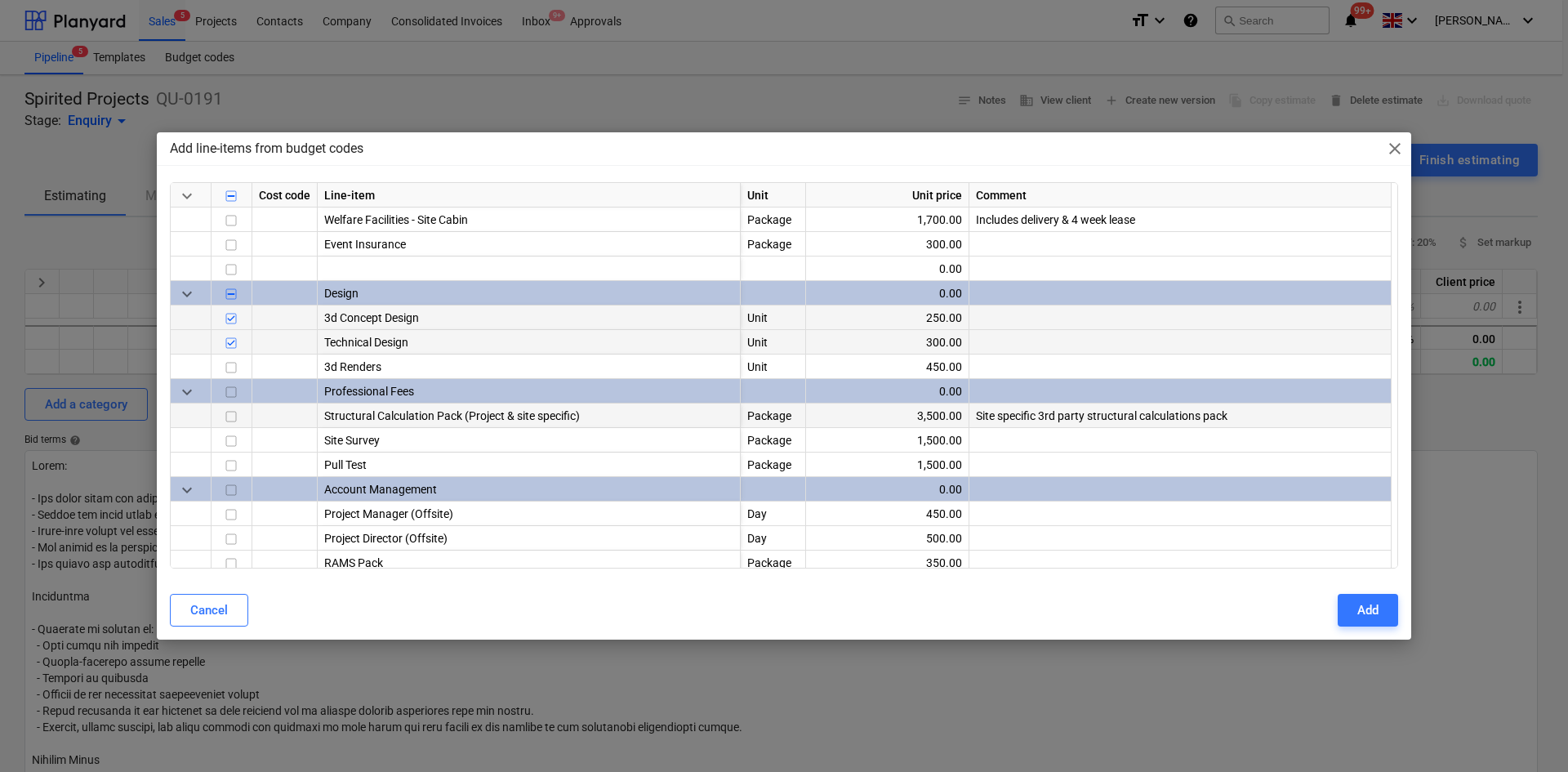
click at [232, 419] on input "checkbox" at bounding box center [231, 416] width 19 height 19
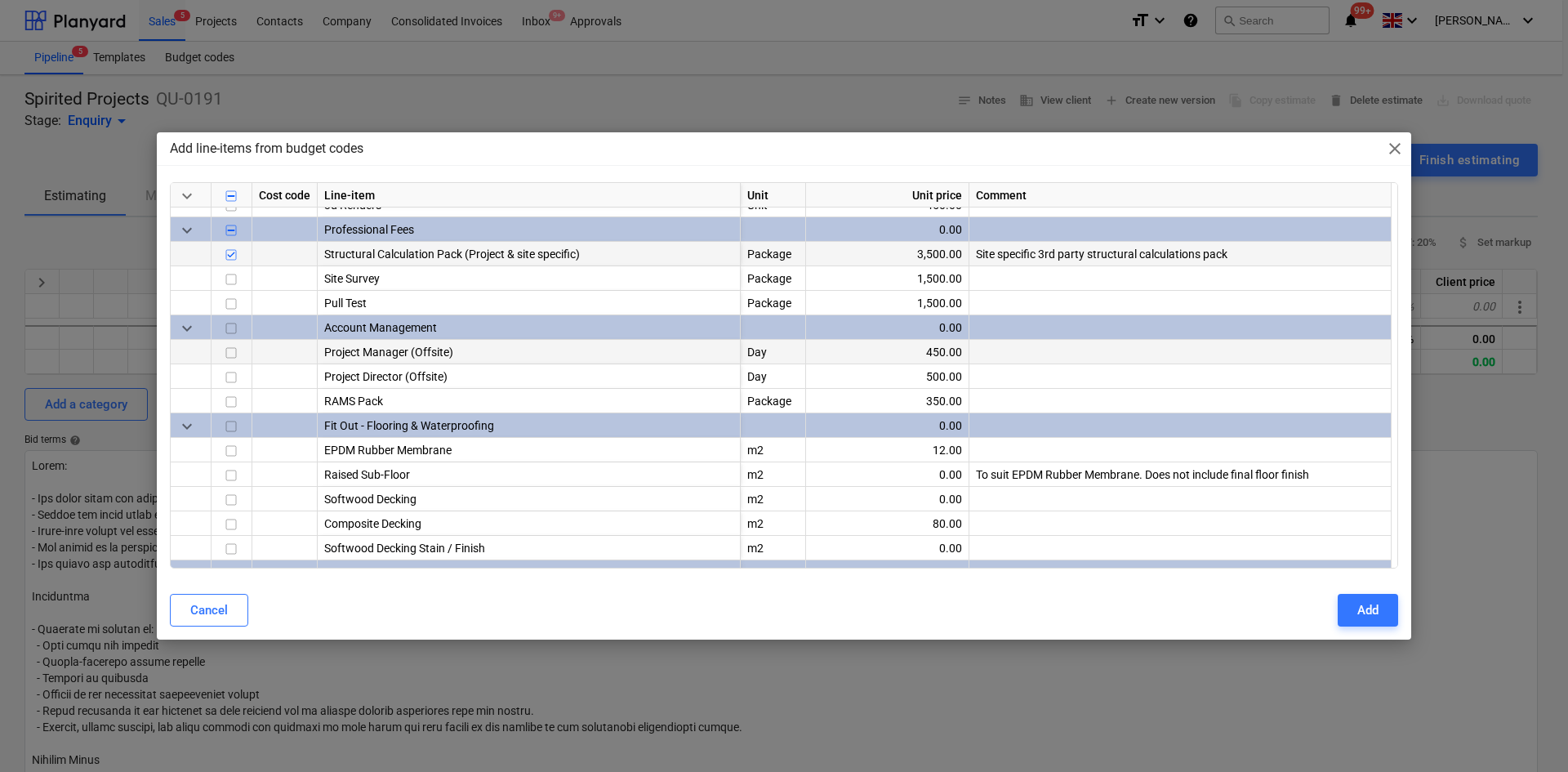
scroll to position [1144, 0]
click at [222, 351] on input "checkbox" at bounding box center [231, 351] width 19 height 19
click at [227, 355] on input "checkbox" at bounding box center [231, 351] width 19 height 19
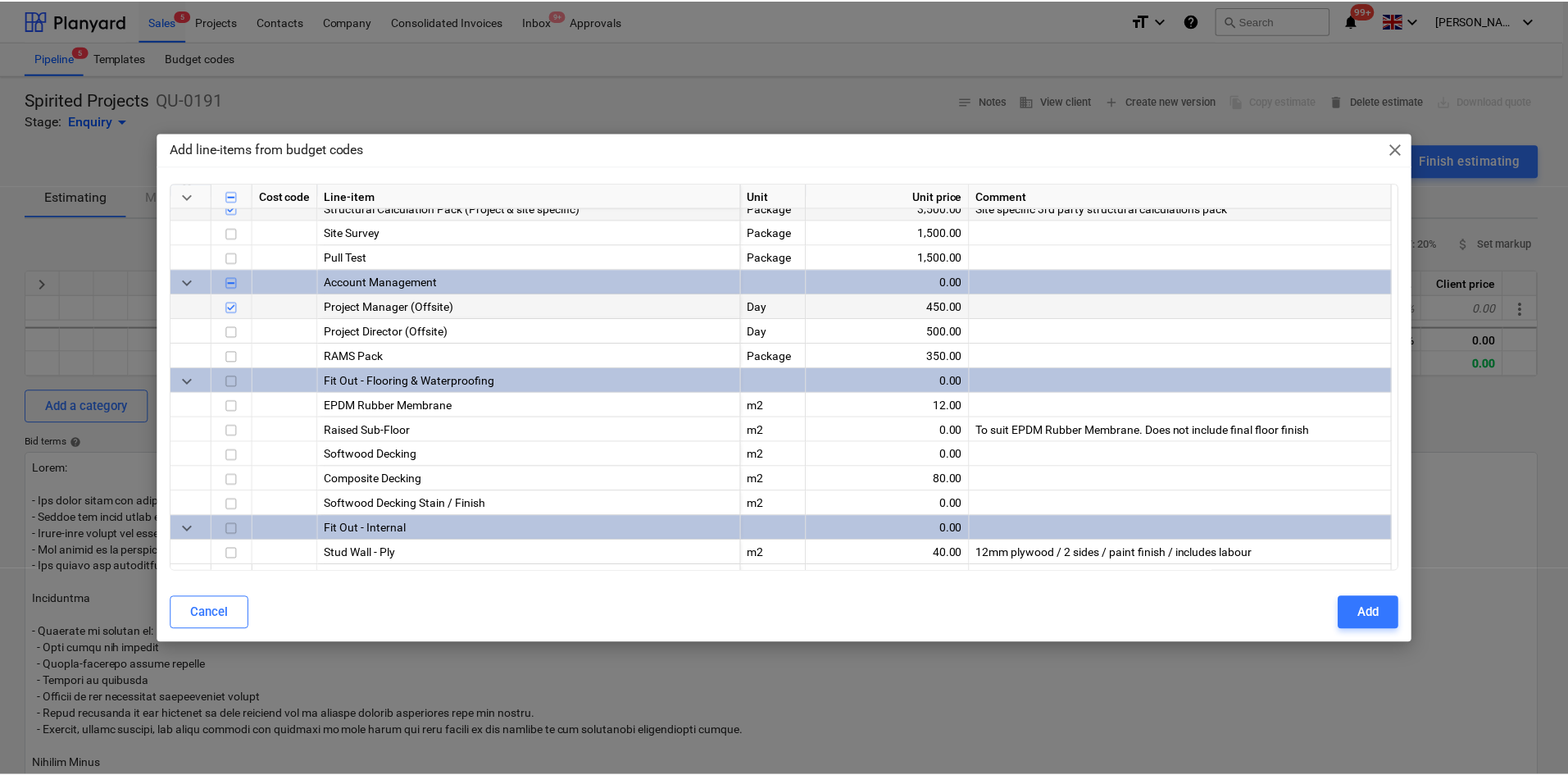
scroll to position [1213, 0]
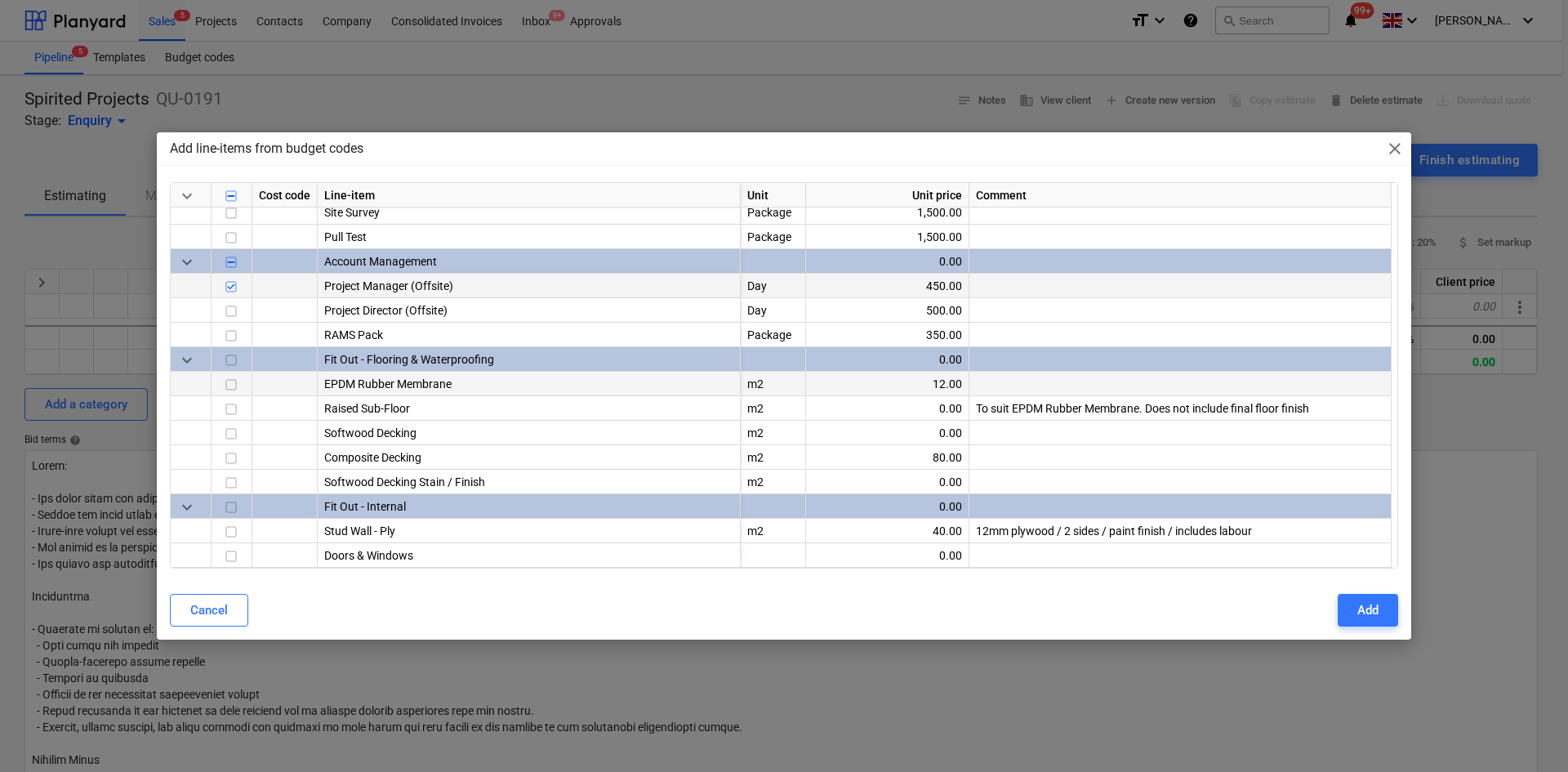
click at [232, 383] on input "checkbox" at bounding box center [231, 384] width 19 height 19
click at [1361, 620] on div "Add" at bounding box center [1367, 610] width 21 height 21
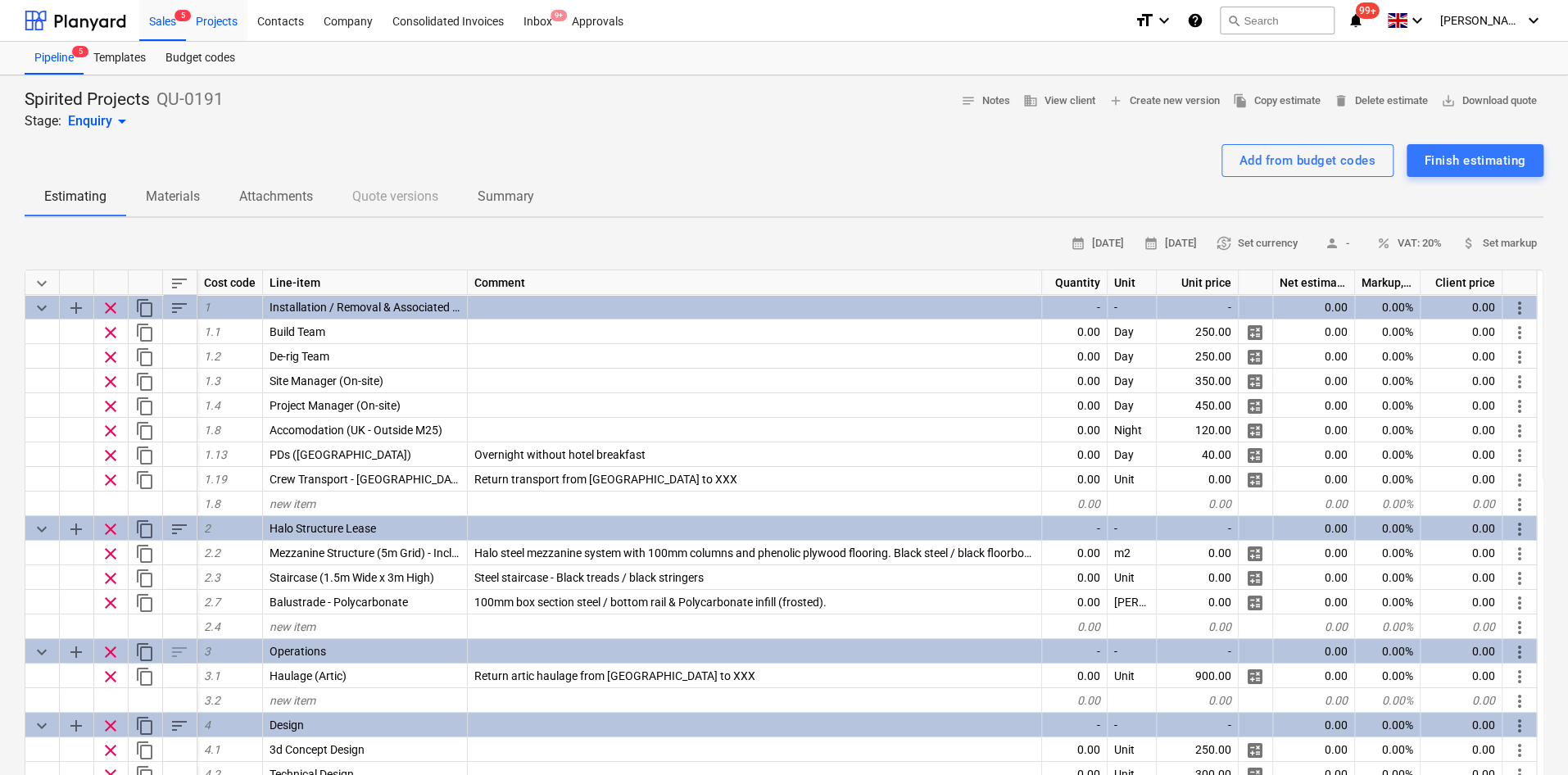
type textarea "x"
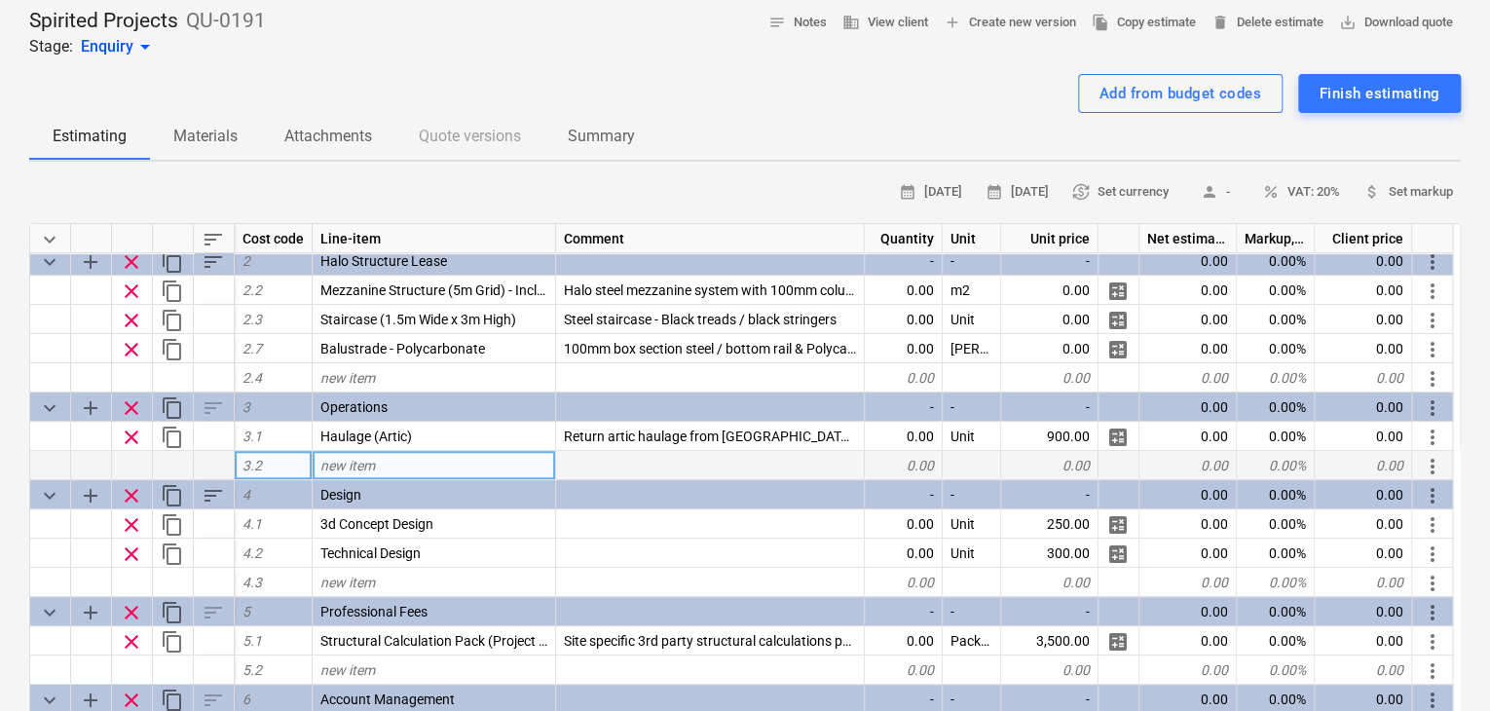
scroll to position [292, 0]
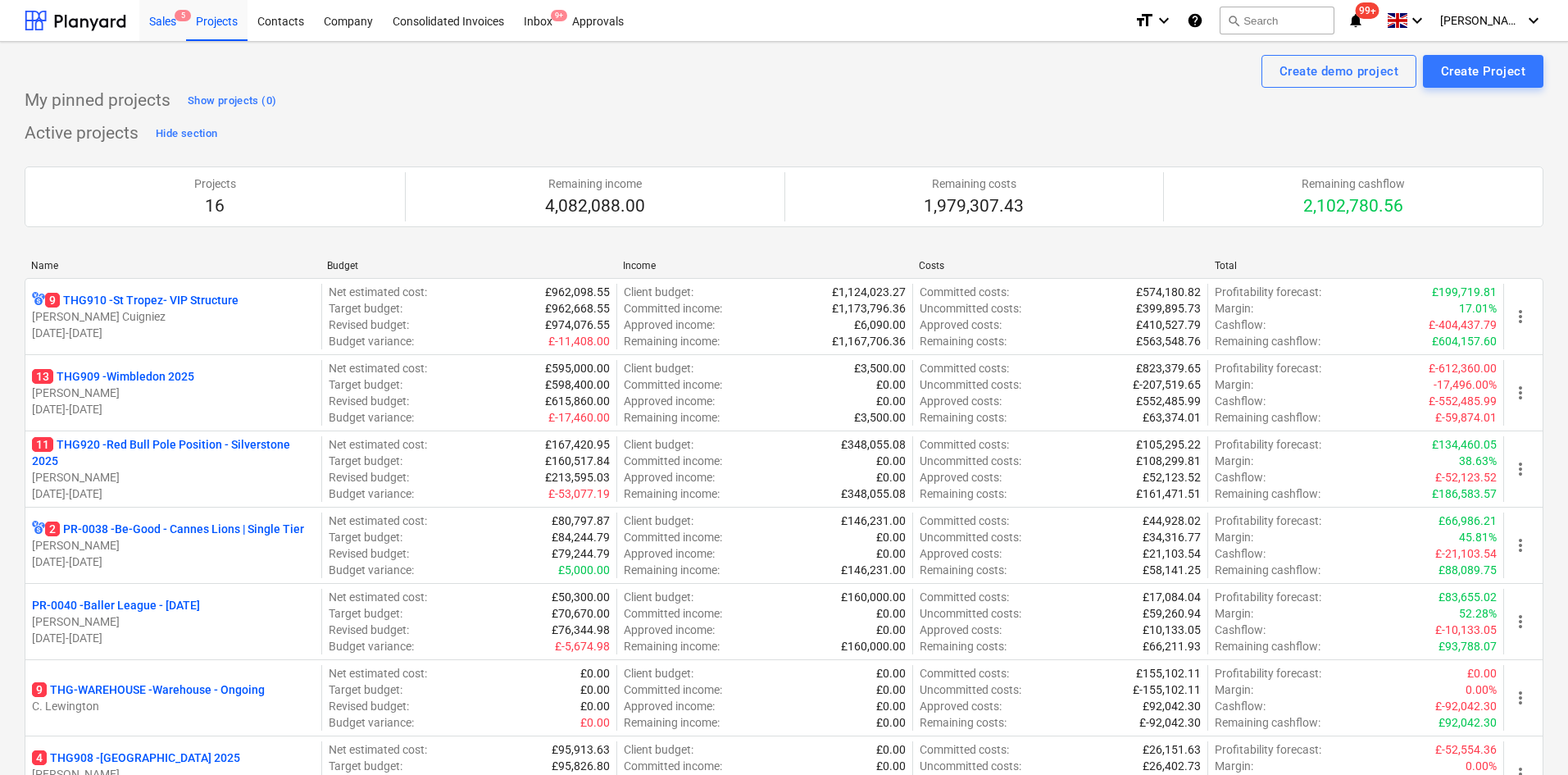
click at [154, 27] on div "Sales 5" at bounding box center [163, 20] width 46 height 42
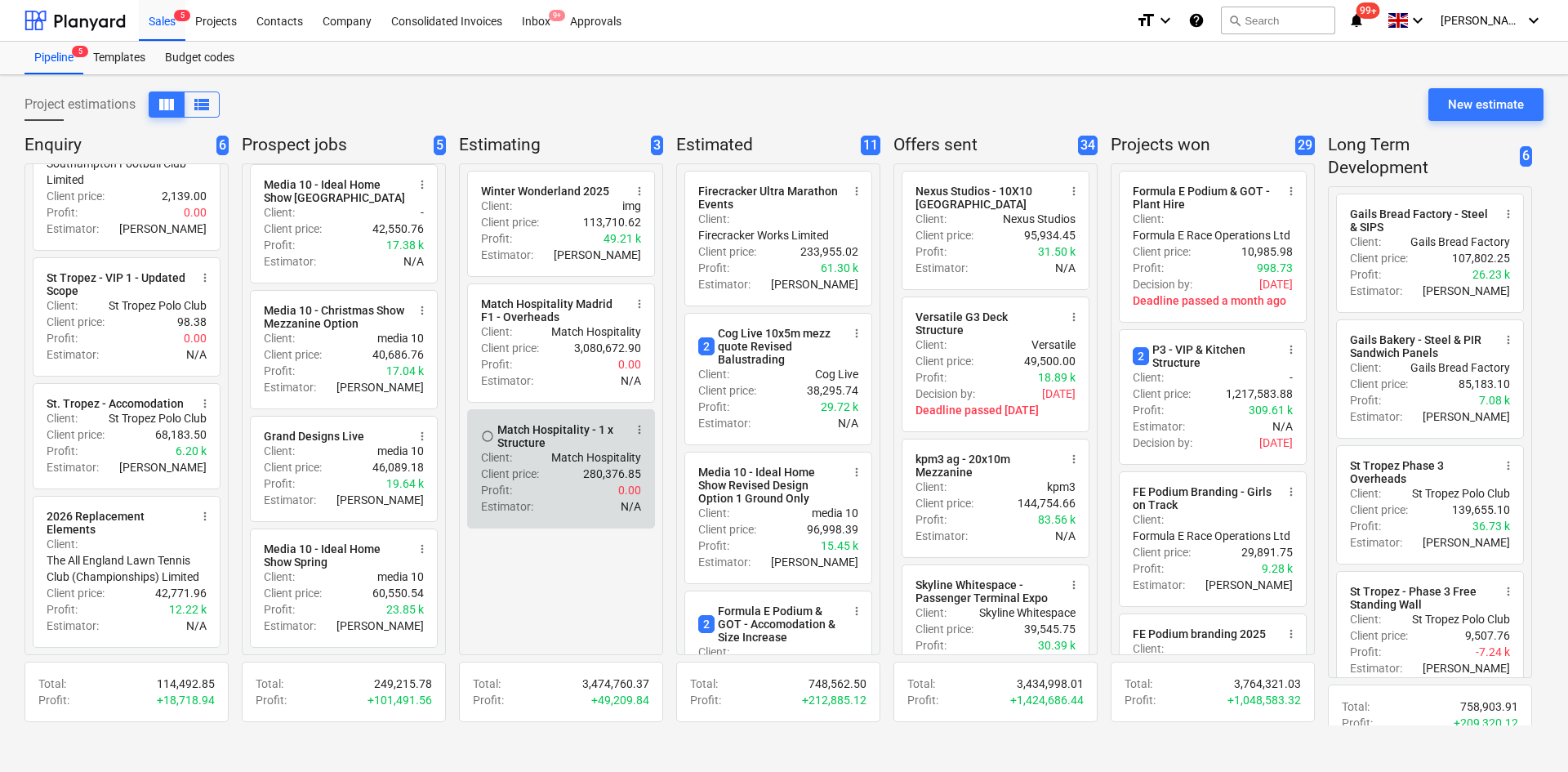
click at [573, 498] on div "Profit : 0.00" at bounding box center [560, 489] width 160 height 16
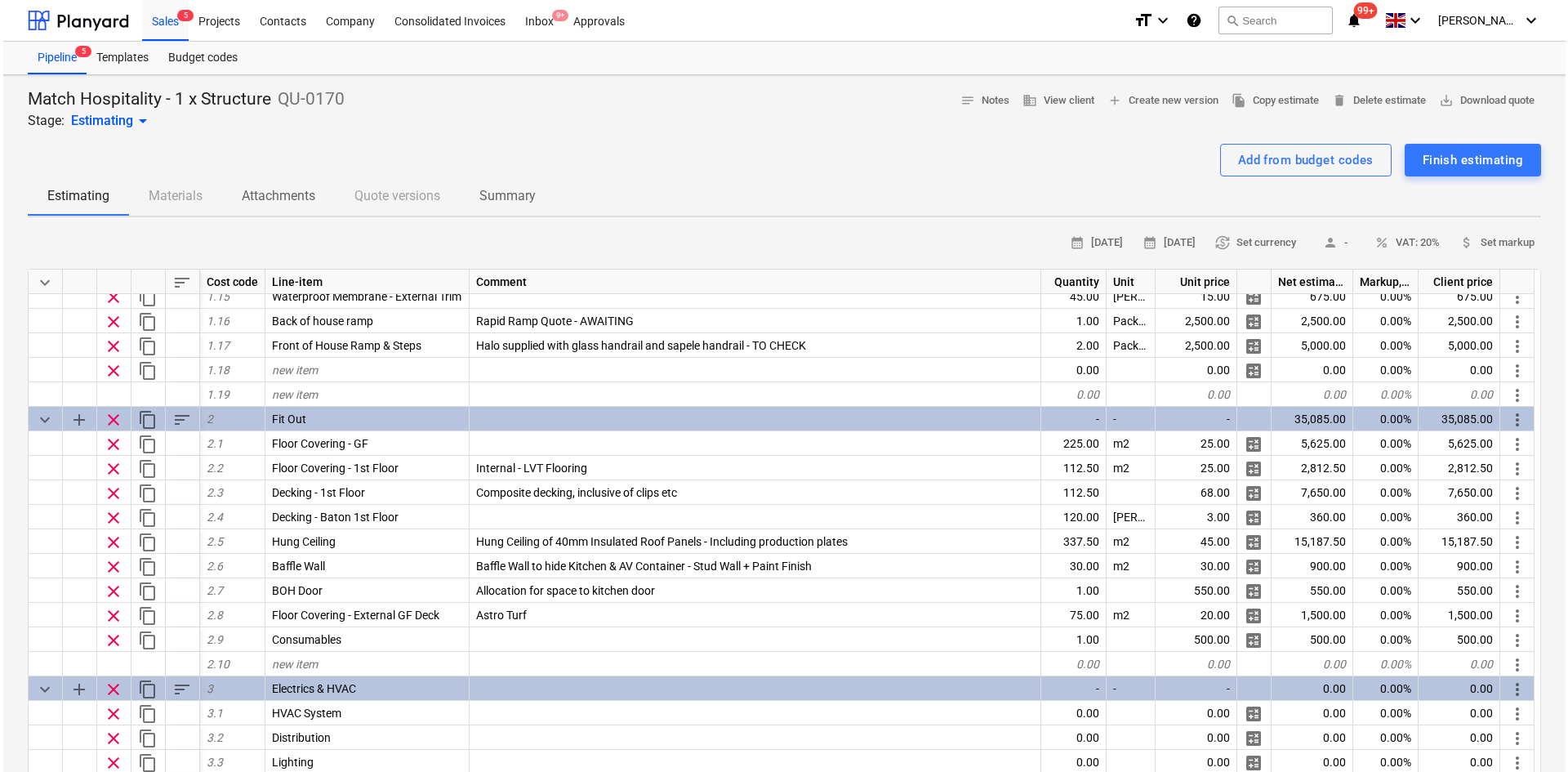
scroll to position [409, 0]
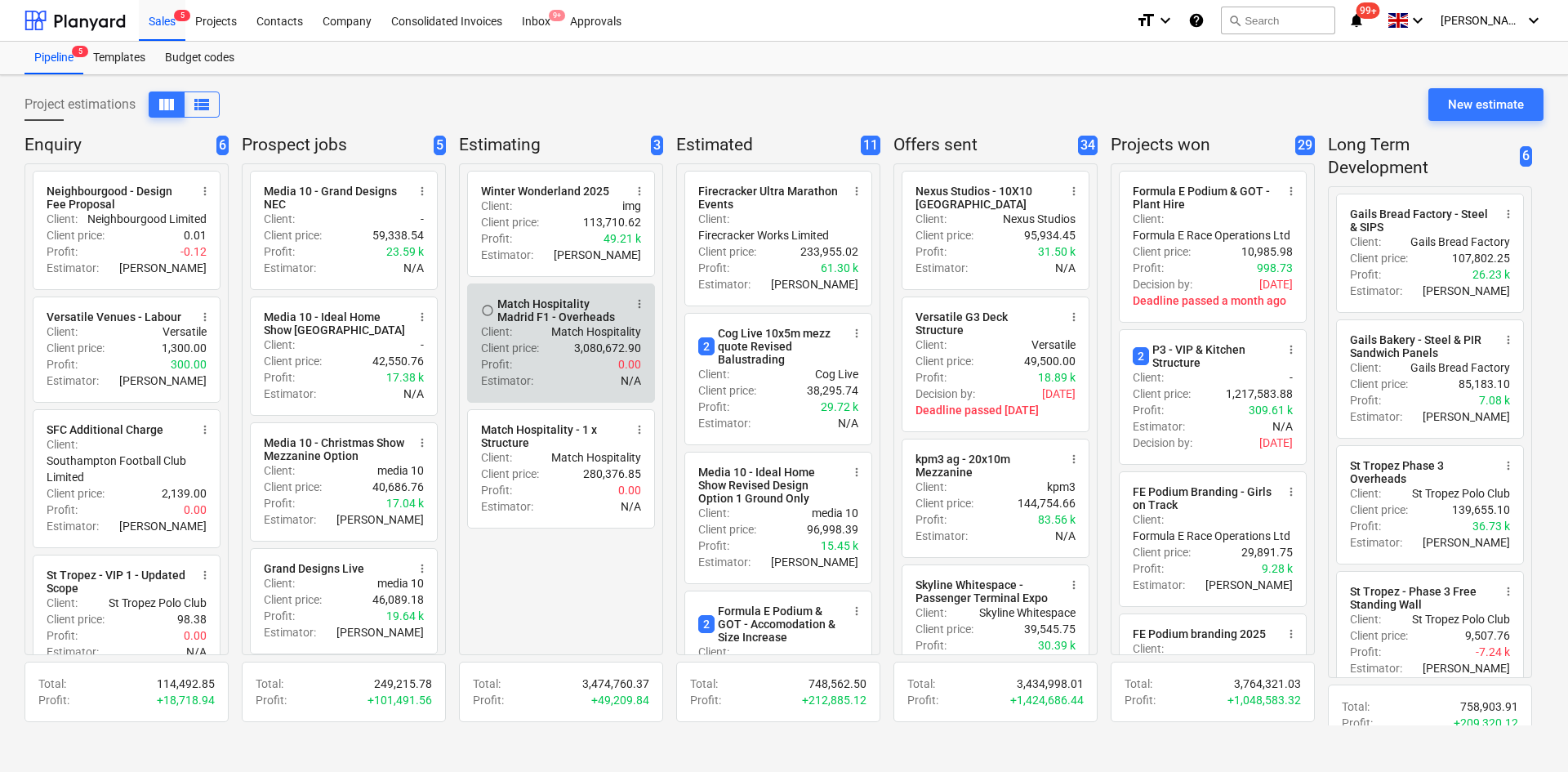
click at [548, 384] on div "Estimator : N/A" at bounding box center [560, 380] width 160 height 16
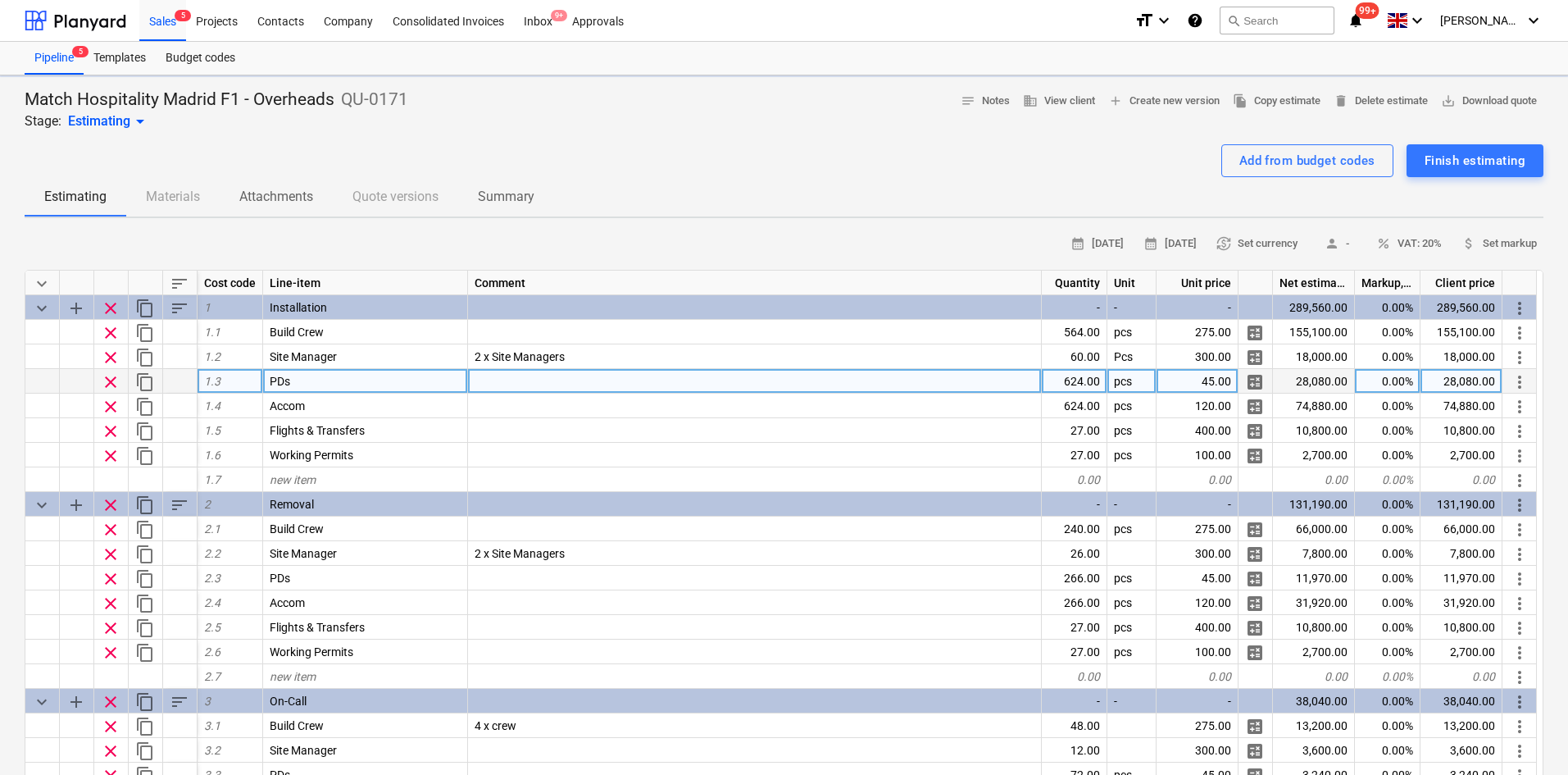
type textarea "x"
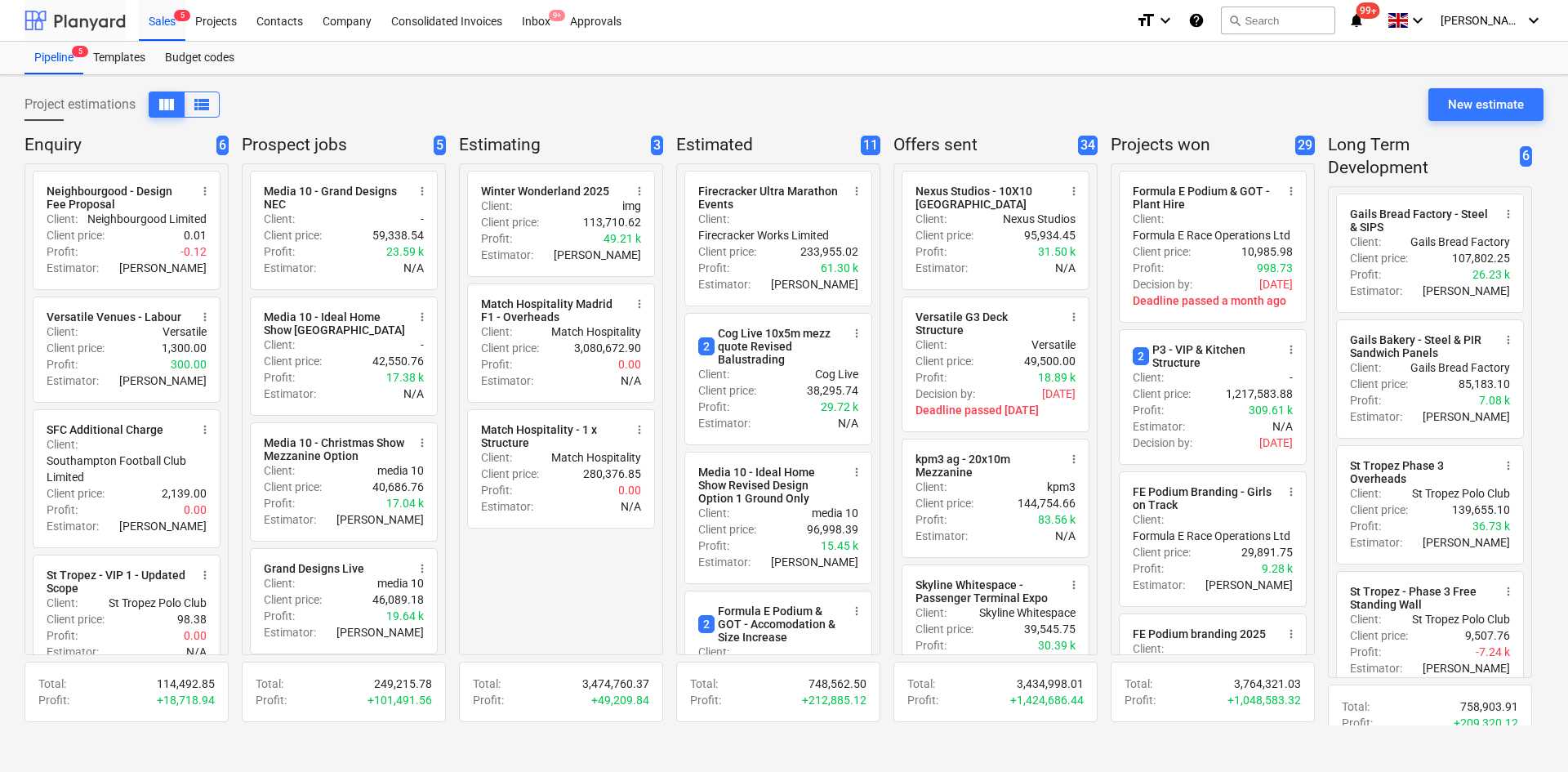
click at [106, 24] on div at bounding box center [75, 20] width 102 height 41
